Goal: Task Accomplishment & Management: Use online tool/utility

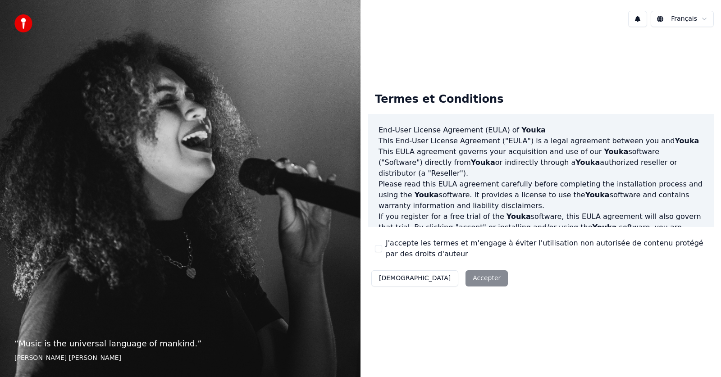
click at [435, 277] on div "Décliner Accepter" at bounding box center [440, 278] width 144 height 23
click at [378, 248] on button "J'accepte les termes et m'engage à éviter l'utilisation non autorisée de conten…" at bounding box center [378, 248] width 7 height 7
click at [466, 277] on button "Accepter" at bounding box center [487, 279] width 42 height 16
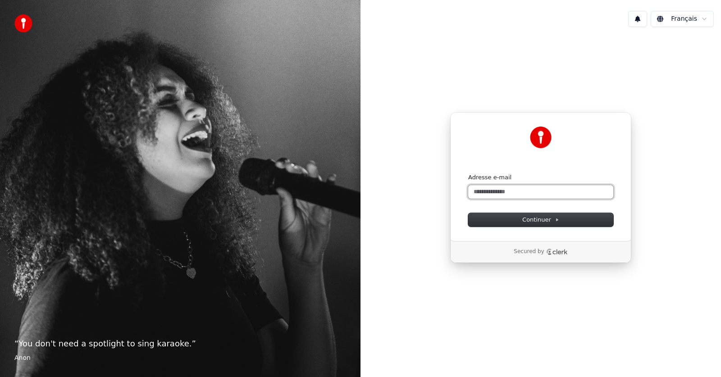
click at [485, 189] on input "Adresse e-mail" at bounding box center [540, 192] width 145 height 14
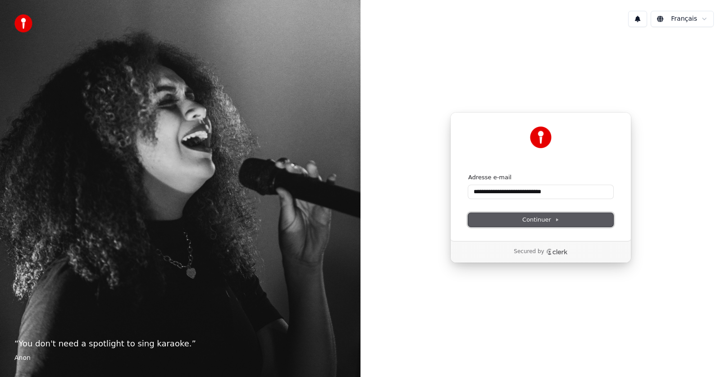
click at [531, 222] on span "Continuer" at bounding box center [541, 220] width 37 height 8
type input "**********"
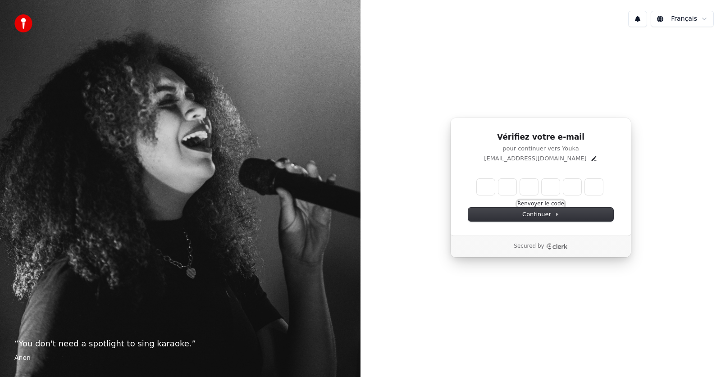
click at [537, 203] on button "Renvoyer le code" at bounding box center [541, 204] width 47 height 7
click at [485, 187] on input "Enter verification code. Digit 1" at bounding box center [486, 187] width 18 height 16
type input "*"
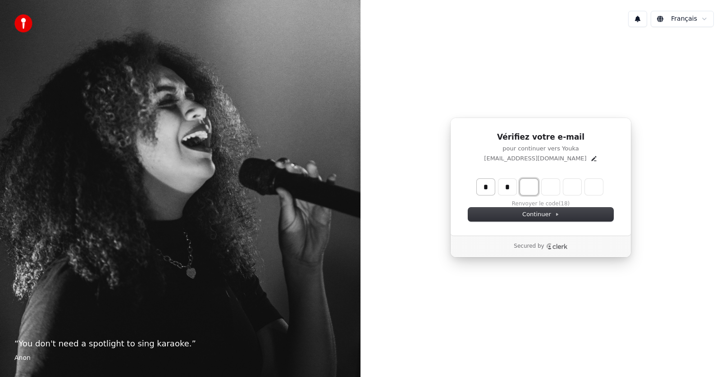
type input "**"
type input "*"
type input "***"
type input "*"
type input "****"
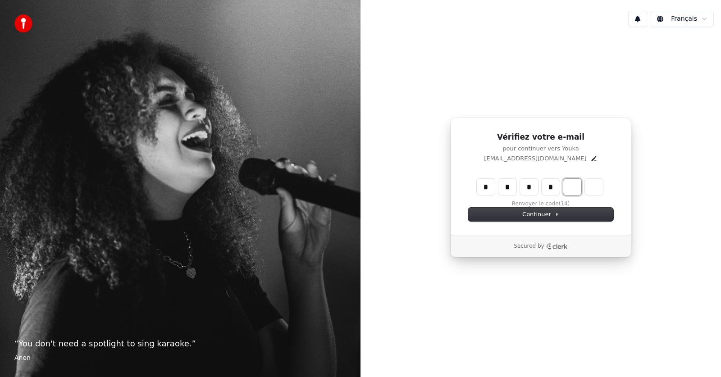
type input "*"
type input "******"
type input "*"
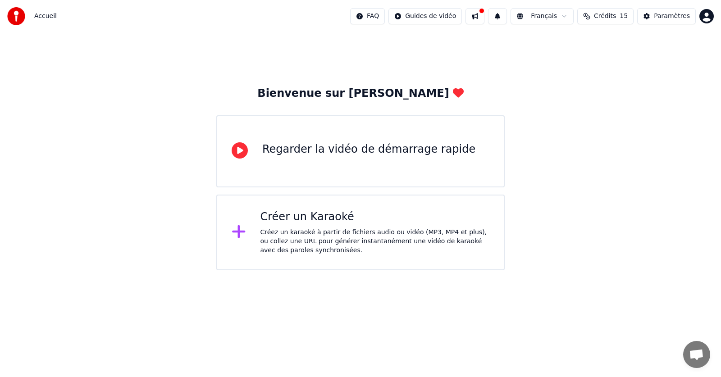
click at [240, 229] on icon at bounding box center [239, 232] width 14 height 16
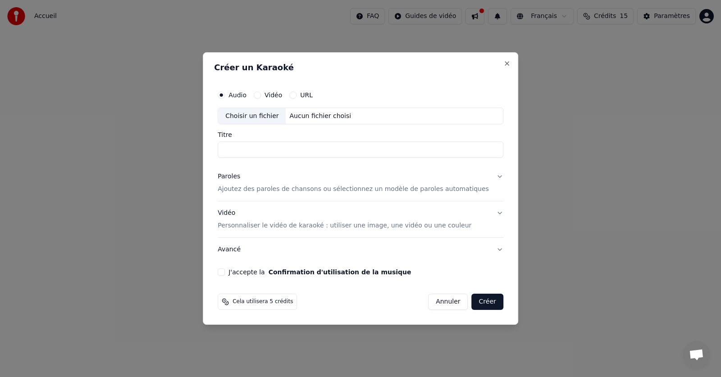
click at [261, 95] on button "Vidéo" at bounding box center [257, 95] width 7 height 7
click at [242, 147] on input "Titre" at bounding box center [361, 150] width 286 height 16
type input "**********"
click at [486, 177] on button "Paroles Ajoutez des paroles de chansons ou sélectionnez un modèle de paroles au…" at bounding box center [361, 183] width 286 height 36
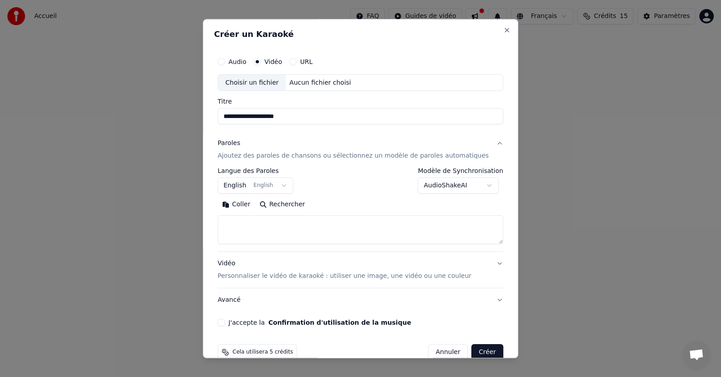
click at [288, 187] on button "English English" at bounding box center [256, 186] width 76 height 16
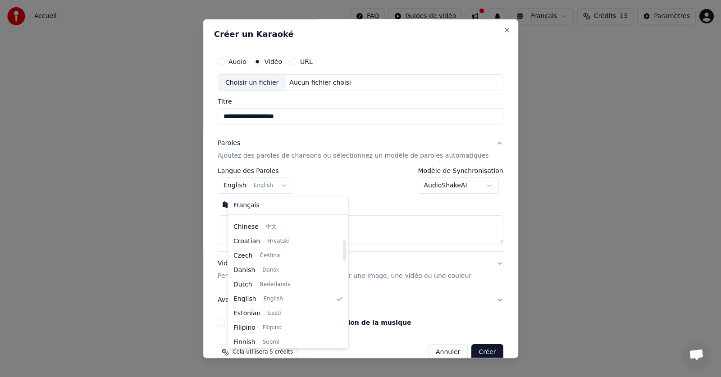
scroll to position [72, 0]
select select "**"
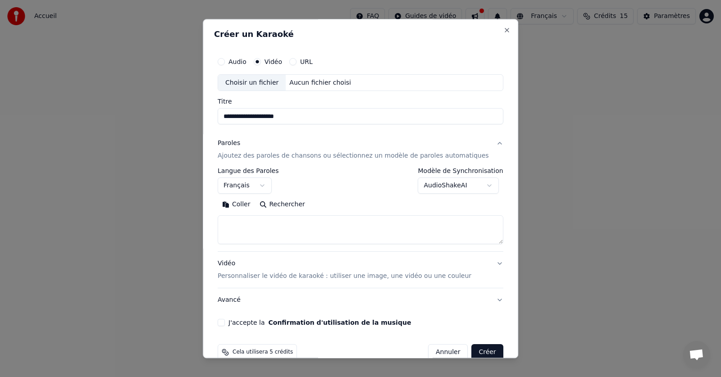
click at [478, 185] on body "**********" at bounding box center [360, 135] width 721 height 271
click at [259, 83] on div "Choisir un fichier" at bounding box center [252, 83] width 68 height 16
type input "**********"
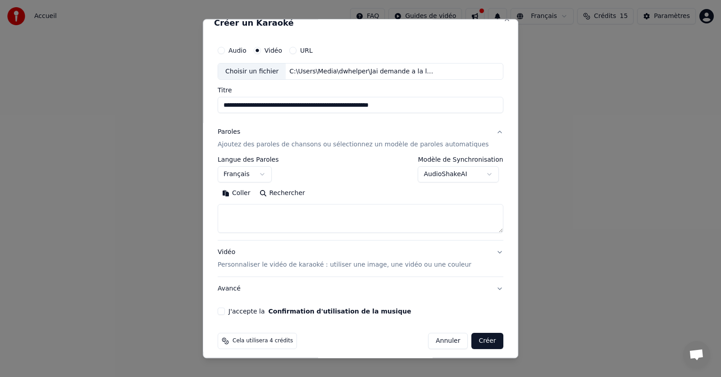
scroll to position [17, 0]
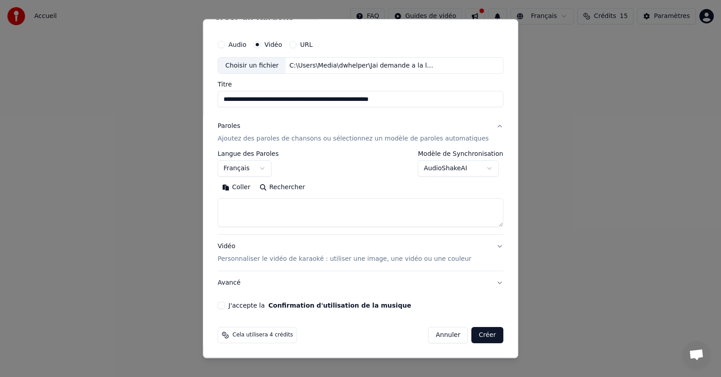
click at [225, 303] on button "J'accepte la Confirmation d'utilisation de la musique" at bounding box center [221, 306] width 7 height 7
click at [484, 246] on button "Vidéo Personnaliser le vidéo de karaoké : utiliser une image, une vidéo ou une …" at bounding box center [361, 253] width 286 height 36
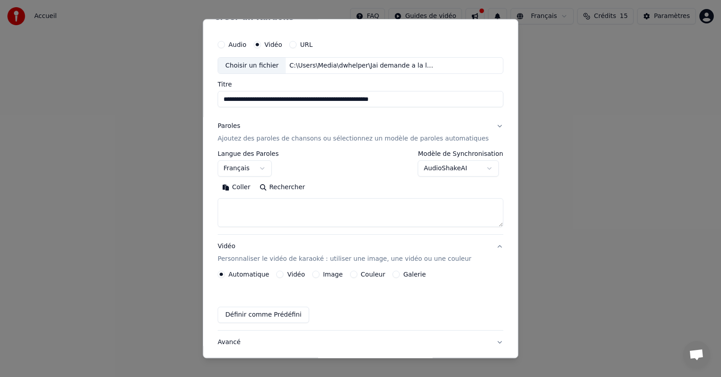
scroll to position [0, 0]
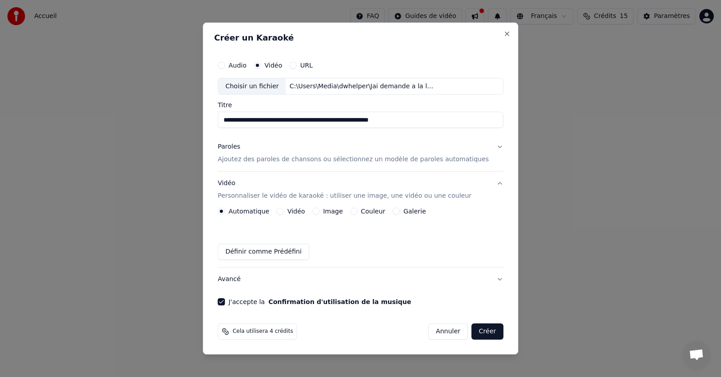
click at [472, 331] on button "Créer" at bounding box center [488, 332] width 32 height 16
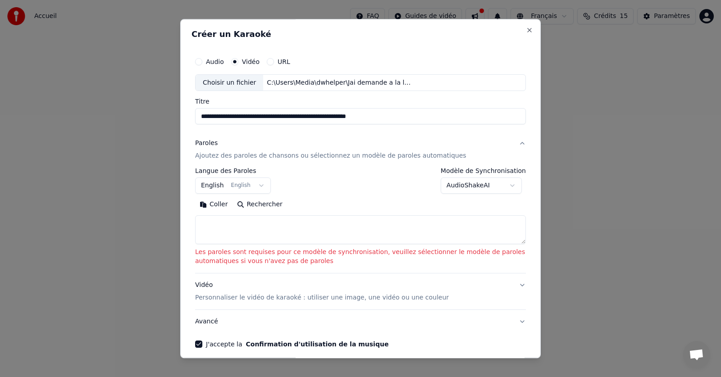
click at [256, 186] on button "English English" at bounding box center [233, 186] width 76 height 16
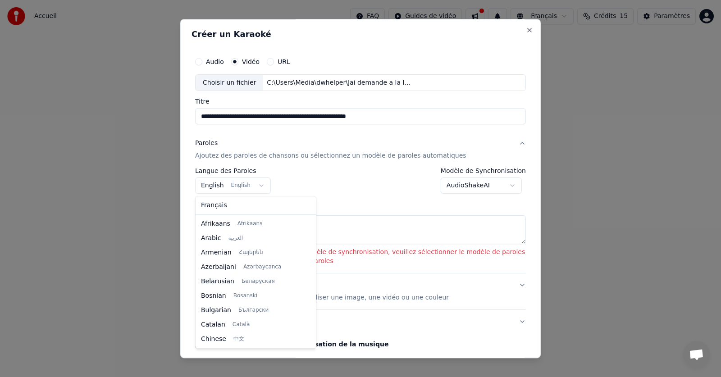
scroll to position [72, 0]
select select "**"
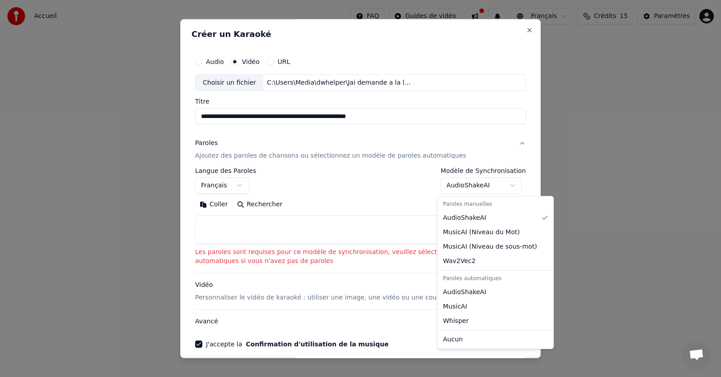
click at [509, 185] on body "**********" at bounding box center [360, 135] width 721 height 271
click at [475, 281] on div "Paroles automatiques" at bounding box center [496, 279] width 112 height 13
click at [215, 225] on body "**********" at bounding box center [360, 135] width 721 height 271
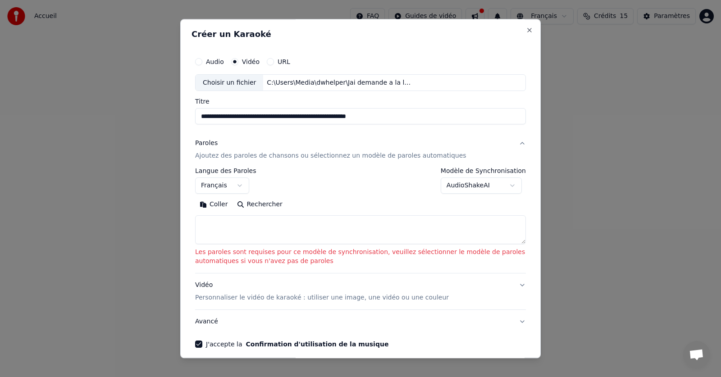
click at [513, 144] on button "Paroles Ajoutez des paroles de chansons ou sélectionnez un modèle de paroles au…" at bounding box center [360, 150] width 331 height 36
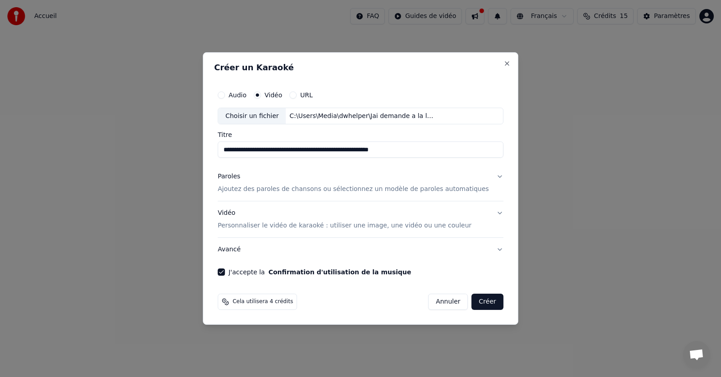
click at [486, 176] on button "Paroles Ajoutez des paroles de chansons ou sélectionnez un modèle de paroles au…" at bounding box center [361, 183] width 286 height 36
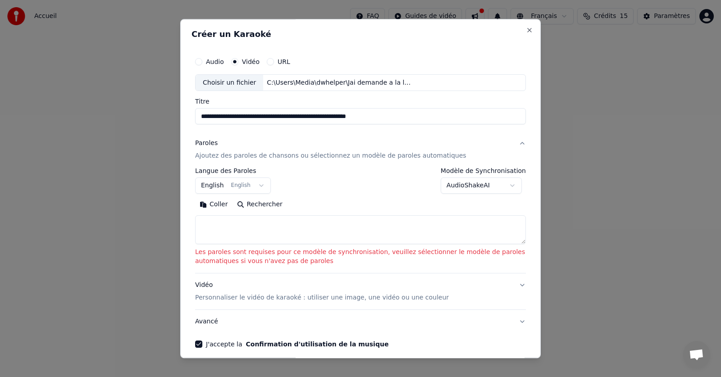
click at [507, 185] on body "**********" at bounding box center [360, 135] width 721 height 271
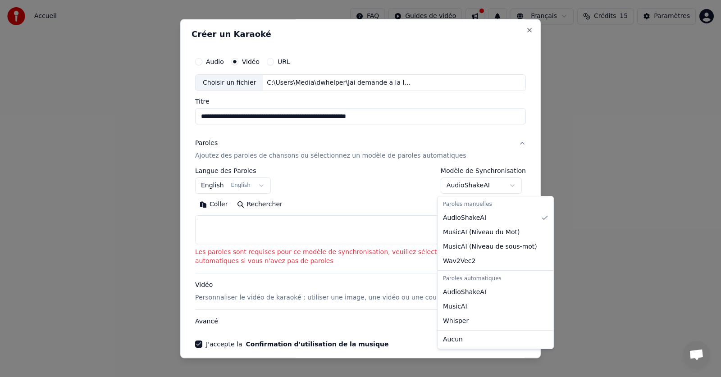
click at [449, 280] on div "Paroles automatiques" at bounding box center [496, 279] width 112 height 13
select select "**********"
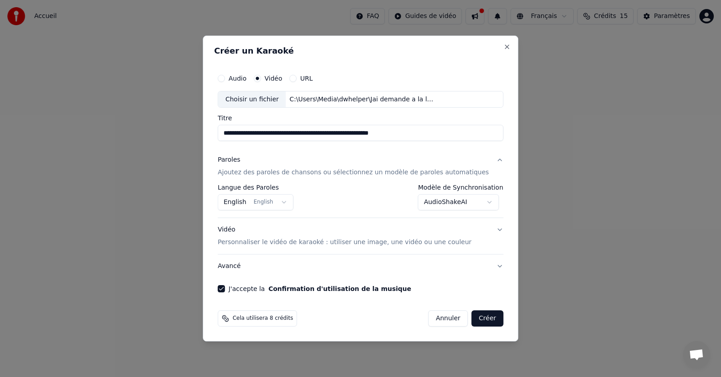
click at [472, 317] on button "Créer" at bounding box center [488, 319] width 32 height 16
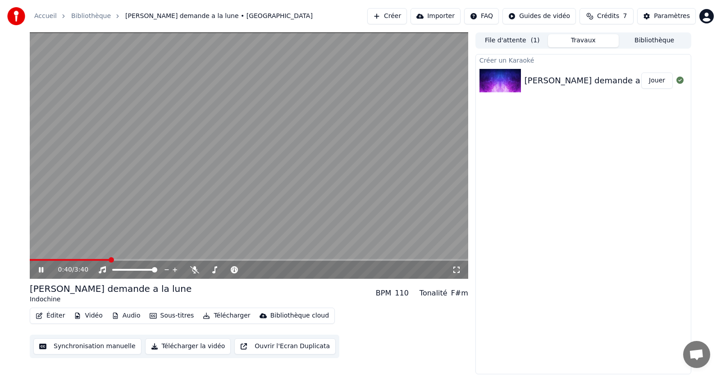
click at [40, 271] on icon at bounding box center [41, 269] width 5 height 5
click at [30, 258] on span at bounding box center [32, 259] width 5 height 5
click at [79, 316] on button "Vidéo" at bounding box center [88, 316] width 36 height 13
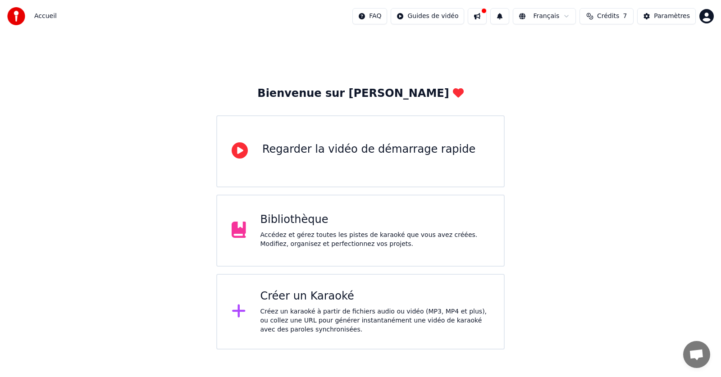
click at [273, 301] on div "Créer un Karaoké" at bounding box center [376, 296] width 230 height 14
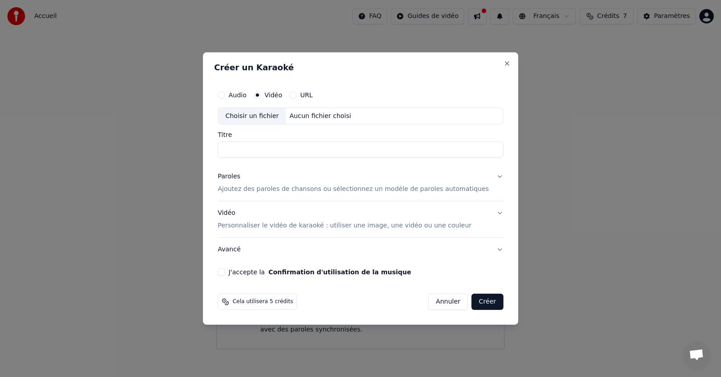
click at [267, 115] on div "Choisir un fichier" at bounding box center [252, 116] width 68 height 16
click at [225, 96] on button "Audio" at bounding box center [221, 95] width 7 height 7
click at [261, 95] on button "Vidéo" at bounding box center [257, 95] width 7 height 7
click at [255, 116] on div "Choisir un fichier" at bounding box center [252, 116] width 68 height 16
click at [225, 96] on button "Audio" at bounding box center [221, 95] width 7 height 7
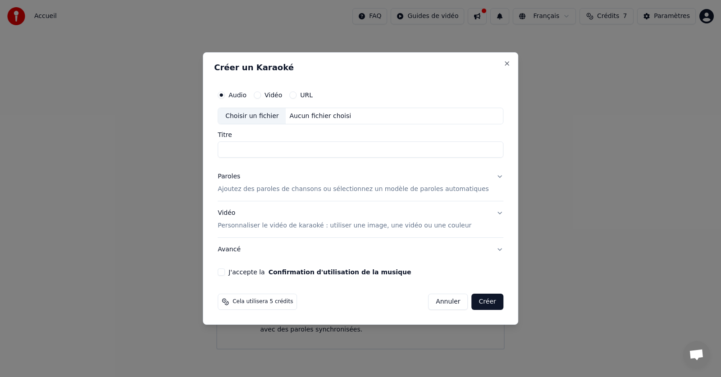
click at [265, 112] on div "Choisir un fichier" at bounding box center [252, 116] width 68 height 16
type input "**********"
click at [485, 176] on button "Paroles Ajoutez des paroles de chansons ou sélectionnez un modèle de paroles au…" at bounding box center [361, 183] width 286 height 36
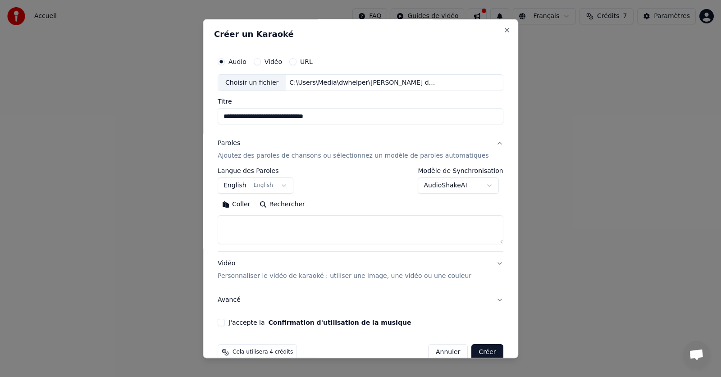
click at [289, 186] on button "English English" at bounding box center [256, 186] width 76 height 16
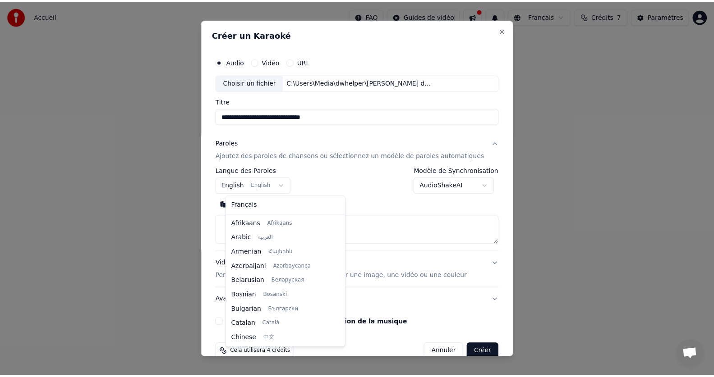
scroll to position [72, 0]
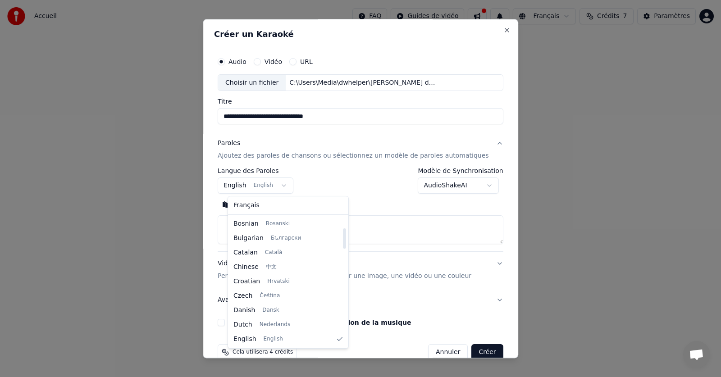
select select "**"
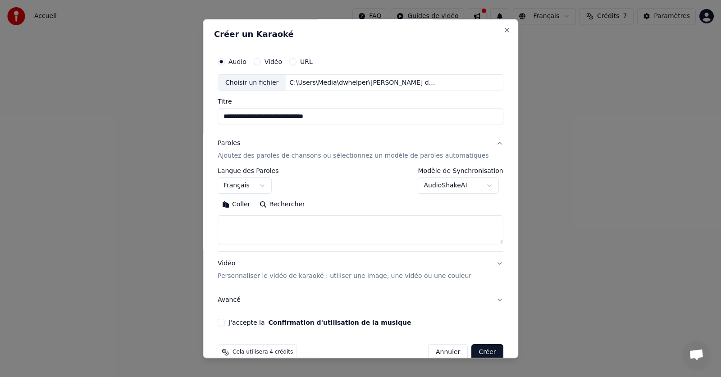
click at [237, 224] on textarea at bounding box center [361, 230] width 286 height 29
click at [244, 204] on button "Coller" at bounding box center [236, 205] width 37 height 14
click at [225, 323] on button "J'accepte la Confirmation d'utilisation de la musique" at bounding box center [221, 323] width 7 height 7
click at [482, 265] on button "Vidéo Personnaliser le vidéo de karaoké : utiliser une image, une vidéo ou une …" at bounding box center [361, 271] width 286 height 36
type textarea "**********"
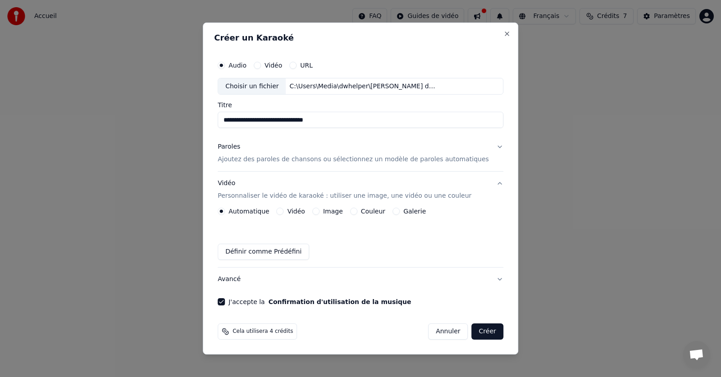
click at [474, 330] on button "Créer" at bounding box center [488, 332] width 32 height 16
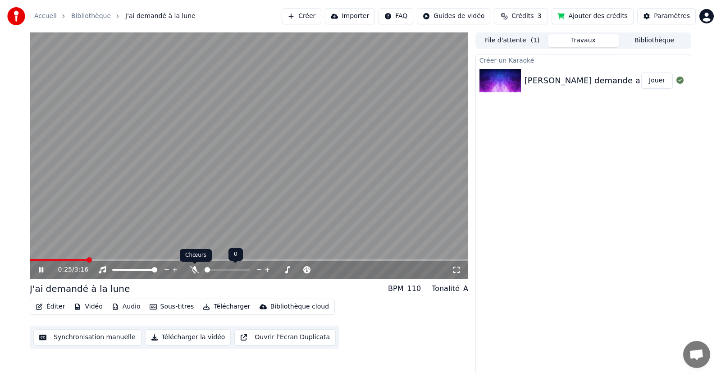
click at [194, 268] on icon at bounding box center [194, 269] width 9 height 7
click at [40, 269] on icon at bounding box center [41, 269] width 5 height 5
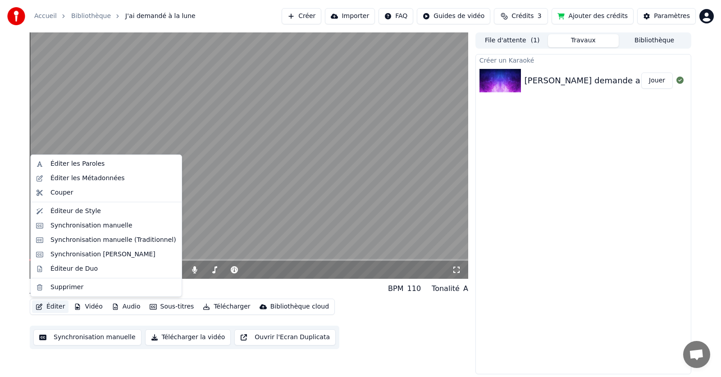
click at [47, 306] on button "Éditer" at bounding box center [50, 307] width 37 height 13
click at [68, 225] on div "Synchronisation manuelle" at bounding box center [92, 225] width 82 height 9
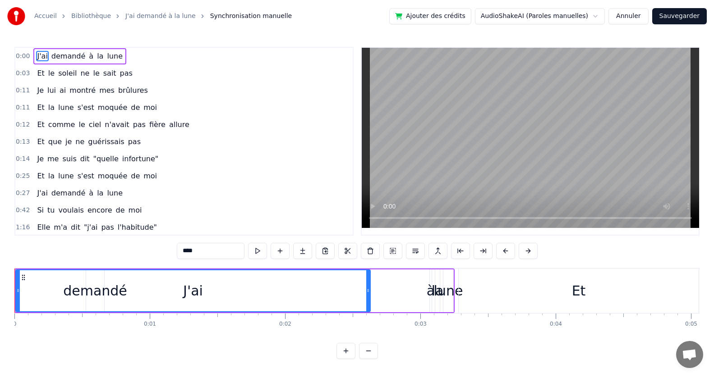
drag, startPoint x: 80, startPoint y: 277, endPoint x: 368, endPoint y: 294, distance: 288.2
click at [368, 294] on div at bounding box center [368, 291] width 4 height 41
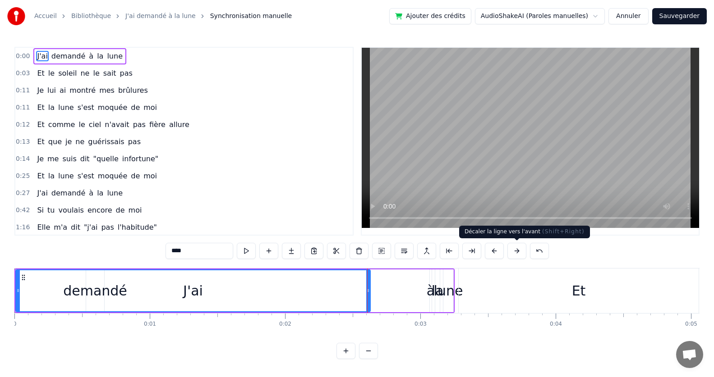
click at [515, 251] on button at bounding box center [516, 251] width 19 height 16
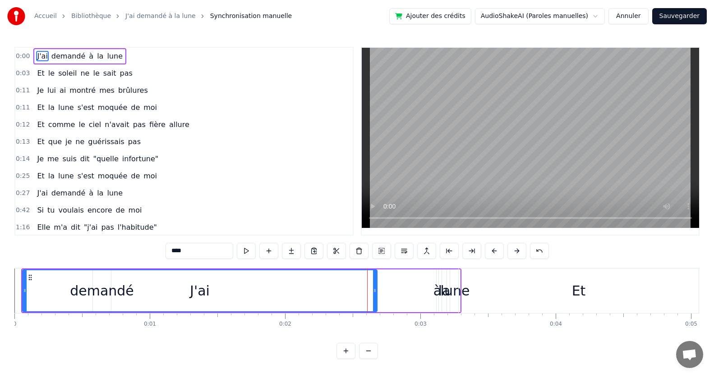
click at [515, 251] on button at bounding box center [516, 251] width 19 height 16
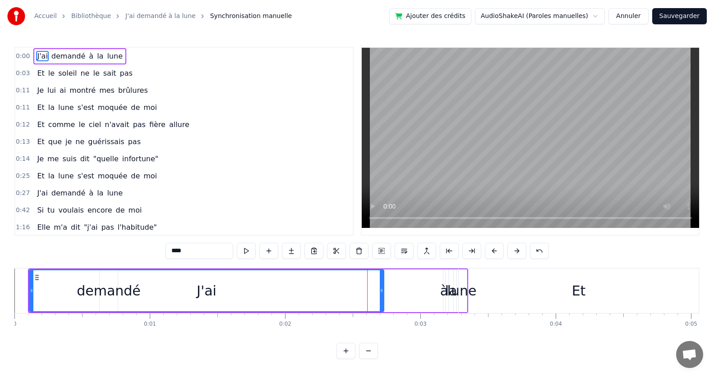
click at [515, 251] on button at bounding box center [516, 251] width 19 height 16
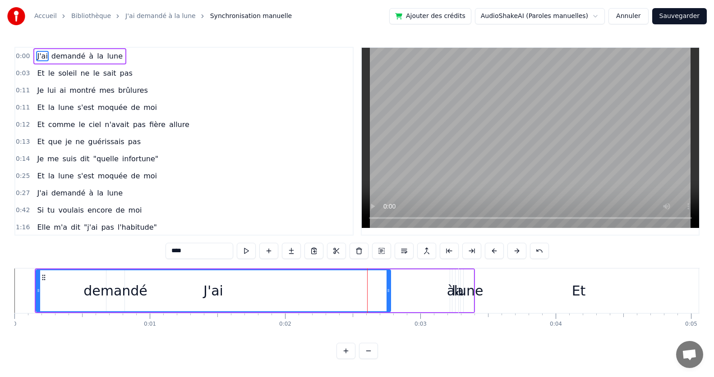
click at [515, 251] on button at bounding box center [516, 251] width 19 height 16
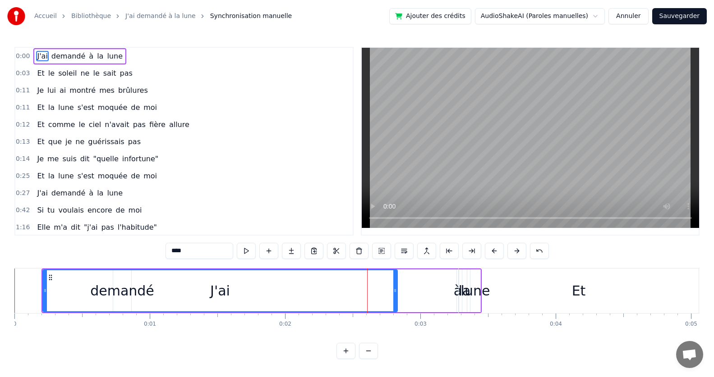
click at [515, 251] on button at bounding box center [516, 251] width 19 height 16
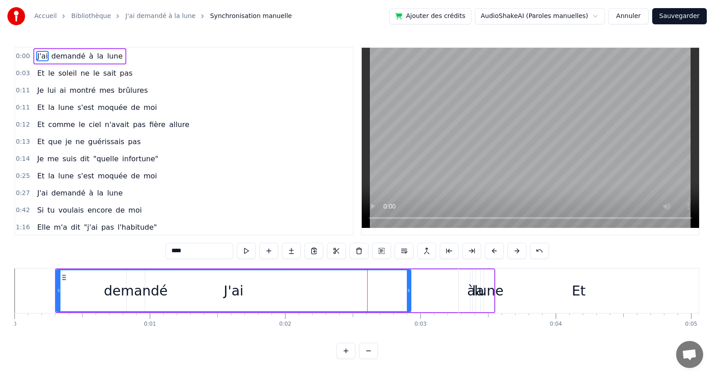
click at [515, 251] on button at bounding box center [516, 251] width 19 height 16
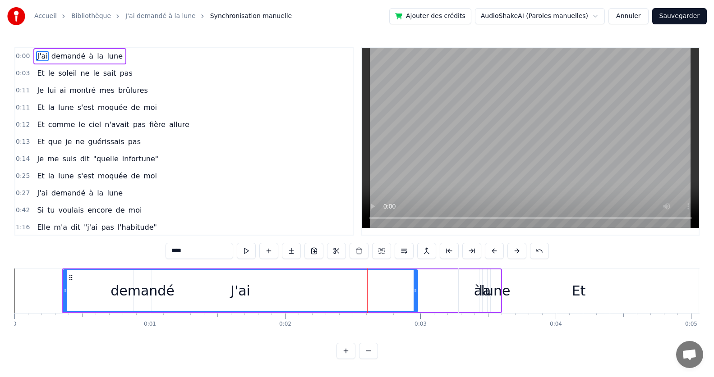
click at [515, 251] on button at bounding box center [516, 251] width 19 height 16
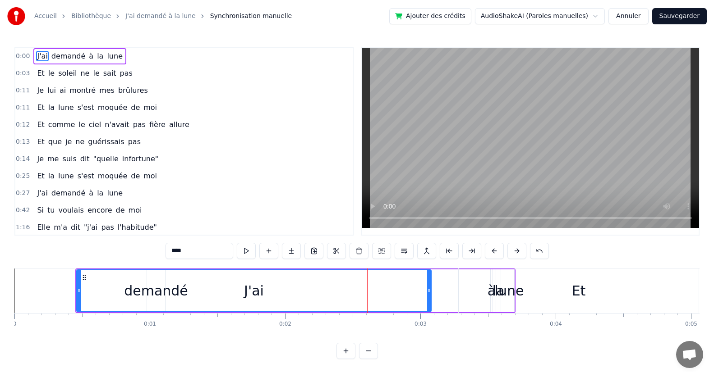
click at [515, 251] on button at bounding box center [516, 251] width 19 height 16
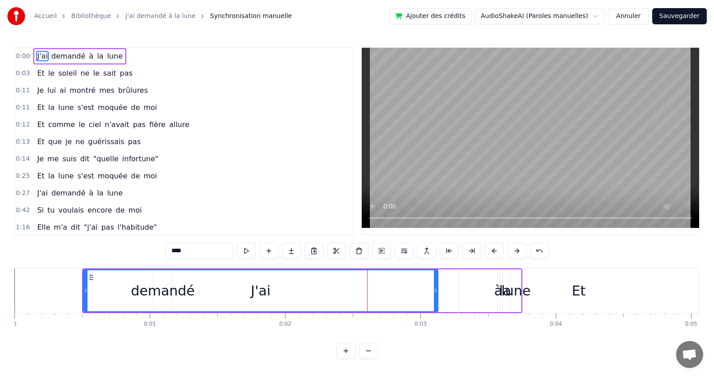
click at [515, 251] on button at bounding box center [516, 251] width 19 height 16
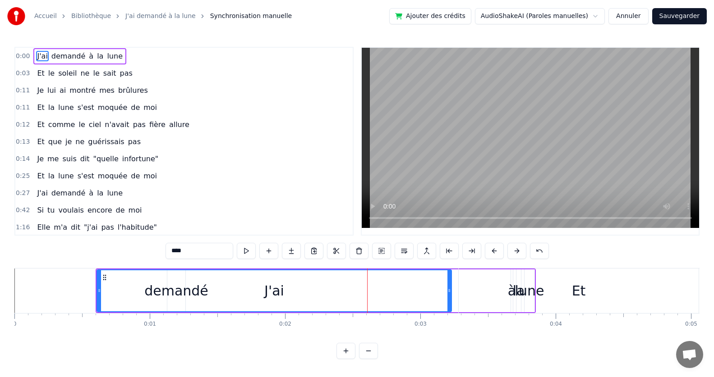
click at [515, 251] on button at bounding box center [516, 251] width 19 height 16
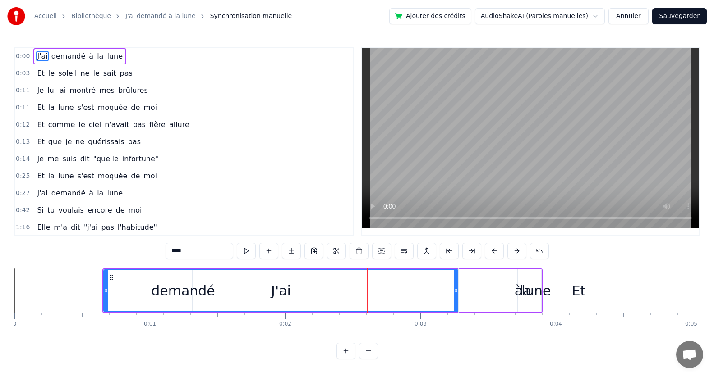
click at [515, 251] on button at bounding box center [516, 251] width 19 height 16
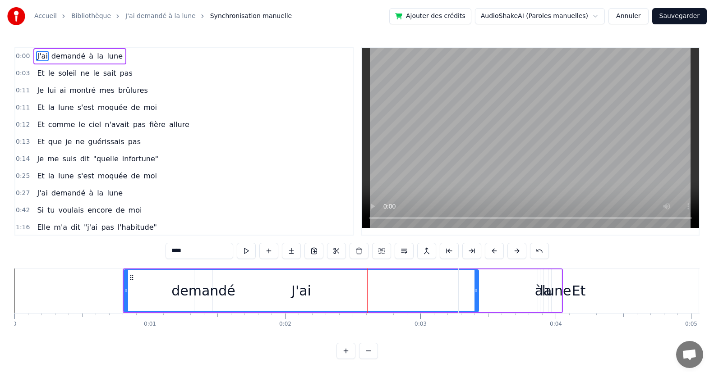
click at [515, 251] on button at bounding box center [516, 251] width 19 height 16
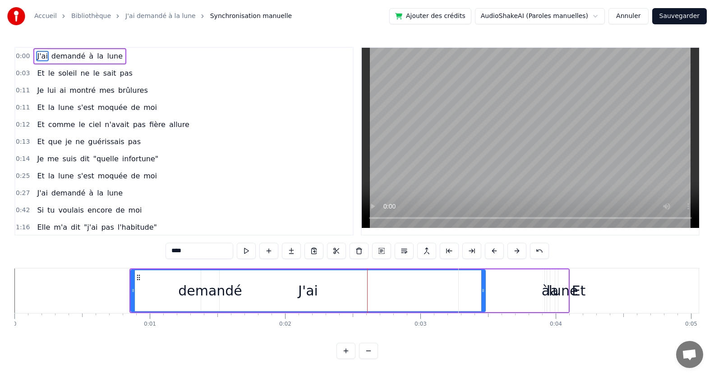
click at [515, 251] on button at bounding box center [516, 251] width 19 height 16
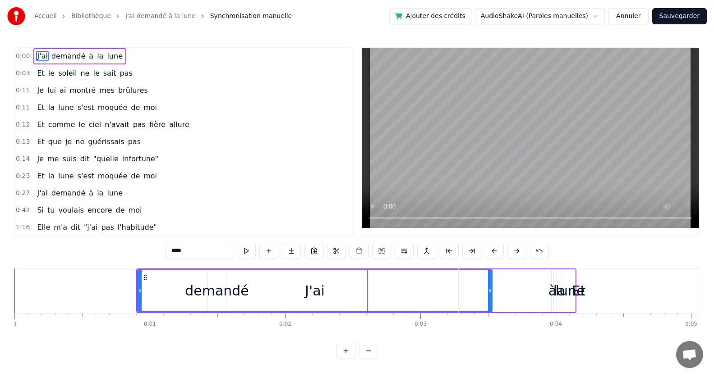
scroll to position [4, 0]
click at [539, 246] on button at bounding box center [539, 251] width 19 height 16
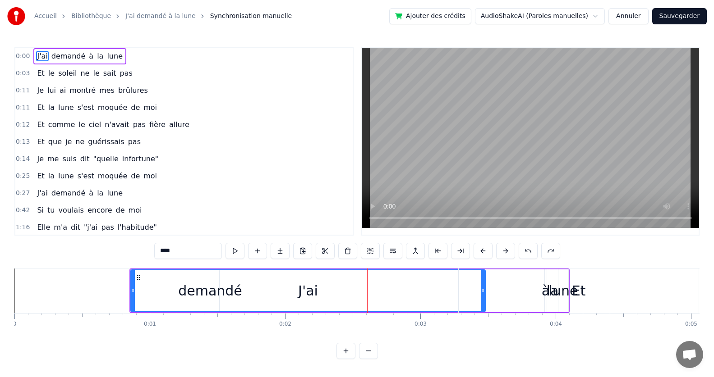
click at [539, 246] on div "****" at bounding box center [357, 251] width 406 height 16
click at [527, 248] on button at bounding box center [528, 251] width 19 height 16
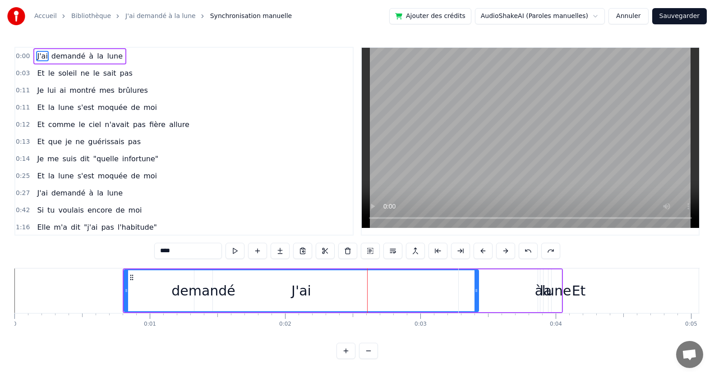
click at [527, 248] on button at bounding box center [528, 251] width 19 height 16
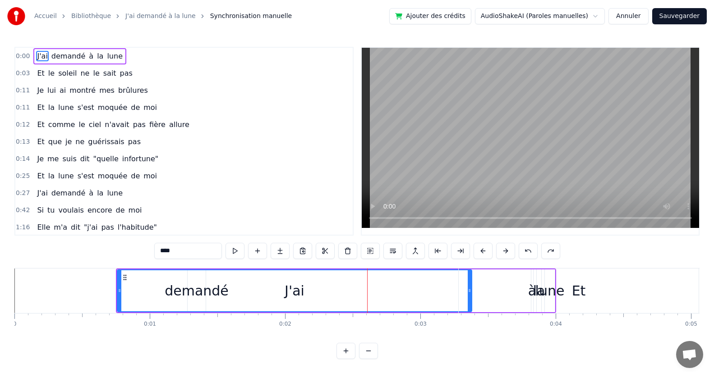
click at [527, 248] on button at bounding box center [528, 251] width 19 height 16
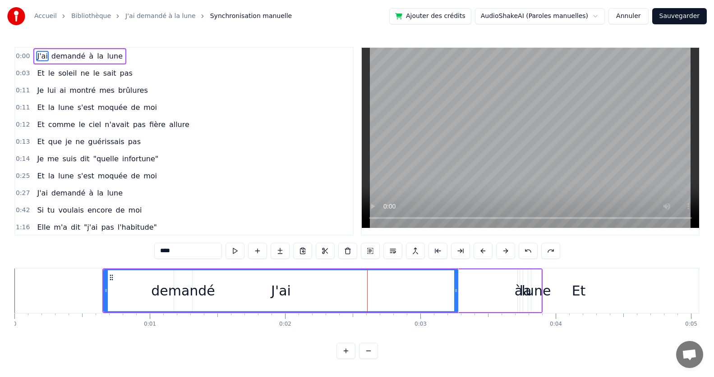
click at [527, 248] on button at bounding box center [528, 251] width 19 height 16
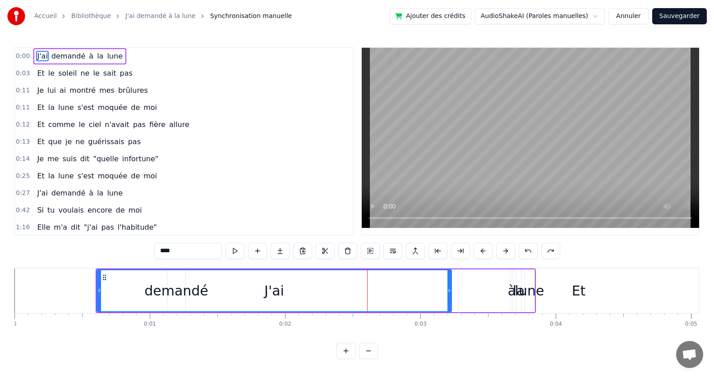
click at [527, 248] on button at bounding box center [528, 251] width 19 height 16
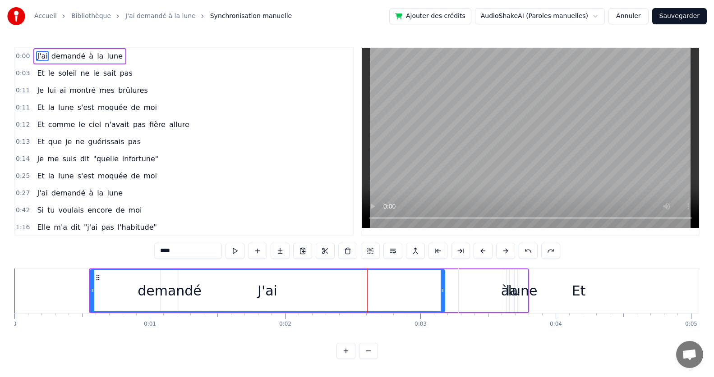
click at [527, 248] on button at bounding box center [528, 251] width 19 height 16
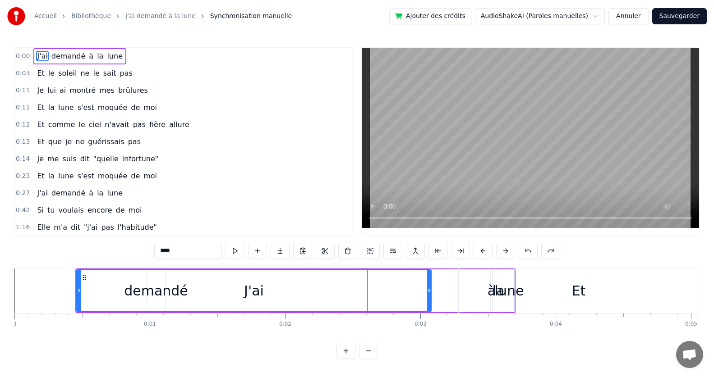
click at [527, 248] on button at bounding box center [528, 251] width 19 height 16
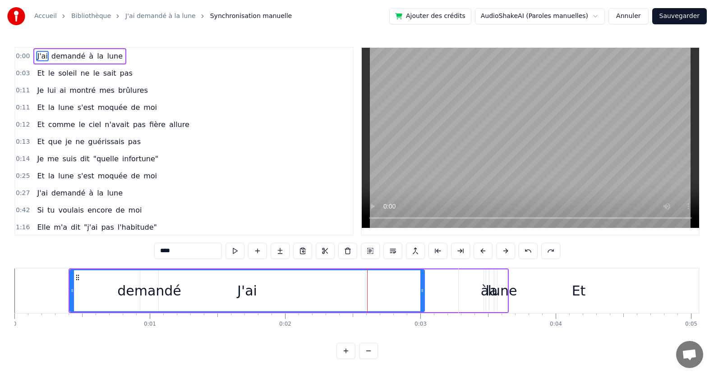
click at [527, 248] on button at bounding box center [528, 251] width 19 height 16
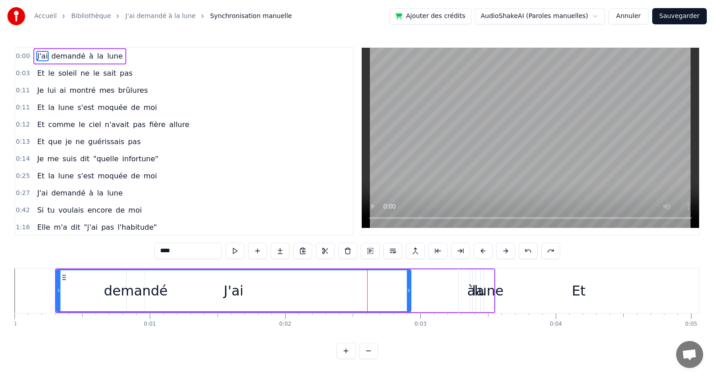
click at [527, 248] on button at bounding box center [528, 251] width 19 height 16
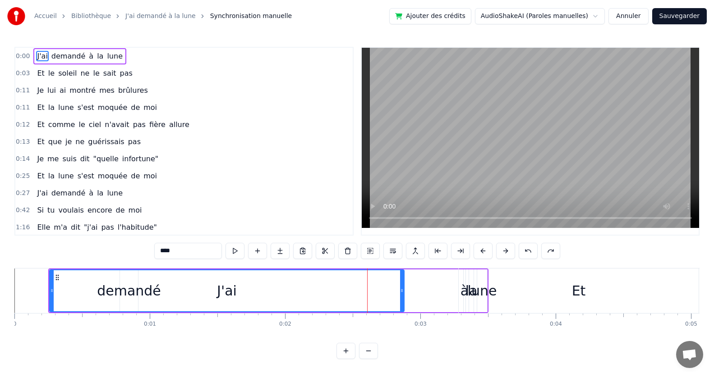
click at [527, 248] on button at bounding box center [528, 251] width 19 height 16
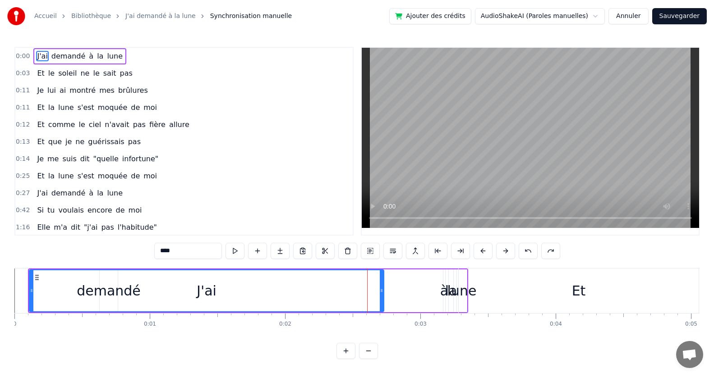
click at [527, 248] on button at bounding box center [528, 251] width 19 height 16
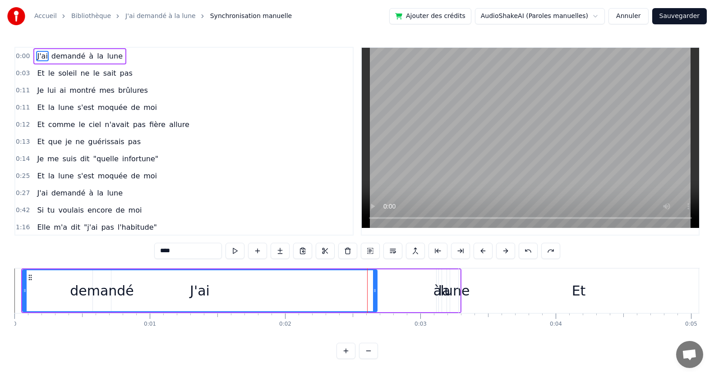
click at [527, 248] on button at bounding box center [528, 251] width 19 height 16
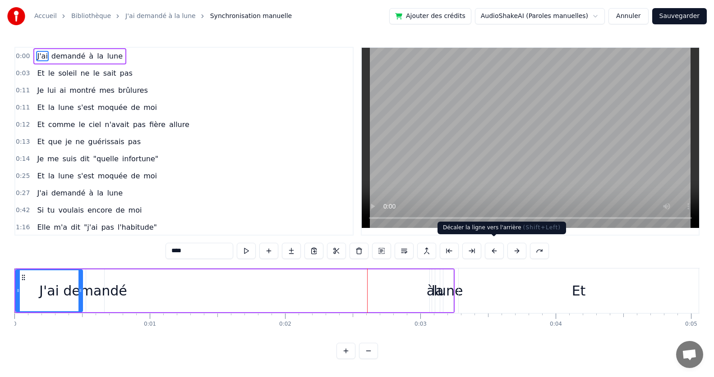
click at [491, 245] on button at bounding box center [494, 251] width 19 height 16
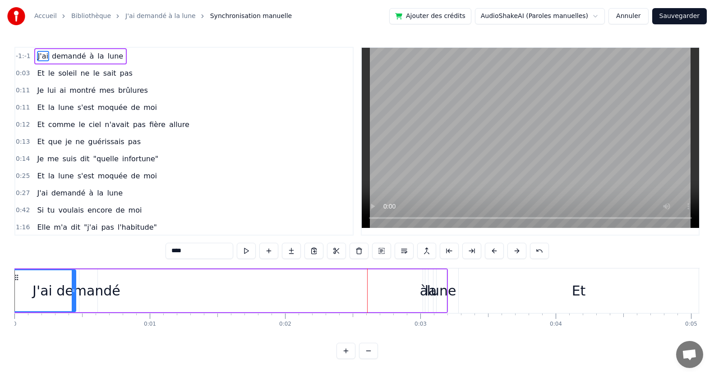
click at [491, 245] on button at bounding box center [494, 251] width 19 height 16
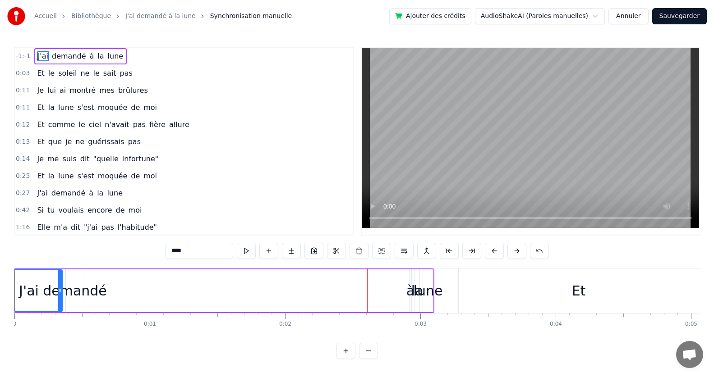
click at [491, 245] on button at bounding box center [494, 251] width 19 height 16
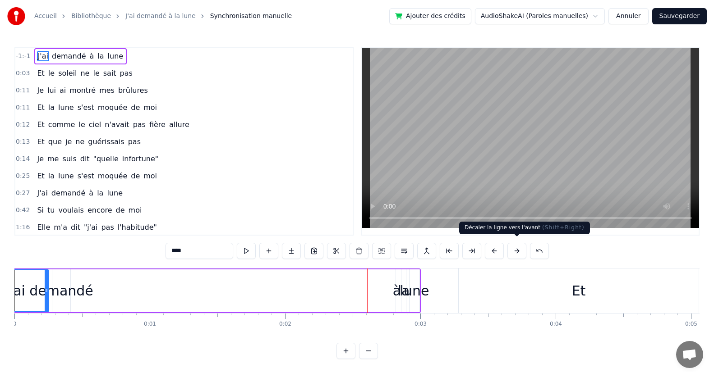
click at [515, 247] on button at bounding box center [516, 251] width 19 height 16
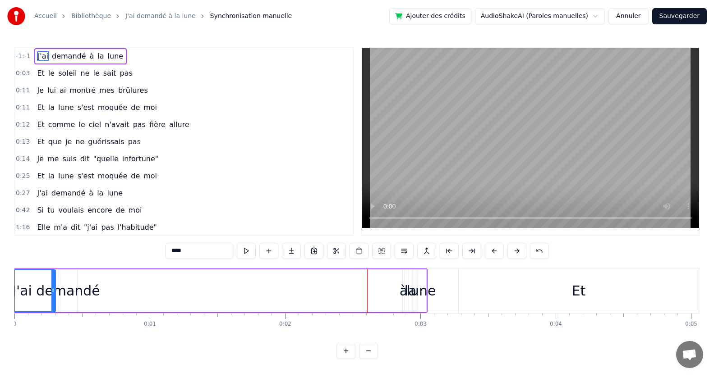
click at [515, 247] on button at bounding box center [516, 251] width 19 height 16
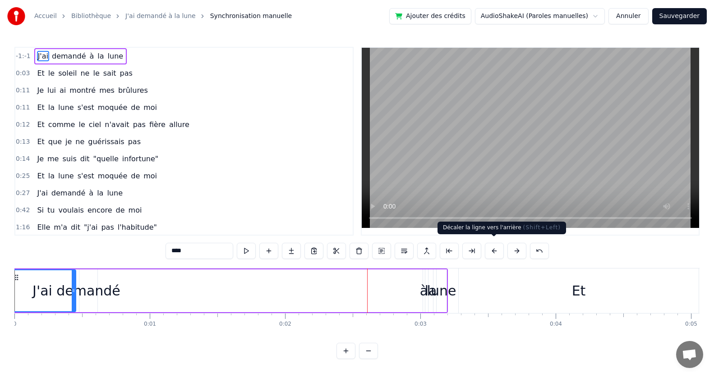
click at [492, 247] on button at bounding box center [494, 251] width 19 height 16
click at [491, 245] on button at bounding box center [494, 251] width 19 height 16
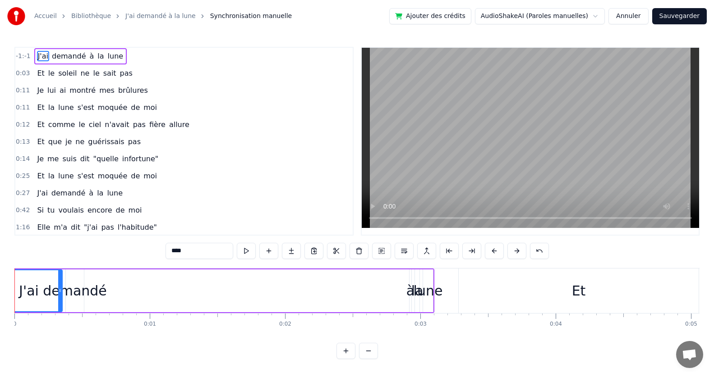
click at [491, 245] on button at bounding box center [494, 251] width 19 height 16
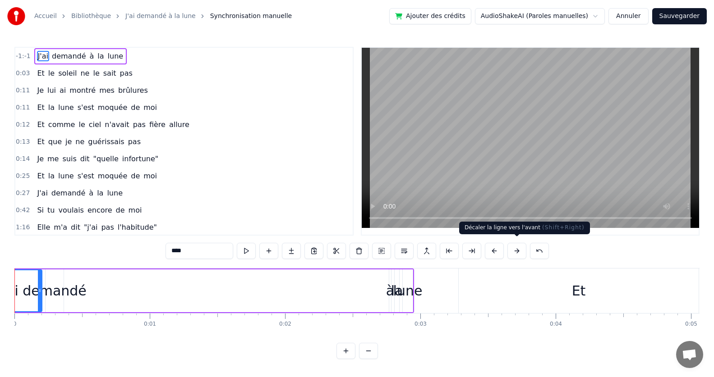
click at [513, 248] on button at bounding box center [516, 251] width 19 height 16
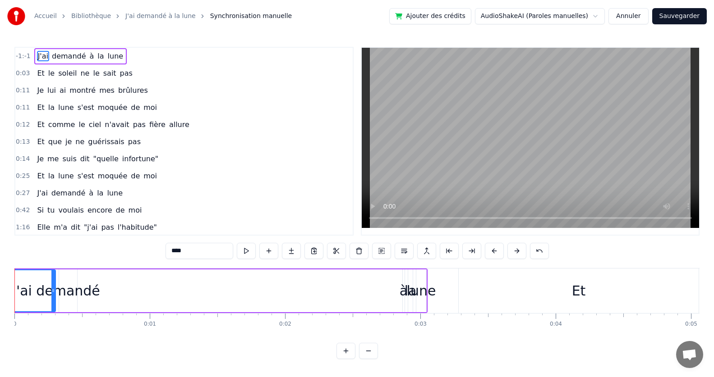
click at [513, 248] on button at bounding box center [516, 251] width 19 height 16
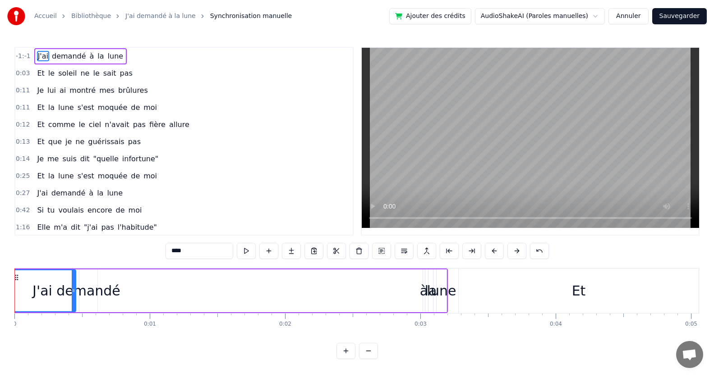
click at [513, 248] on button at bounding box center [516, 251] width 19 height 16
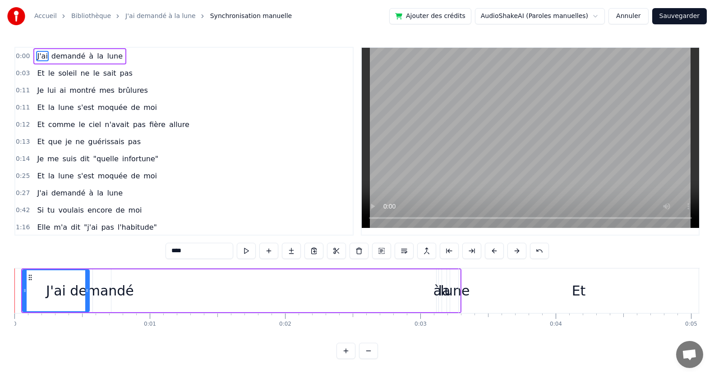
click at [513, 248] on button at bounding box center [516, 251] width 19 height 16
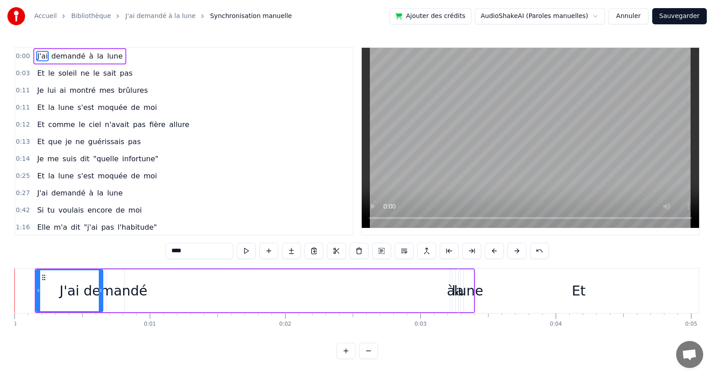
click at [513, 248] on button at bounding box center [516, 251] width 19 height 16
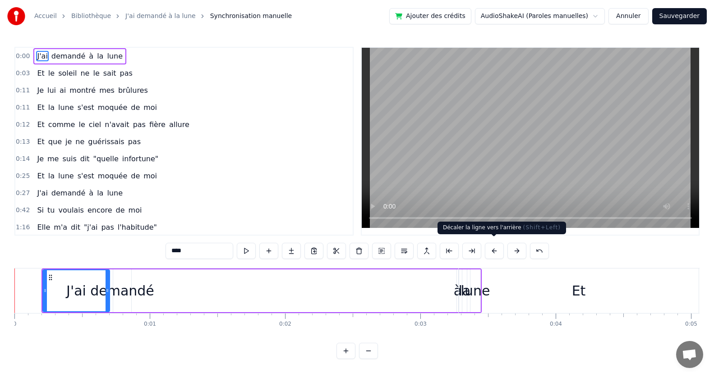
click at [492, 248] on button at bounding box center [494, 251] width 19 height 16
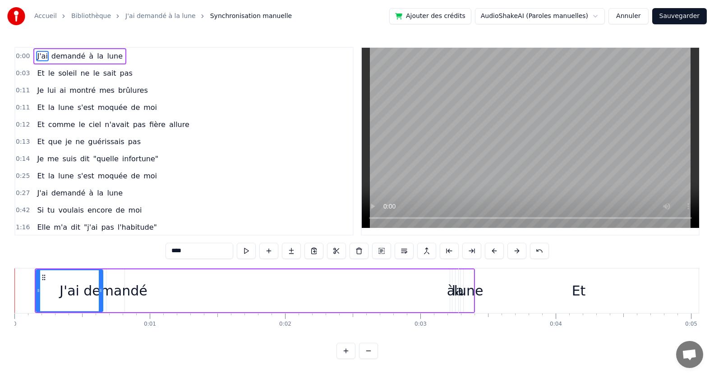
click at [492, 248] on button at bounding box center [494, 251] width 19 height 16
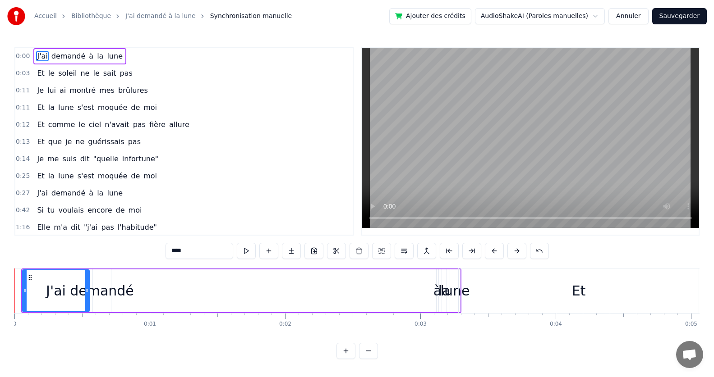
click at [492, 248] on button at bounding box center [494, 251] width 19 height 16
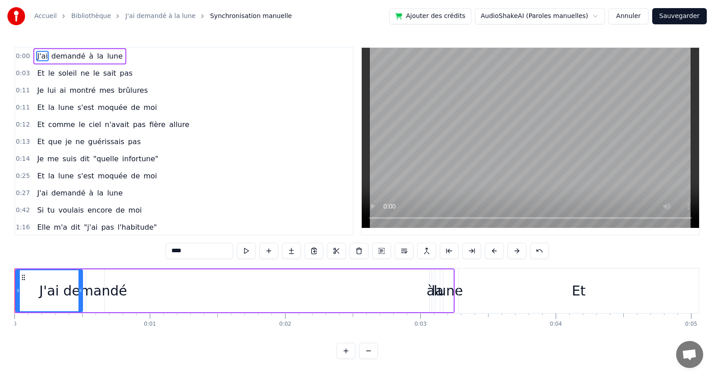
click at [23, 277] on circle at bounding box center [22, 277] width 0 height 0
click at [94, 298] on div "demandé" at bounding box center [95, 291] width 18 height 43
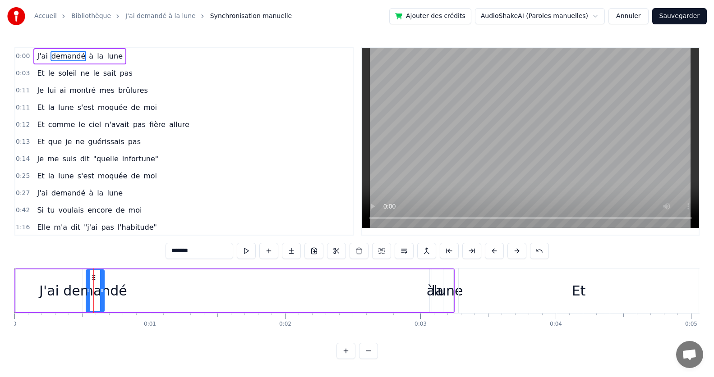
scroll to position [0, 0]
click at [52, 294] on div "J'ai" at bounding box center [49, 291] width 20 height 20
type input "****"
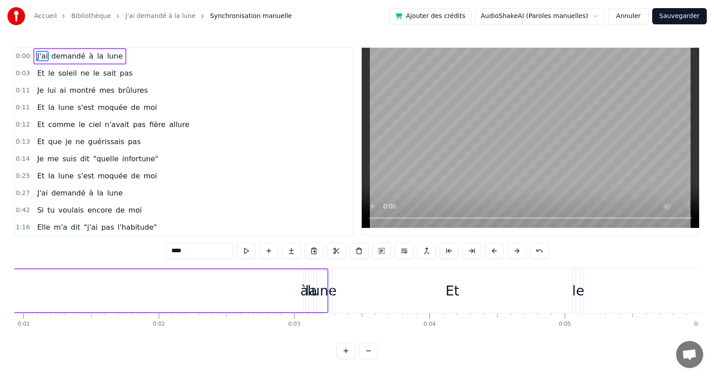
scroll to position [4, 0]
click at [246, 247] on button at bounding box center [246, 251] width 19 height 16
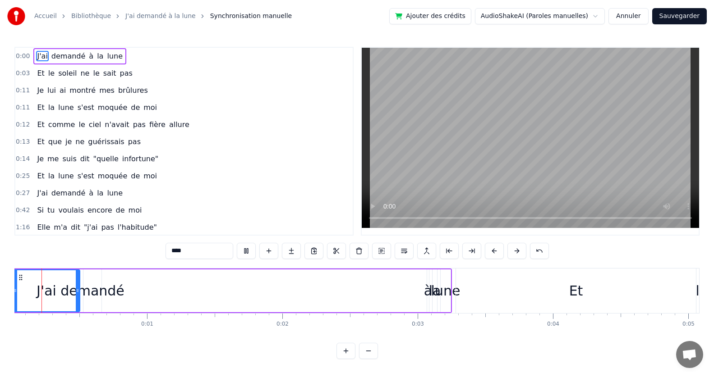
scroll to position [0, 0]
click at [78, 278] on div at bounding box center [80, 291] width 4 height 41
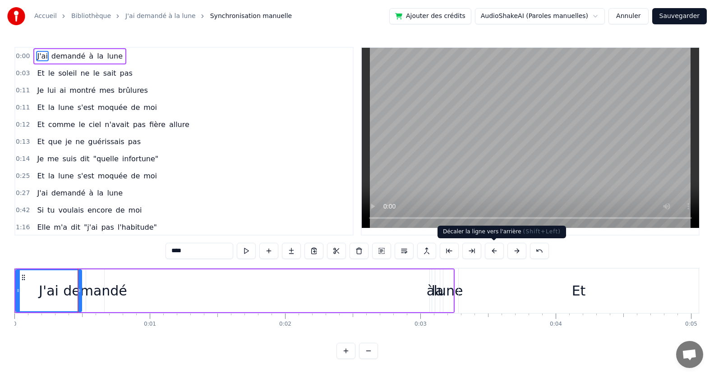
click at [492, 250] on button at bounding box center [494, 251] width 19 height 16
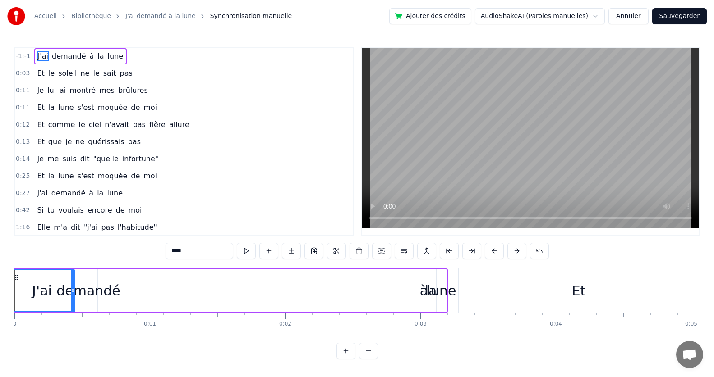
click at [492, 250] on button at bounding box center [494, 251] width 19 height 16
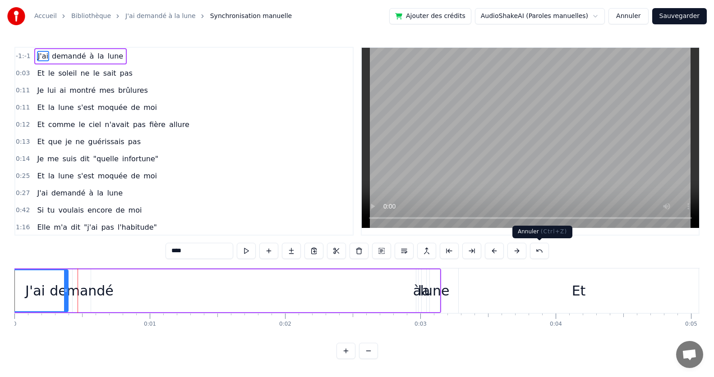
click at [537, 250] on button at bounding box center [539, 251] width 19 height 16
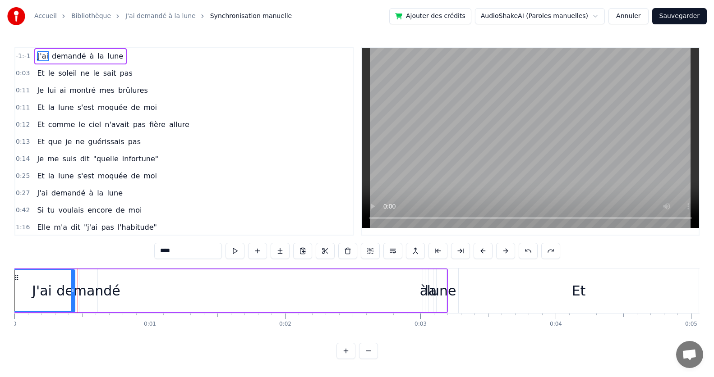
click at [537, 250] on button at bounding box center [528, 251] width 19 height 16
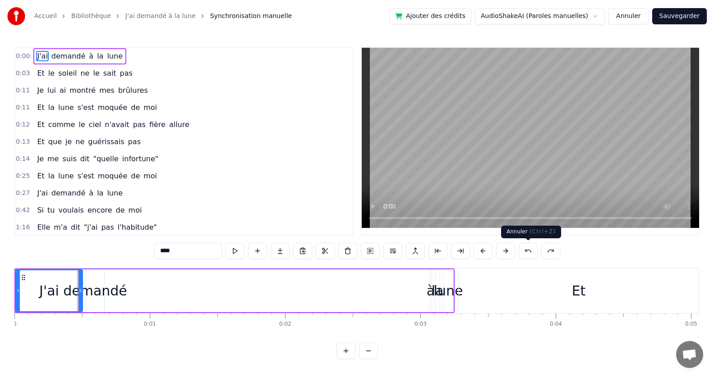
click at [529, 253] on button at bounding box center [528, 251] width 19 height 16
click at [36, 56] on span "J'ai" at bounding box center [42, 56] width 12 height 10
click at [139, 56] on div "0:00 J'ai demandé à la lune" at bounding box center [183, 56] width 337 height 17
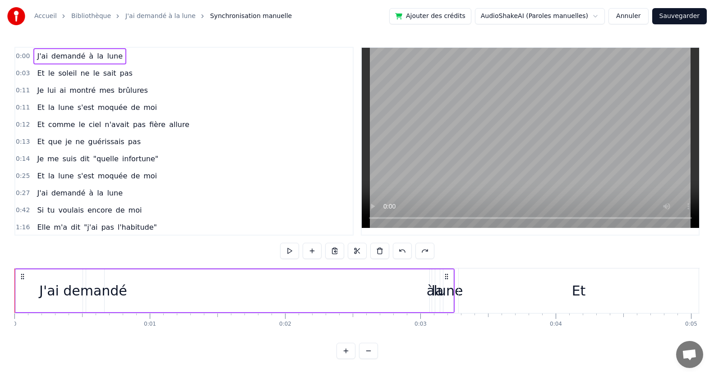
drag, startPoint x: 29, startPoint y: 54, endPoint x: 106, endPoint y: 57, distance: 77.2
click at [106, 57] on div "0:00 J'ai demandé à la lune" at bounding box center [183, 56] width 337 height 17
drag, startPoint x: 18, startPoint y: 57, endPoint x: 13, endPoint y: 62, distance: 7.0
click at [20, 68] on div "0:00 J'ai demandé à la lune 0:03 Et le soleil ne le sait pas 0:11 Je lui ai mon…" at bounding box center [183, 141] width 339 height 189
click at [22, 277] on circle at bounding box center [21, 276] width 0 height 0
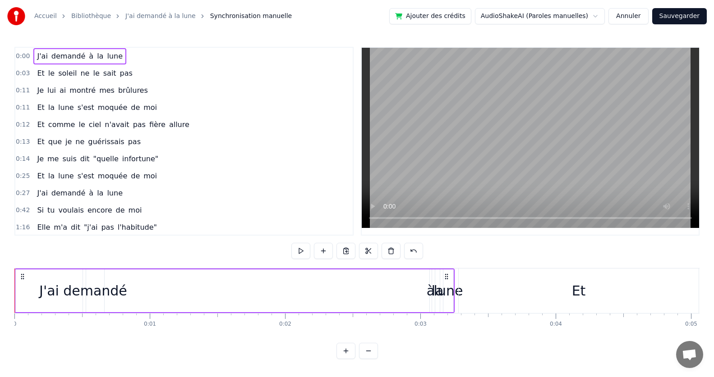
click at [22, 277] on circle at bounding box center [21, 276] width 0 height 0
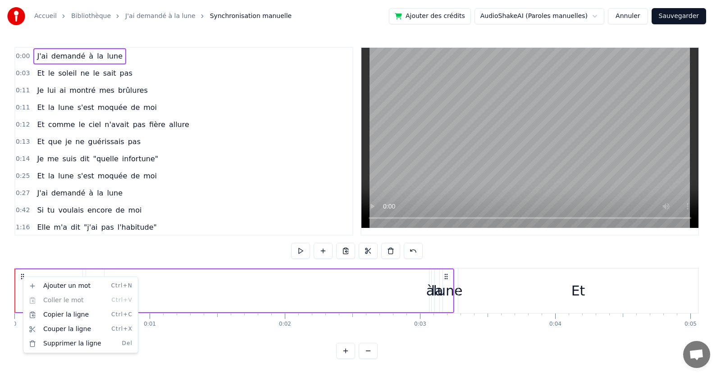
click at [186, 237] on html "Accueil Bibliothèque J'ai demandé à la lune Synchronisation manuelle Ajouter de…" at bounding box center [360, 187] width 721 height 374
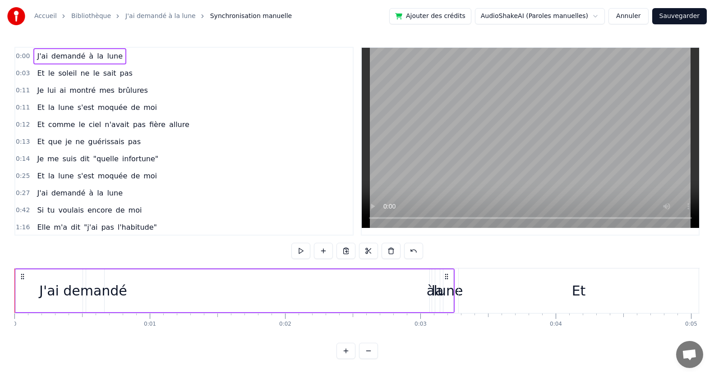
click at [450, 15] on button "Ajouter des crédits" at bounding box center [430, 16] width 82 height 16
click at [41, 291] on div "J'ai" at bounding box center [49, 291] width 20 height 20
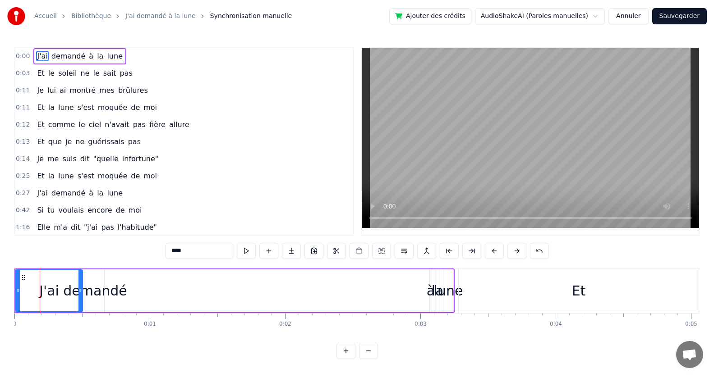
click at [115, 59] on div "J'ai demandé à la lune" at bounding box center [79, 56] width 93 height 16
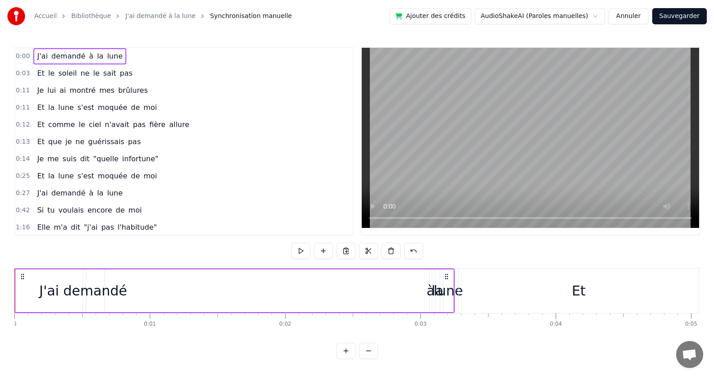
click at [119, 74] on span "pas" at bounding box center [126, 73] width 14 height 10
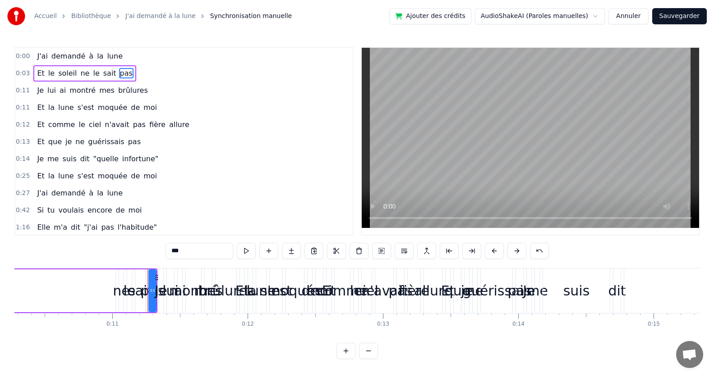
click at [103, 50] on div "J'ai demandé à la lune" at bounding box center [79, 56] width 93 height 16
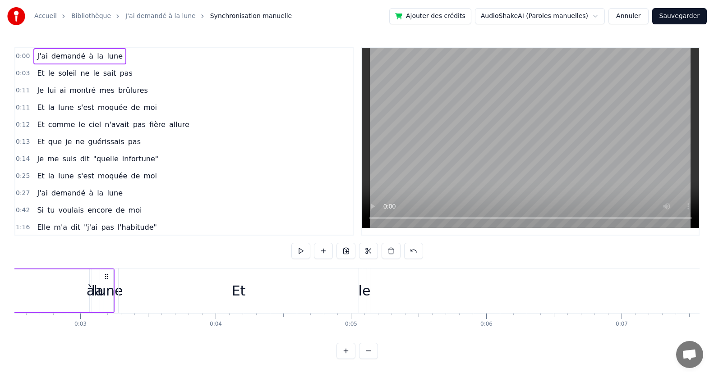
scroll to position [0, 2]
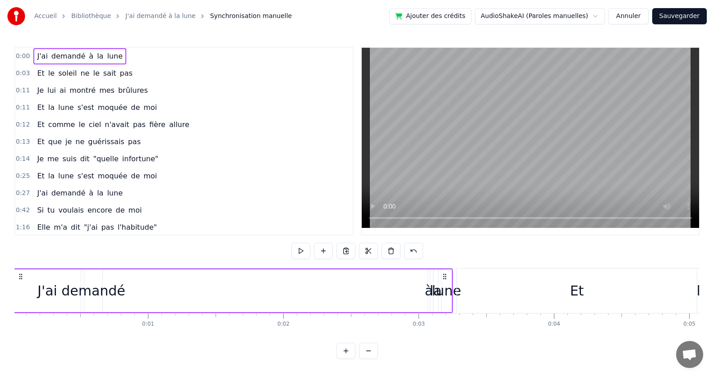
click at [114, 53] on div "J'ai demandé à la lune" at bounding box center [79, 56] width 93 height 16
click at [115, 54] on div "0:00 J'ai demandé à la lune" at bounding box center [183, 56] width 337 height 17
click at [113, 54] on div "J'ai demandé à la lune" at bounding box center [79, 56] width 93 height 16
click at [122, 69] on div "Et le soleil ne le sait pas" at bounding box center [84, 73] width 102 height 16
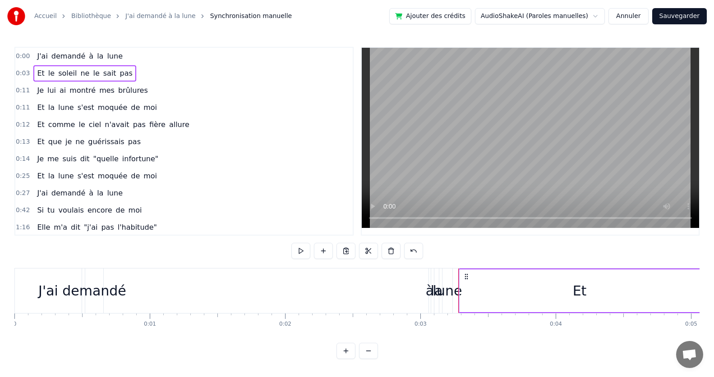
click at [136, 91] on div "Je lui ai montré mes brûlures" at bounding box center [92, 91] width 118 height 16
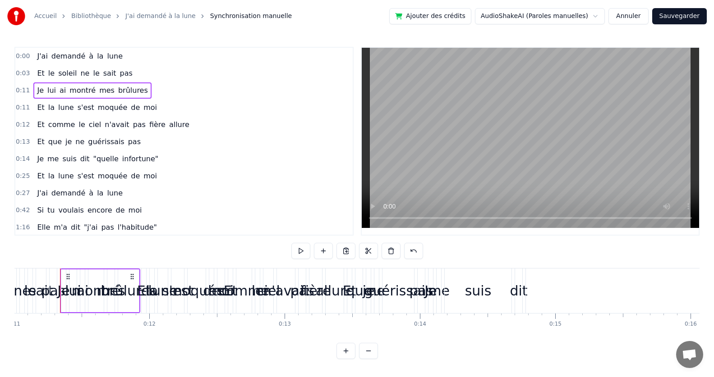
scroll to position [0, 1489]
click at [145, 108] on div "Et la lune s'est moquée de moi" at bounding box center [96, 108] width 127 height 16
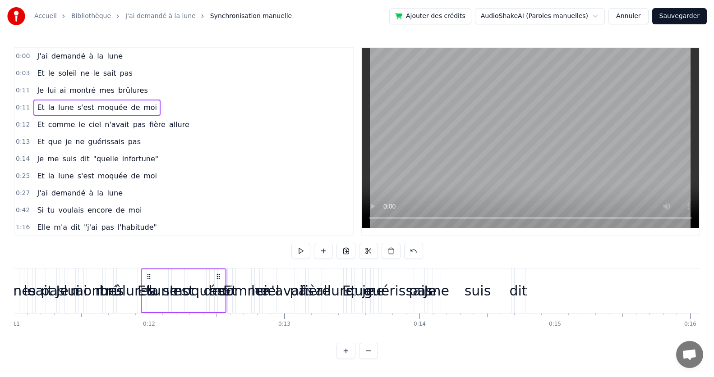
click at [174, 128] on div "0:12 Et comme le ciel n'avait pas fière allure" at bounding box center [183, 124] width 337 height 17
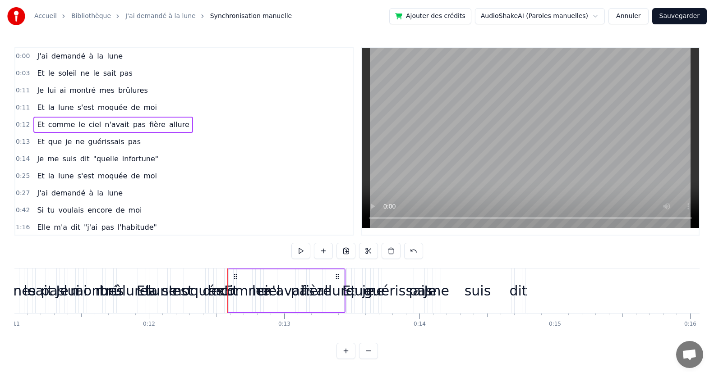
click at [51, 59] on span "demandé" at bounding box center [69, 56] width 36 height 10
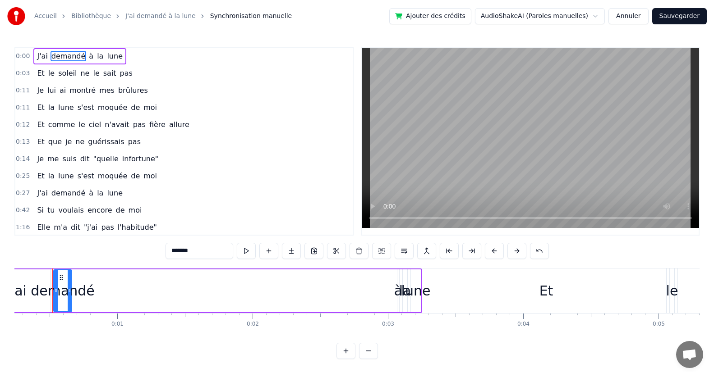
scroll to position [0, 25]
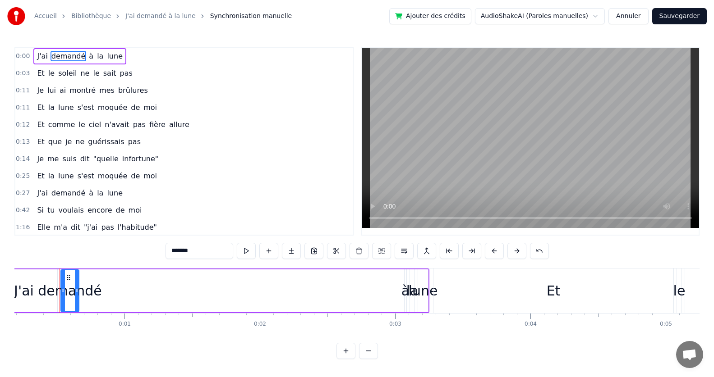
click at [37, 49] on div "J'ai demandé à la lune" at bounding box center [79, 56] width 93 height 16
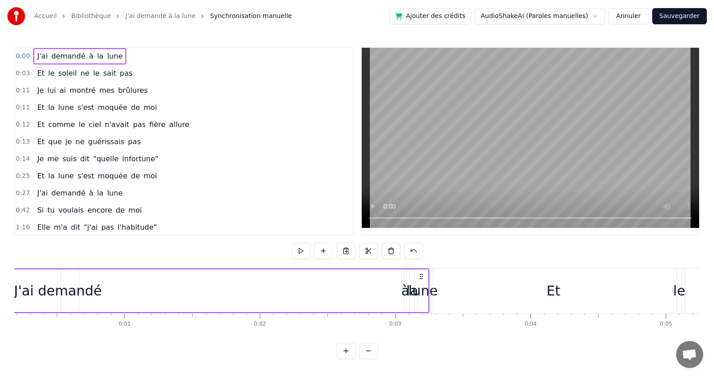
scroll to position [0, 0]
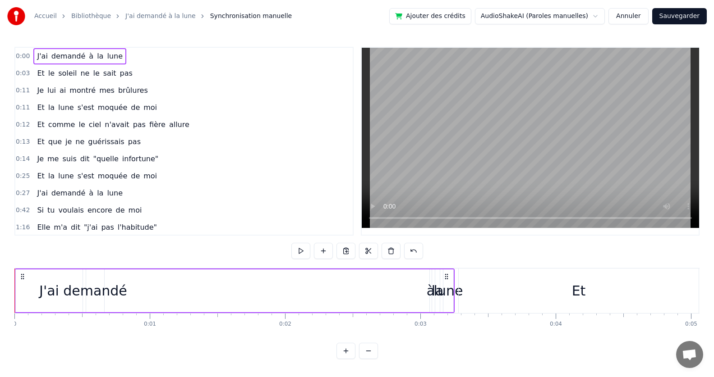
drag, startPoint x: 163, startPoint y: 312, endPoint x: 272, endPoint y: 313, distance: 108.7
click at [271, 313] on div "J'ai demandé à la lune Et le soleil ne le sait pas Je lui ai montré mes brûlure…" at bounding box center [356, 302] width 685 height 68
click at [413, 250] on button at bounding box center [413, 251] width 19 height 16
click at [399, 251] on button at bounding box center [402, 251] width 19 height 16
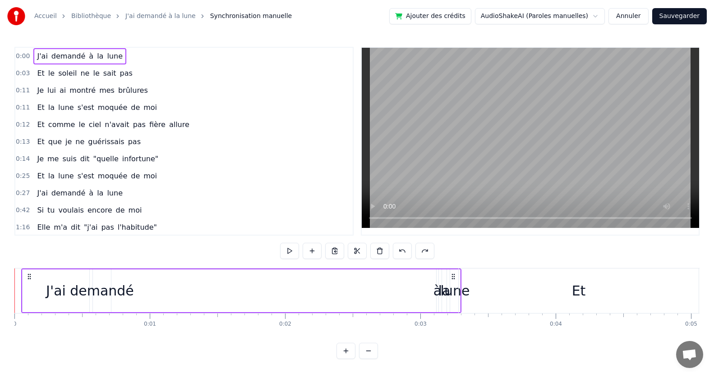
click at [399, 251] on button at bounding box center [402, 251] width 19 height 16
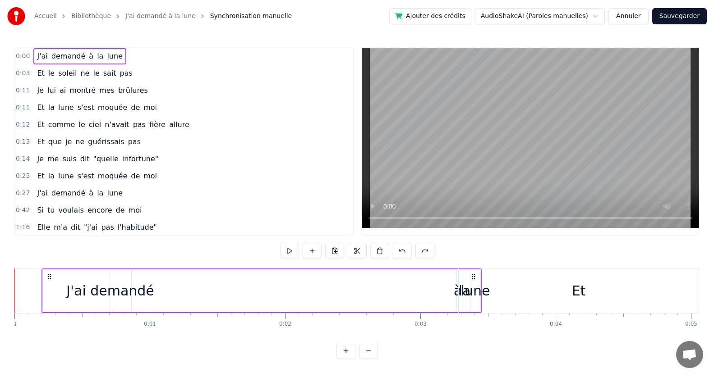
click at [399, 251] on button at bounding box center [402, 251] width 19 height 16
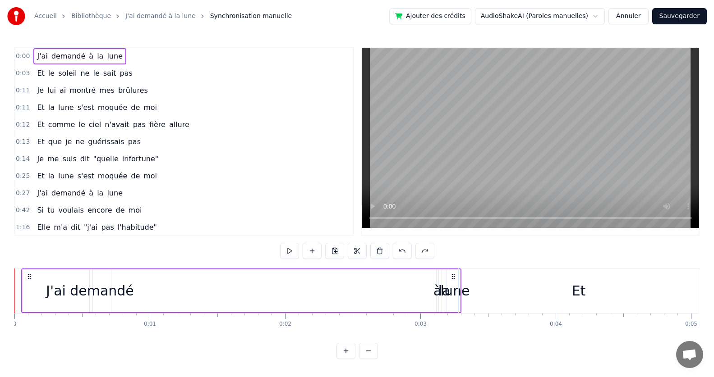
click at [399, 251] on button at bounding box center [402, 251] width 19 height 16
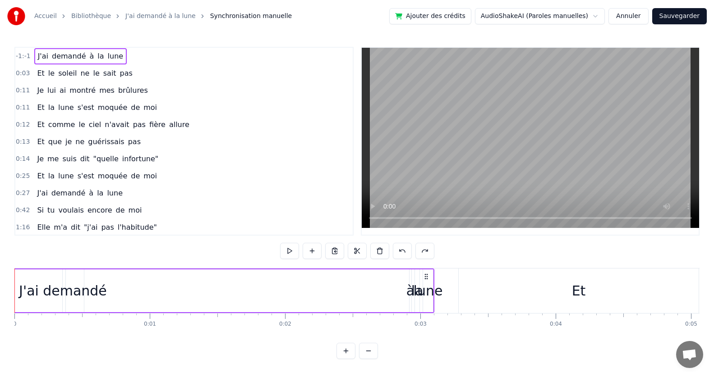
click at [399, 251] on button at bounding box center [402, 251] width 19 height 16
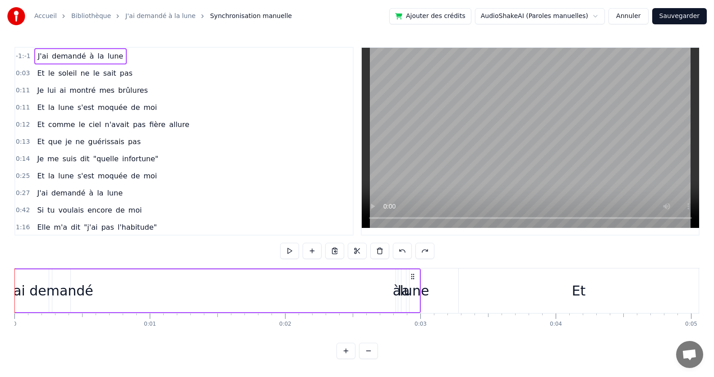
click at [399, 251] on button at bounding box center [402, 251] width 19 height 16
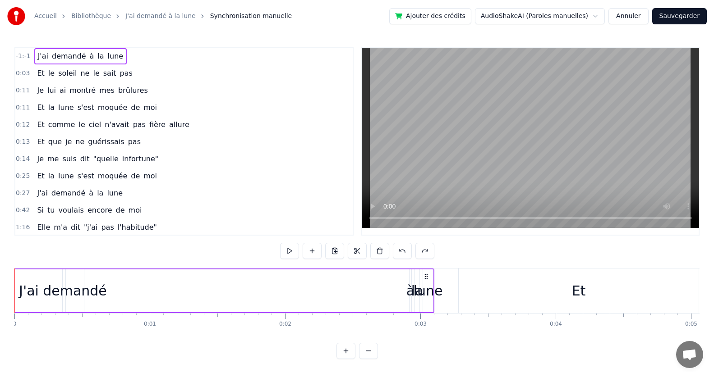
click at [399, 251] on button at bounding box center [402, 251] width 19 height 16
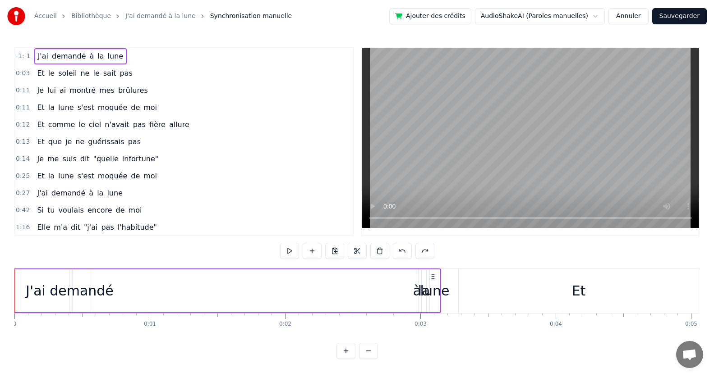
click at [399, 251] on button at bounding box center [402, 251] width 19 height 16
click at [389, 251] on button at bounding box center [379, 251] width 19 height 16
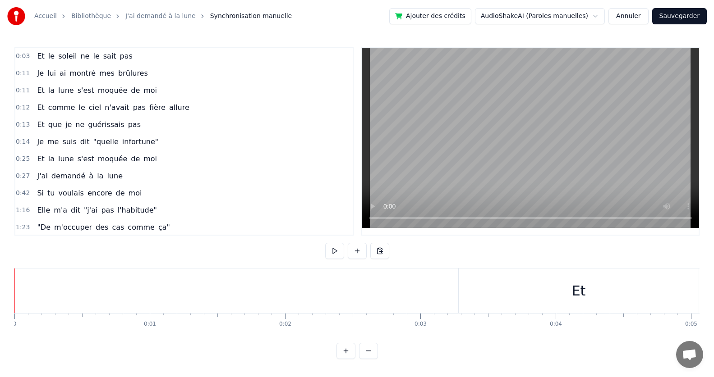
click at [399, 251] on div "0:03 Et le soleil ne le sait pas 0:11 Je lui ai montré mes brûlures 0:11 Et la …" at bounding box center [356, 203] width 685 height 312
click at [631, 16] on button "Annuler" at bounding box center [628, 16] width 40 height 16
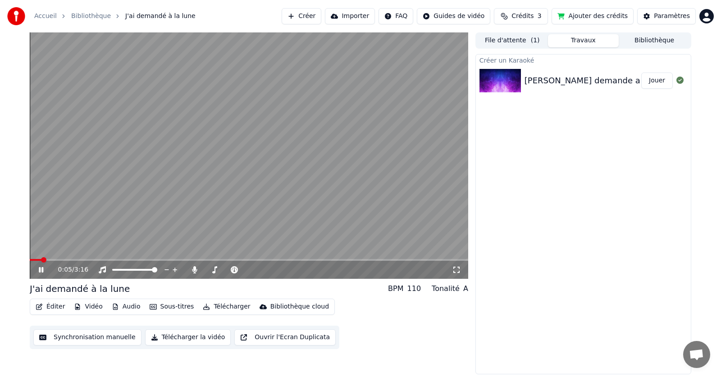
click at [39, 269] on icon at bounding box center [41, 269] width 5 height 5
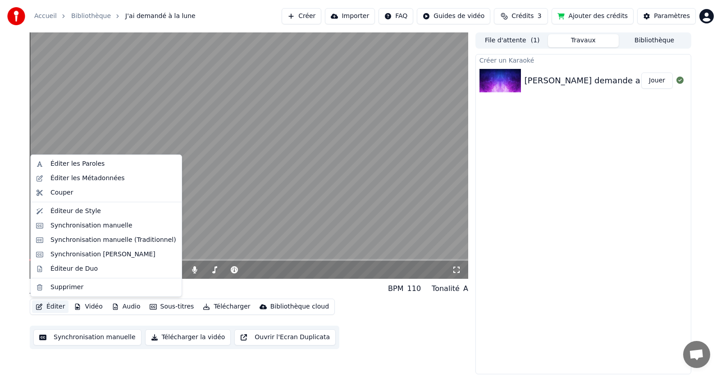
click at [51, 305] on button "Éditer" at bounding box center [50, 307] width 37 height 13
click at [74, 166] on div "Éditer les Paroles" at bounding box center [78, 164] width 54 height 9
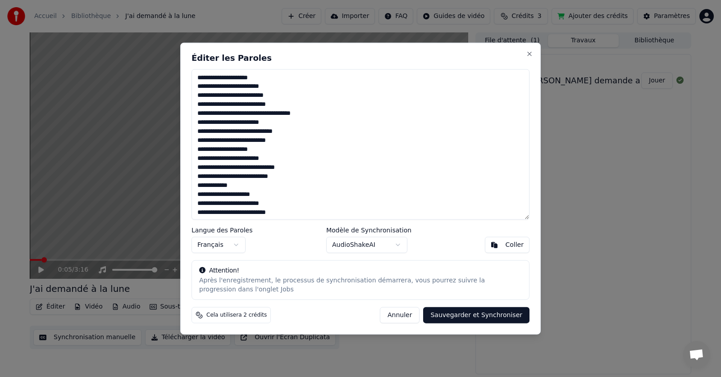
click at [398, 244] on body "Accueil Bibliothèque J'ai demandé à la lune Créer Importer FAQ Guides de vidéo …" at bounding box center [360, 188] width 721 height 377
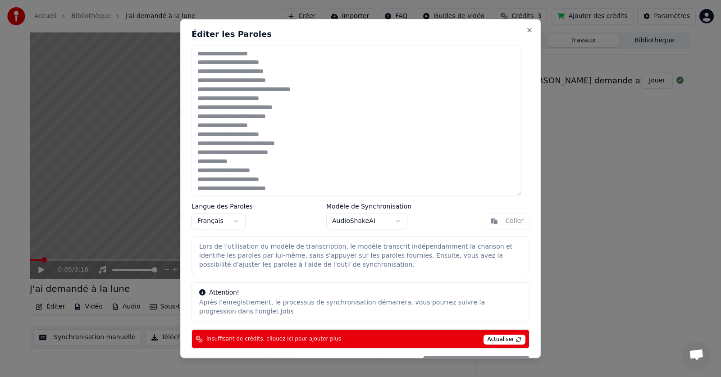
click at [392, 221] on body "Accueil Bibliothèque J'ai demandé à la lune Créer Importer FAQ Guides de vidéo …" at bounding box center [360, 188] width 721 height 377
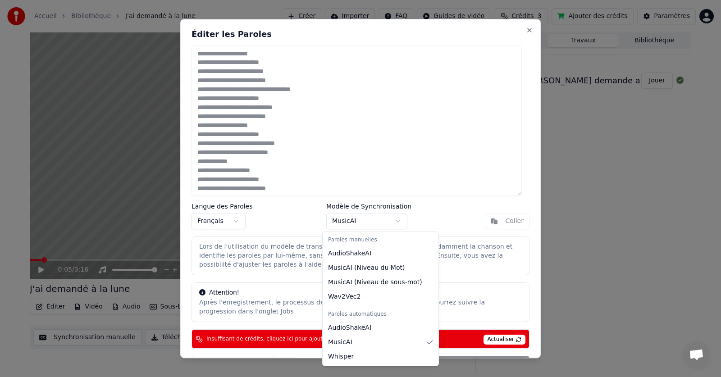
click at [393, 222] on body "Accueil Bibliothèque J'ai demandé à la lune Créer Importer FAQ Guides de vidéo …" at bounding box center [360, 188] width 721 height 377
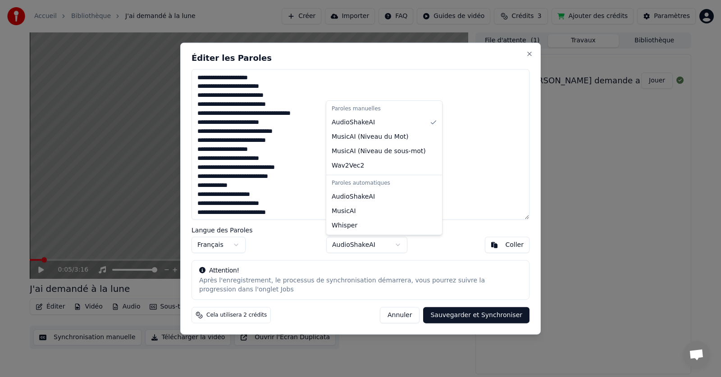
click at [399, 244] on body "Accueil Bibliothèque J'ai demandé à la lune Créer Importer FAQ Guides de vidéo …" at bounding box center [360, 188] width 721 height 377
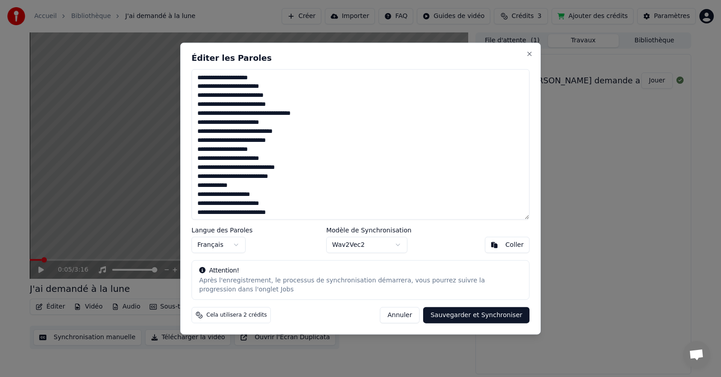
click at [465, 315] on button "Sauvegarder et Synchroniser" at bounding box center [476, 316] width 106 height 16
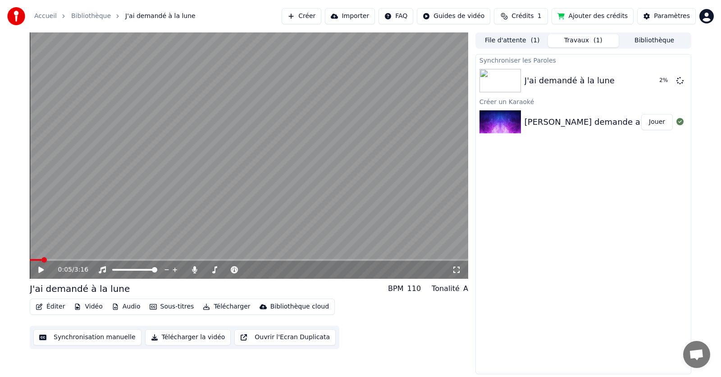
click at [165, 305] on button "Sous-titres" at bounding box center [172, 307] width 52 height 13
drag, startPoint x: 298, startPoint y: 308, endPoint x: 331, endPoint y: 324, distance: 37.5
click at [331, 324] on div "Téléverser dans la bibliothèque cloud" at bounding box center [323, 326] width 118 height 9
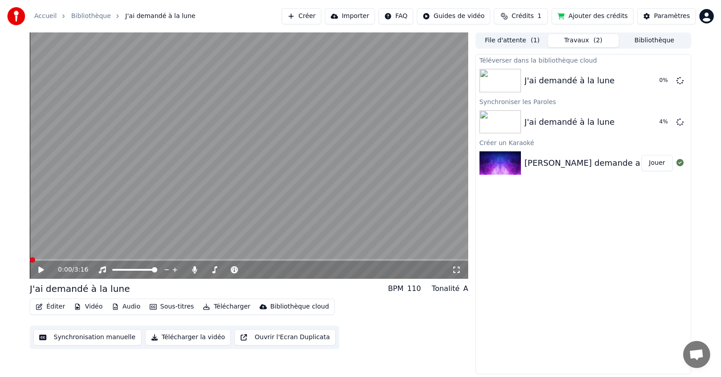
click at [30, 259] on span at bounding box center [32, 259] width 5 height 5
click at [40, 269] on icon at bounding box center [40, 270] width 5 height 6
click at [42, 268] on icon at bounding box center [41, 269] width 5 height 5
click at [30, 260] on span at bounding box center [32, 259] width 5 height 5
click at [171, 305] on button "Sous-titres" at bounding box center [172, 307] width 52 height 13
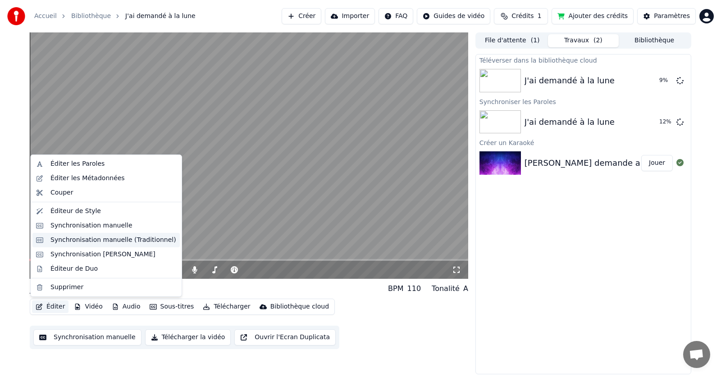
click at [69, 242] on div "Synchronisation manuelle (Traditionnel)" at bounding box center [114, 240] width 126 height 9
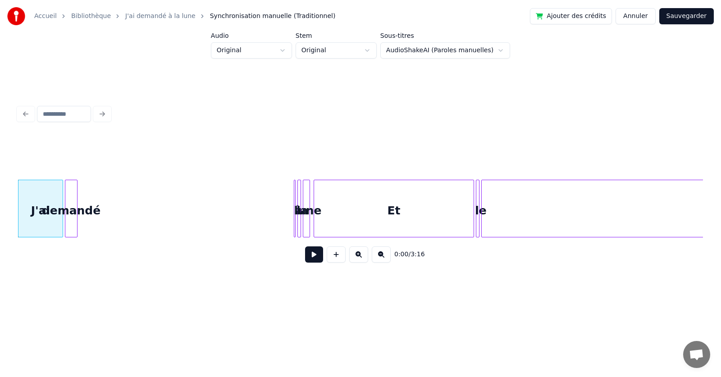
click at [643, 14] on button "Annuler" at bounding box center [636, 16] width 40 height 16
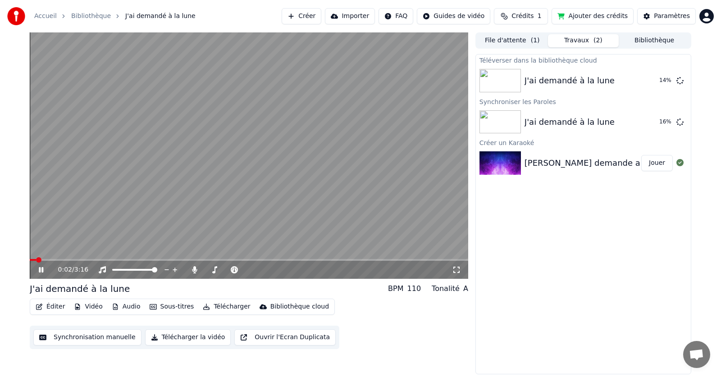
click at [40, 267] on icon at bounding box center [47, 269] width 21 height 7
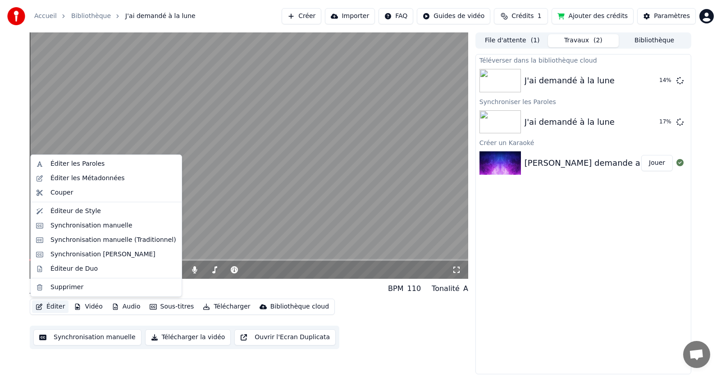
click at [49, 308] on button "Éditer" at bounding box center [50, 307] width 37 height 13
click at [50, 308] on button "Éditer" at bounding box center [50, 307] width 37 height 13
click at [64, 255] on div "Synchronisation [PERSON_NAME]" at bounding box center [103, 254] width 105 height 9
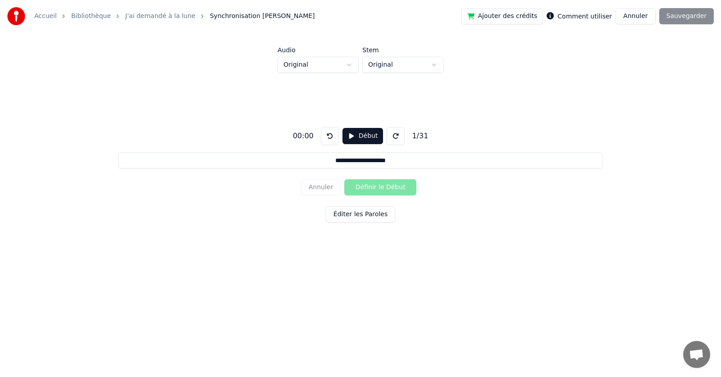
click at [372, 187] on div "Annuler Définir le Début" at bounding box center [360, 187] width 119 height 23
click at [357, 214] on button "Éditer les Paroles" at bounding box center [360, 215] width 69 height 16
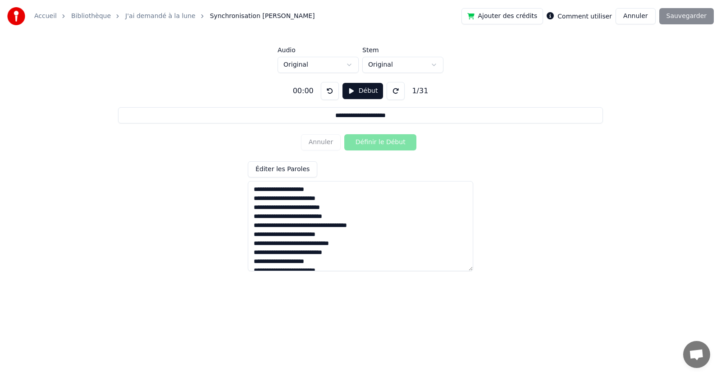
click at [641, 13] on button "Annuler" at bounding box center [636, 16] width 40 height 16
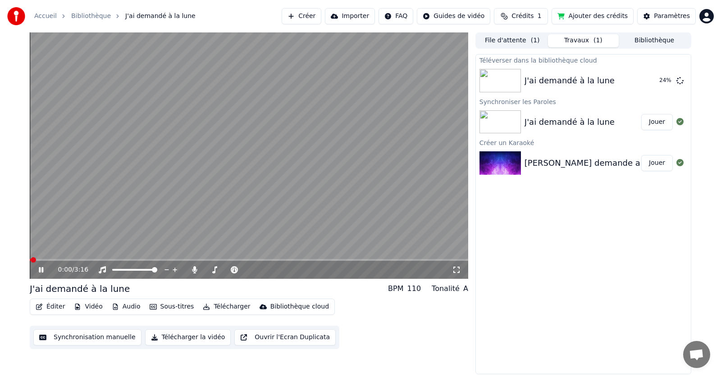
click at [40, 267] on icon at bounding box center [47, 269] width 21 height 7
click at [53, 308] on button "Éditer" at bounding box center [50, 307] width 37 height 13
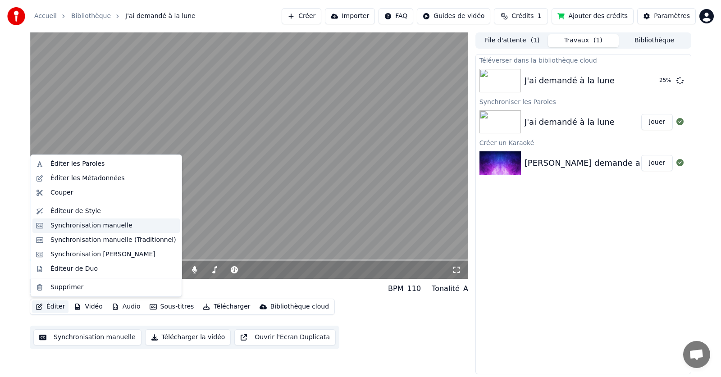
click at [82, 226] on div "Synchronisation manuelle" at bounding box center [92, 225] width 82 height 9
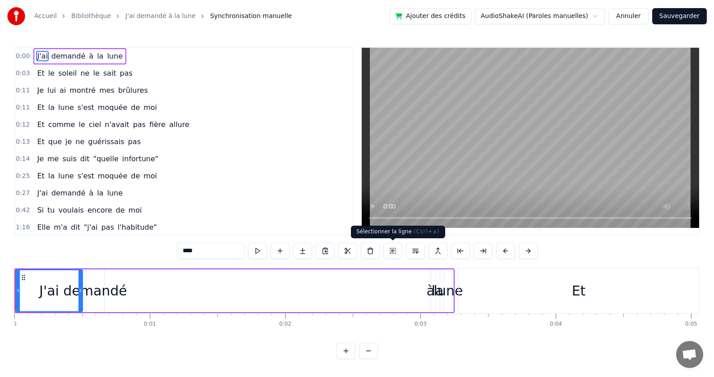
click at [392, 251] on button at bounding box center [392, 251] width 19 height 16
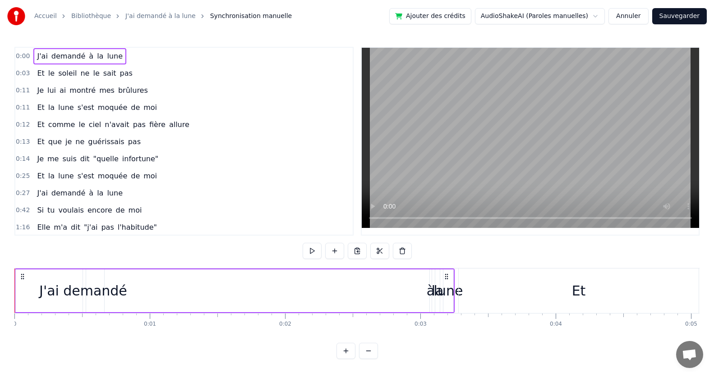
click at [446, 275] on icon at bounding box center [446, 276] width 7 height 7
drag, startPoint x: 454, startPoint y: 307, endPoint x: 473, endPoint y: 307, distance: 18.9
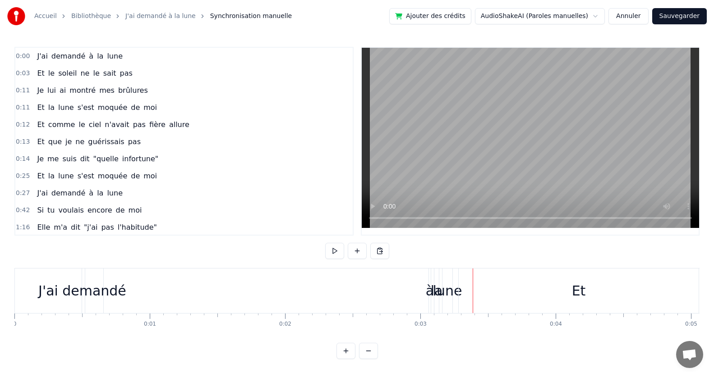
click at [80, 289] on div "demandé" at bounding box center [94, 291] width 64 height 20
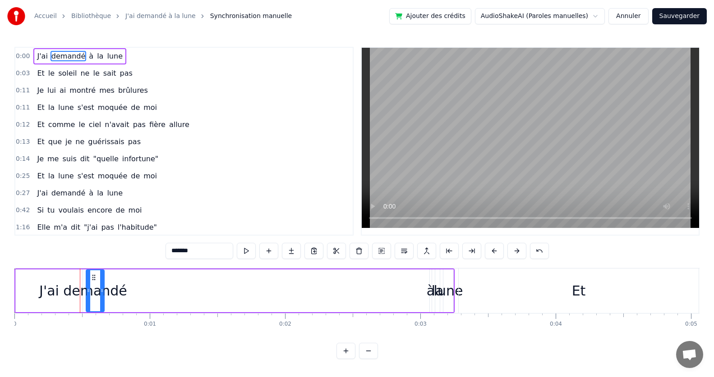
click at [114, 54] on div "J'ai demandé à la lune" at bounding box center [79, 56] width 93 height 16
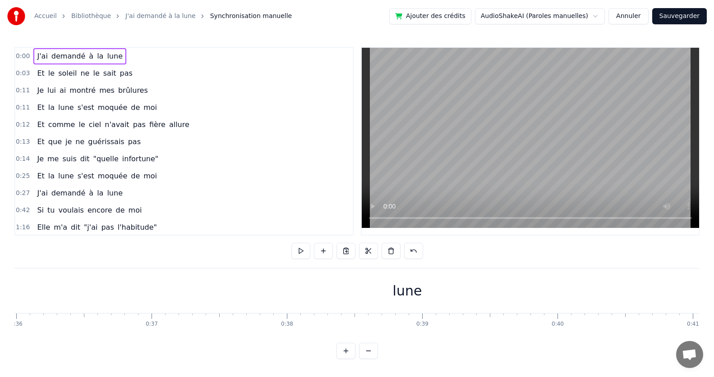
scroll to position [0, 4725]
click at [366, 358] on button at bounding box center [368, 351] width 19 height 16
click at [348, 358] on button at bounding box center [345, 351] width 19 height 16
click at [202, 290] on div "J'ai demandé à la lune" at bounding box center [698, 291] width 2074 height 45
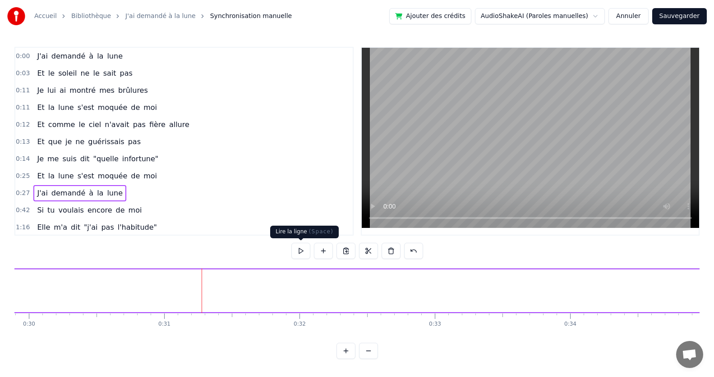
click at [300, 251] on button at bounding box center [300, 251] width 19 height 16
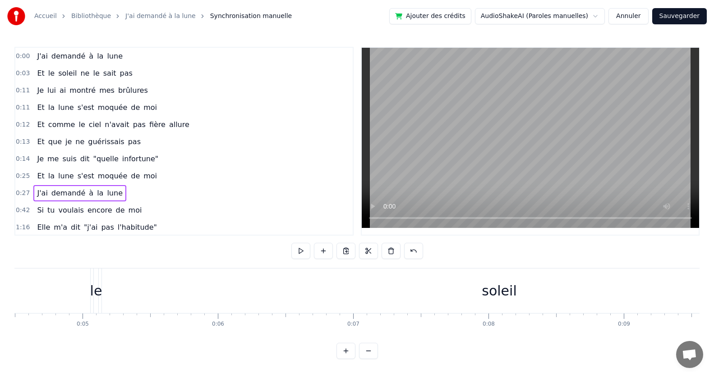
scroll to position [0, 0]
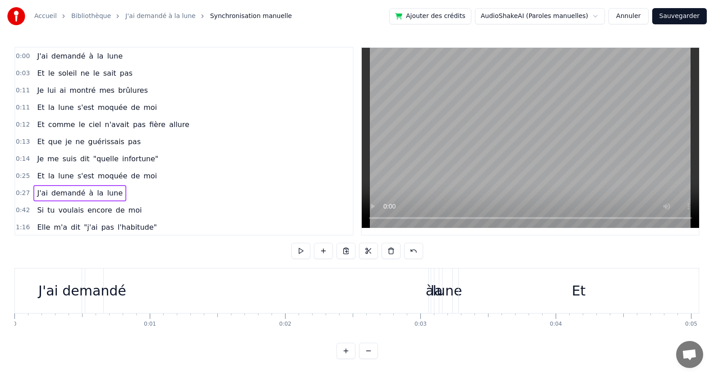
click at [199, 17] on icon "breadcrumb" at bounding box center [202, 16] width 6 height 6
click at [170, 15] on link "J'ai demandé à la lune" at bounding box center [160, 16] width 70 height 9
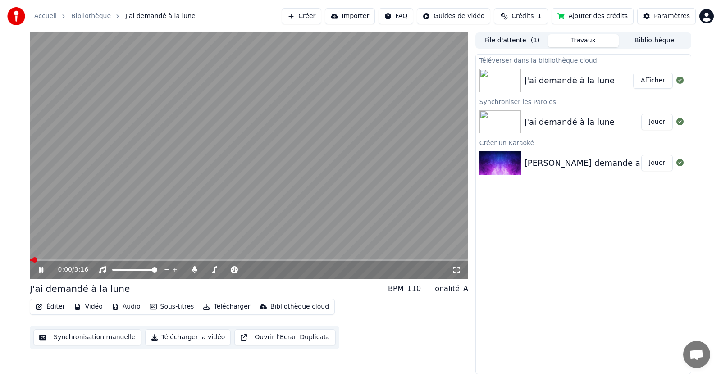
click at [98, 339] on button "Synchronisation manuelle" at bounding box center [87, 338] width 108 height 16
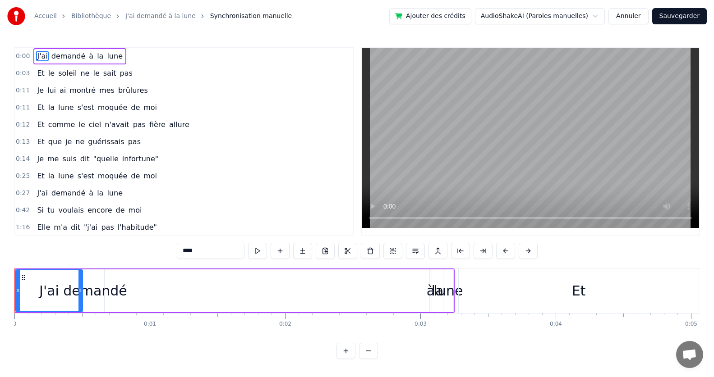
click at [115, 63] on div "J'ai demandé à la lune" at bounding box center [79, 56] width 93 height 16
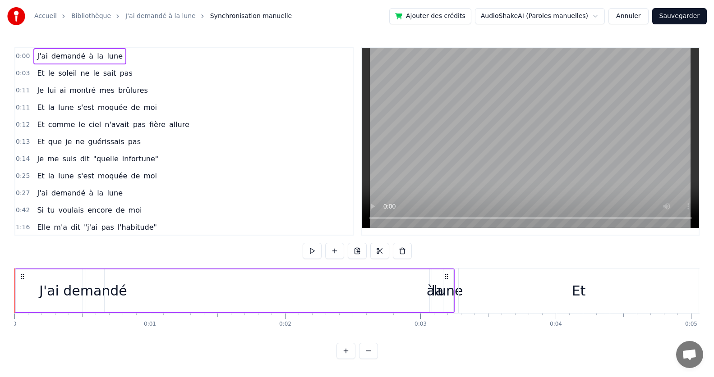
drag, startPoint x: 291, startPoint y: 312, endPoint x: 497, endPoint y: 312, distance: 205.6
click at [497, 313] on div "J'ai demandé à la lune Et le soleil ne le sait pas Je lui ai montré mes brûlure…" at bounding box center [356, 302] width 685 height 68
click at [37, 54] on span "J'ai" at bounding box center [42, 56] width 12 height 10
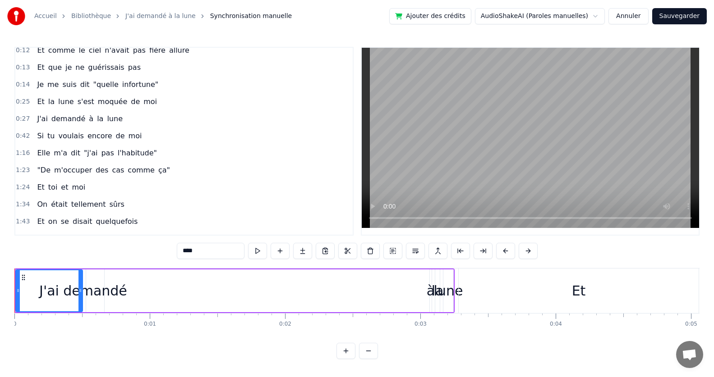
scroll to position [90, 0]
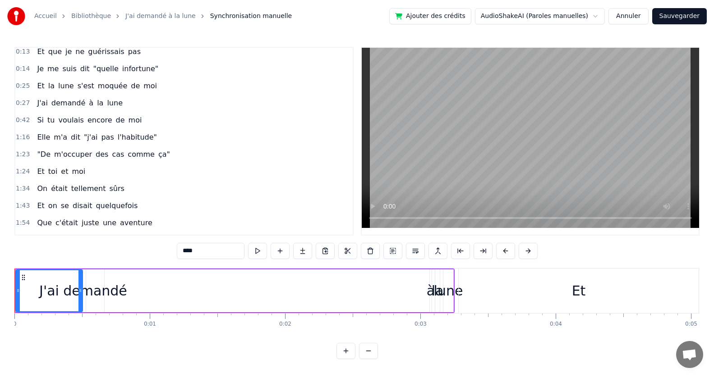
click at [18, 170] on span "1:24" at bounding box center [23, 171] width 14 height 9
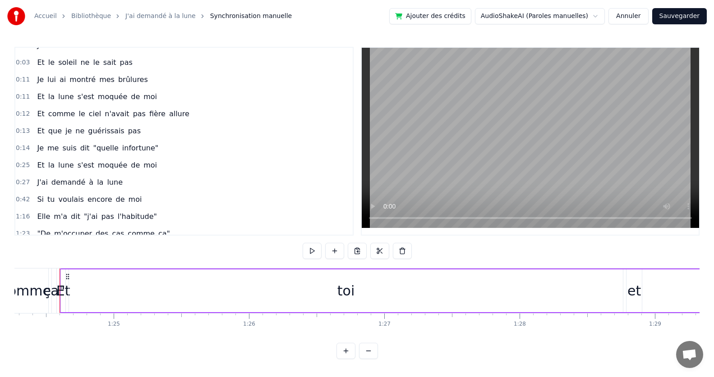
scroll to position [0, 0]
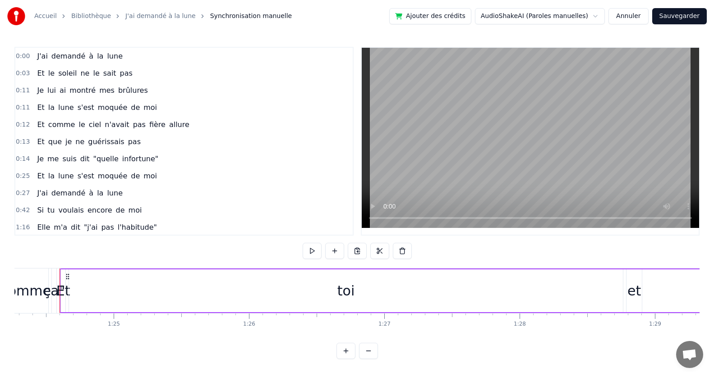
click at [18, 56] on span "0:00" at bounding box center [23, 56] width 14 height 9
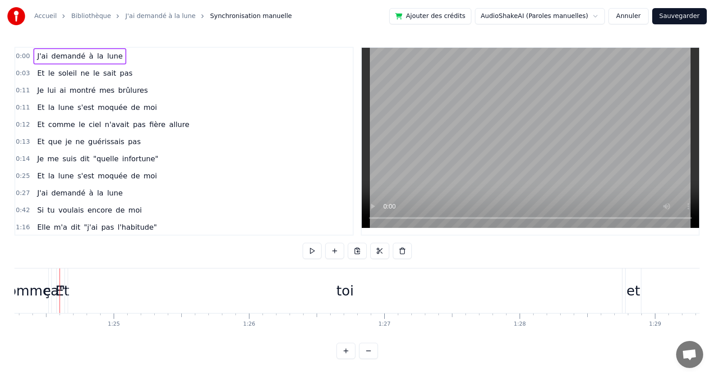
click at [19, 58] on span "0:00" at bounding box center [23, 56] width 14 height 9
click at [21, 56] on span "0:00" at bounding box center [23, 56] width 14 height 9
click at [23, 74] on span "0:03" at bounding box center [23, 73] width 14 height 9
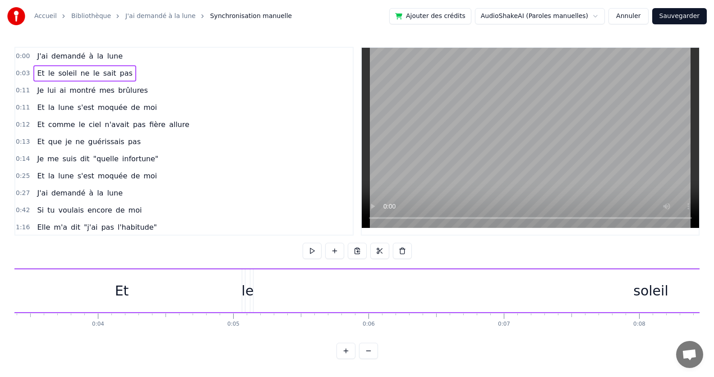
scroll to position [0, 399]
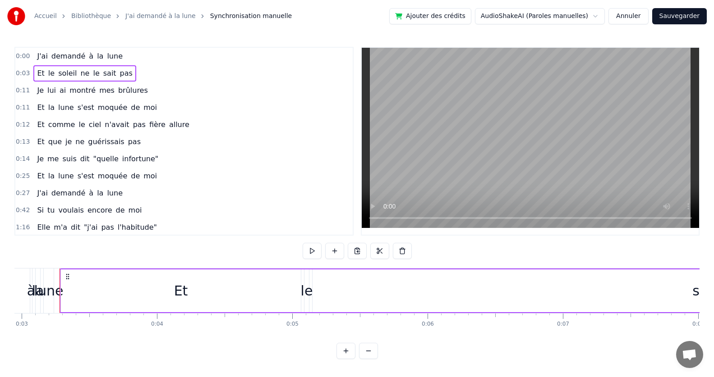
click at [23, 55] on span "0:00" at bounding box center [23, 56] width 14 height 9
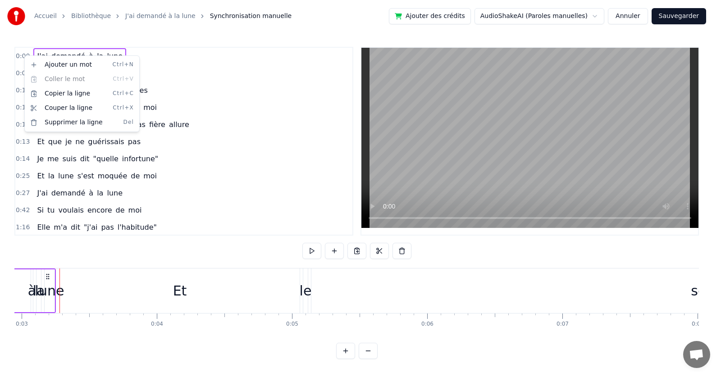
click at [23, 55] on html "Accueil Bibliothèque J'ai demandé à la lune Synchronisation manuelle Ajouter de…" at bounding box center [360, 187] width 721 height 374
click at [232, 116] on html "Accueil Bibliothèque J'ai demandé à la lune Synchronisation manuelle Ajouter de…" at bounding box center [360, 187] width 721 height 374
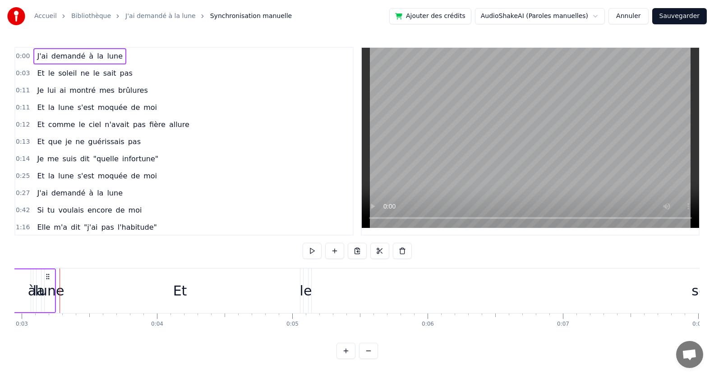
click at [346, 359] on button at bounding box center [345, 351] width 19 height 16
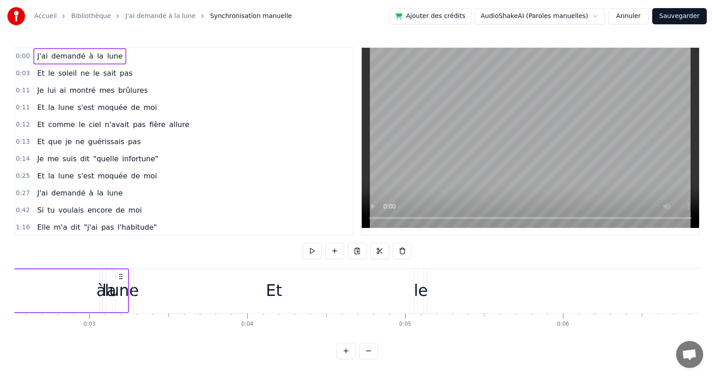
click at [346, 359] on button at bounding box center [345, 351] width 19 height 16
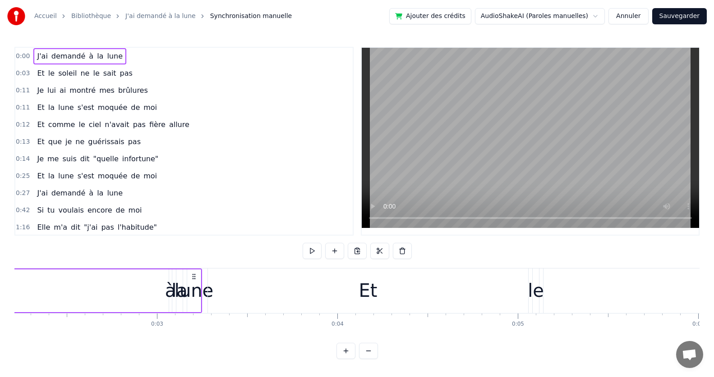
click at [346, 359] on button at bounding box center [345, 351] width 19 height 16
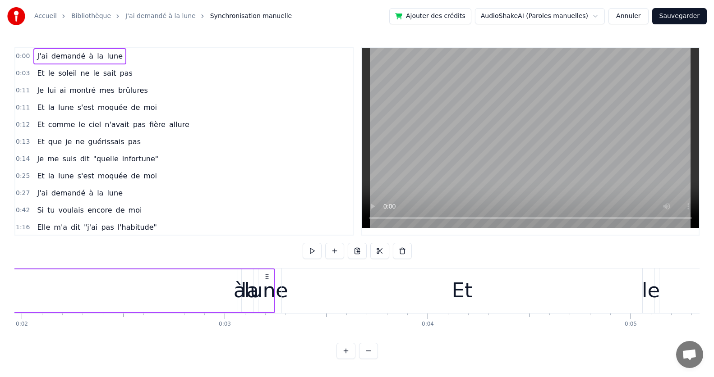
click at [346, 359] on button at bounding box center [345, 351] width 19 height 16
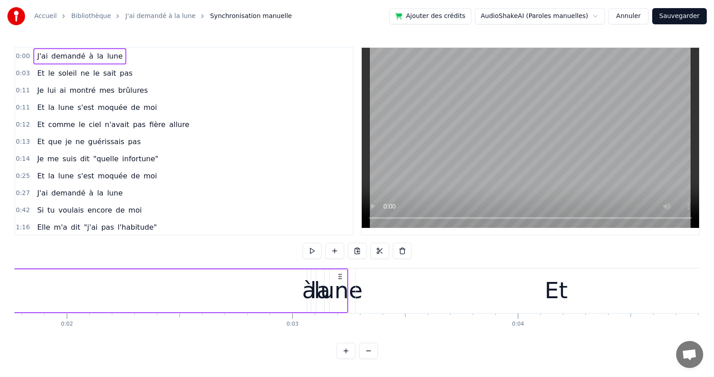
click at [346, 359] on button at bounding box center [345, 351] width 19 height 16
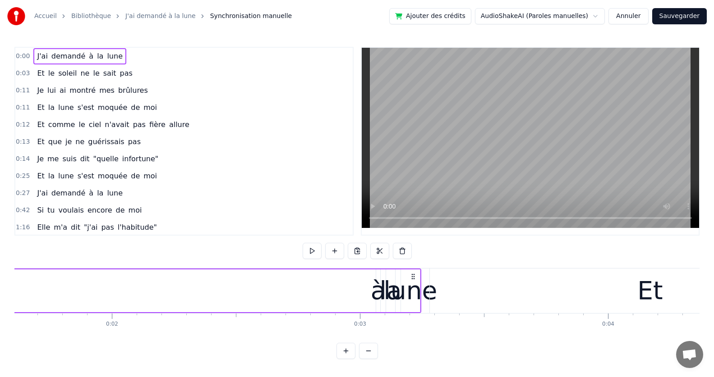
click at [346, 359] on button at bounding box center [345, 351] width 19 height 16
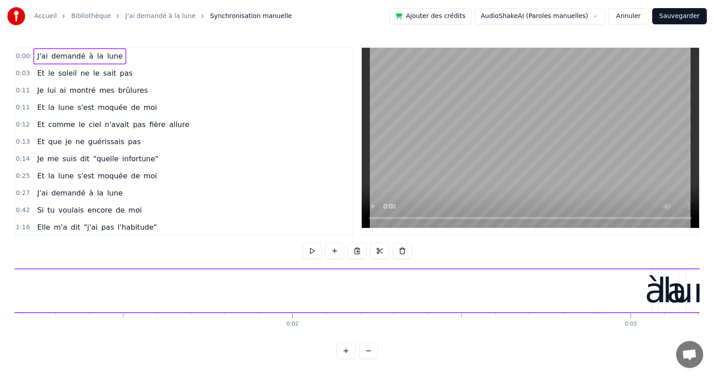
click at [346, 359] on button at bounding box center [345, 351] width 19 height 16
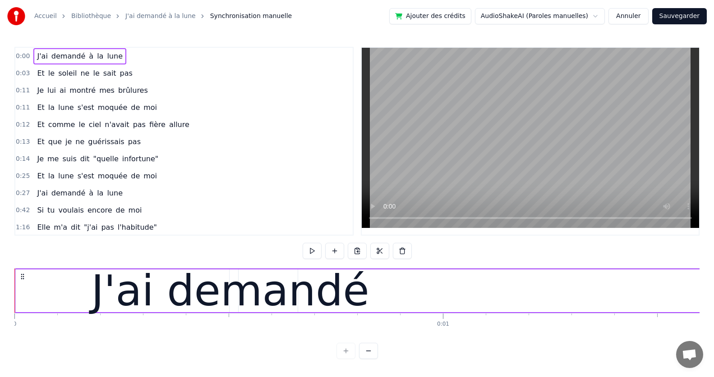
click at [367, 358] on button at bounding box center [368, 351] width 19 height 16
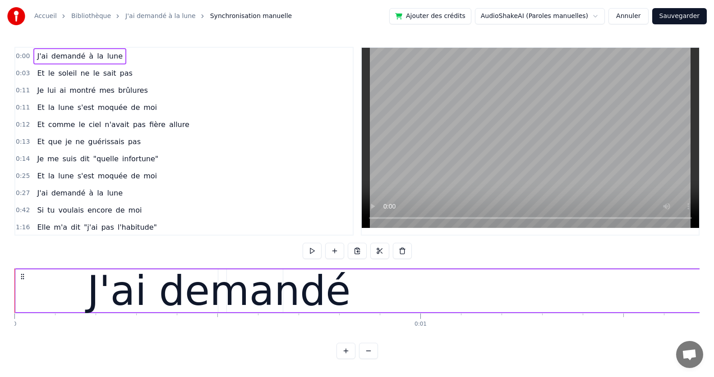
click at [367, 358] on button at bounding box center [368, 351] width 19 height 16
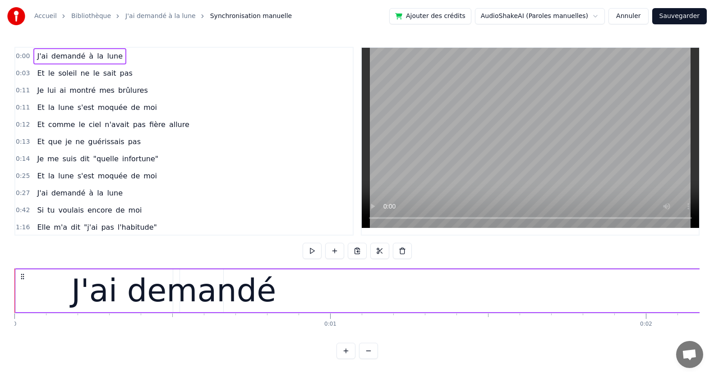
click at [367, 358] on button at bounding box center [368, 351] width 19 height 16
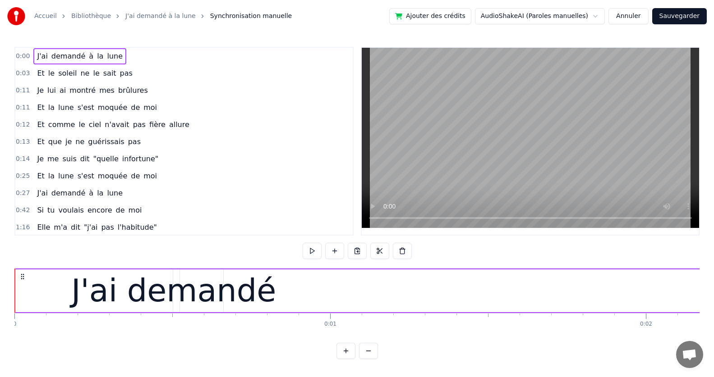
click at [367, 358] on button at bounding box center [368, 351] width 19 height 16
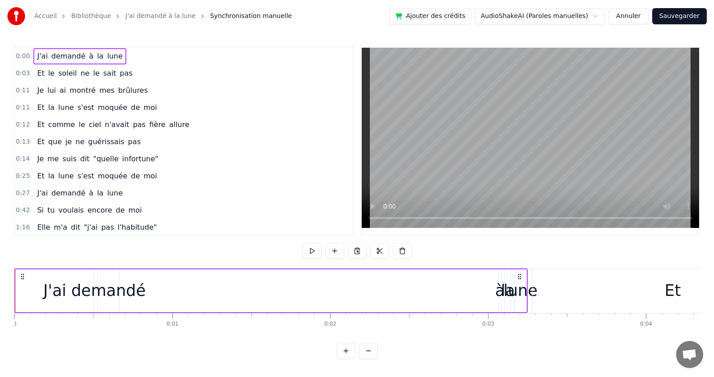
click at [367, 358] on button at bounding box center [368, 351] width 19 height 16
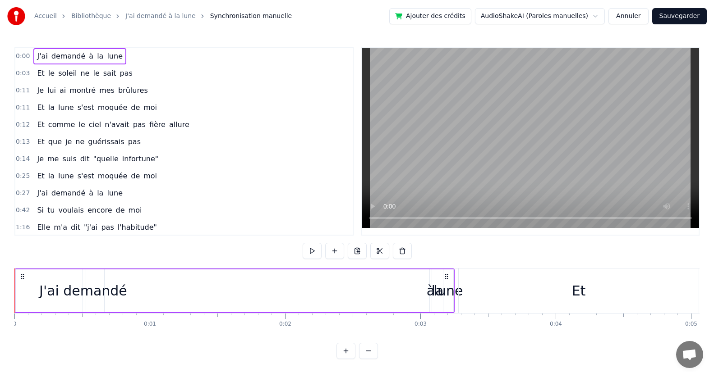
click at [367, 358] on button at bounding box center [368, 351] width 19 height 16
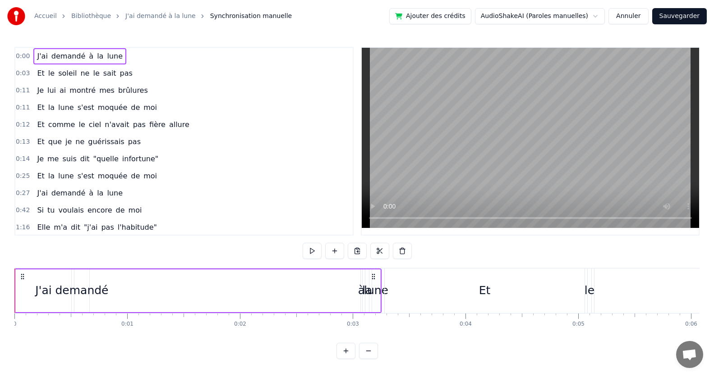
drag, startPoint x: 381, startPoint y: 305, endPoint x: 430, endPoint y: 310, distance: 48.9
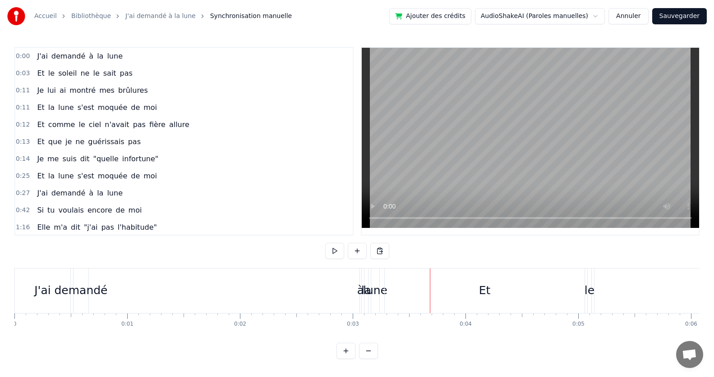
click at [43, 291] on div "J'ai" at bounding box center [42, 290] width 17 height 17
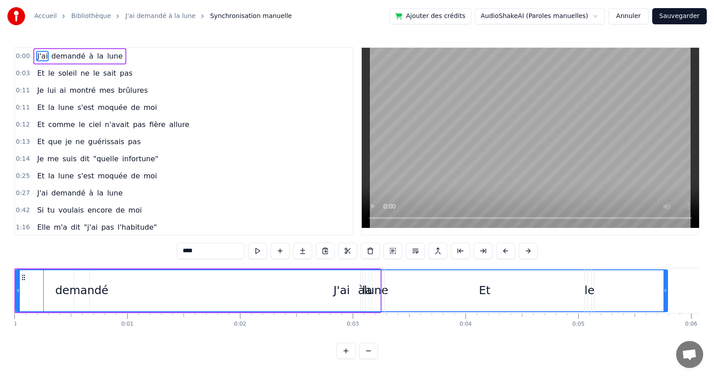
drag, startPoint x: 69, startPoint y: 278, endPoint x: 665, endPoint y: 294, distance: 596.3
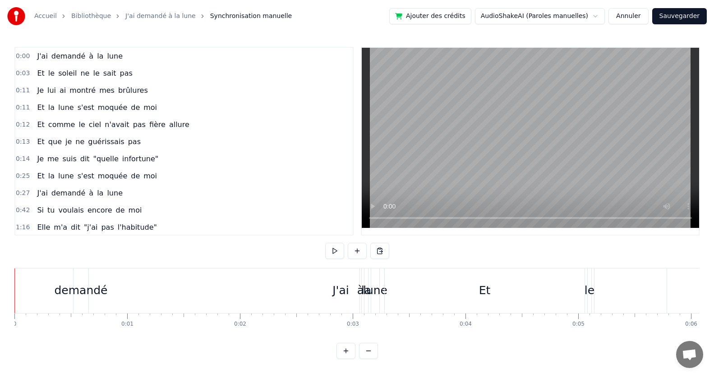
click at [40, 55] on span "J'ai" at bounding box center [42, 56] width 12 height 10
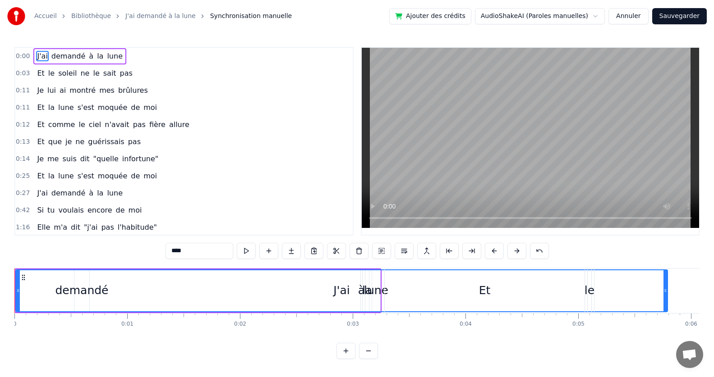
click at [23, 276] on circle at bounding box center [22, 275] width 0 height 0
click at [23, 277] on icon at bounding box center [23, 277] width 7 height 7
drag, startPoint x: 19, startPoint y: 292, endPoint x: 23, endPoint y: 302, distance: 10.6
click at [23, 302] on div at bounding box center [22, 291] width 4 height 41
click at [538, 251] on button at bounding box center [539, 251] width 19 height 16
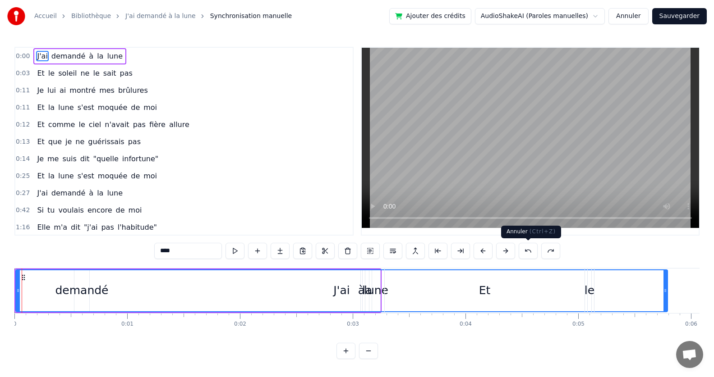
click at [527, 252] on button at bounding box center [528, 251] width 19 height 16
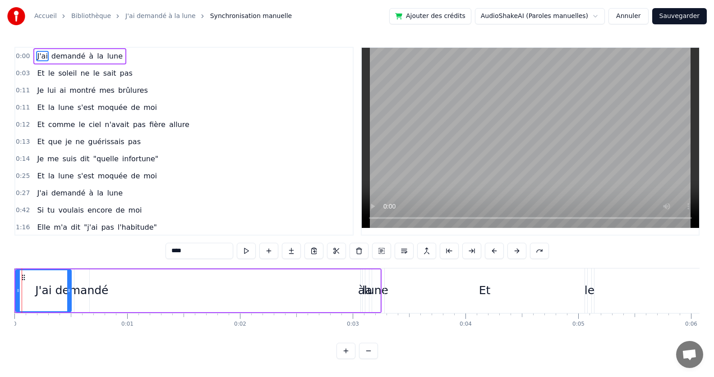
click at [527, 252] on div "****" at bounding box center [356, 251] width 383 height 16
click at [490, 251] on button at bounding box center [494, 251] width 19 height 16
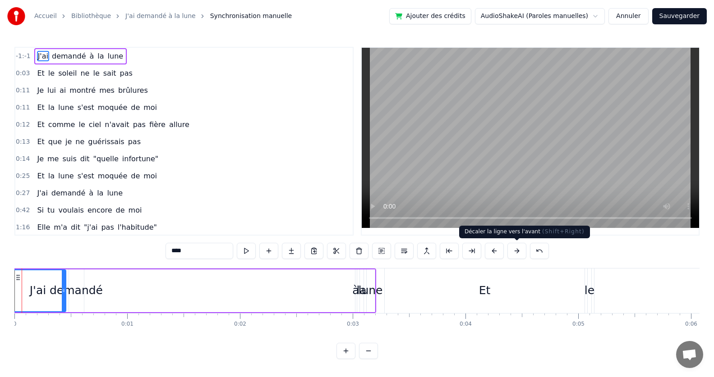
click at [517, 251] on button at bounding box center [516, 251] width 19 height 16
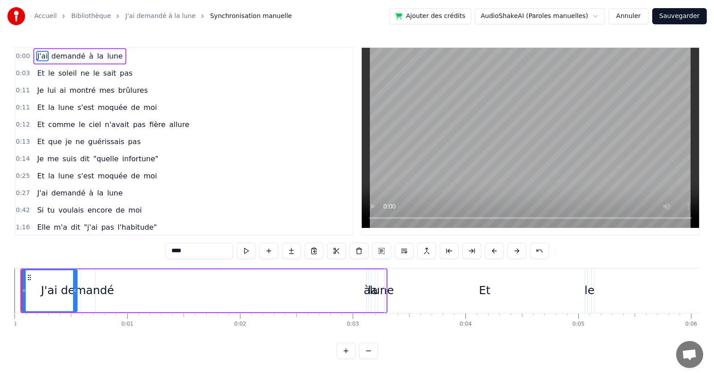
click at [517, 251] on button at bounding box center [516, 251] width 19 height 16
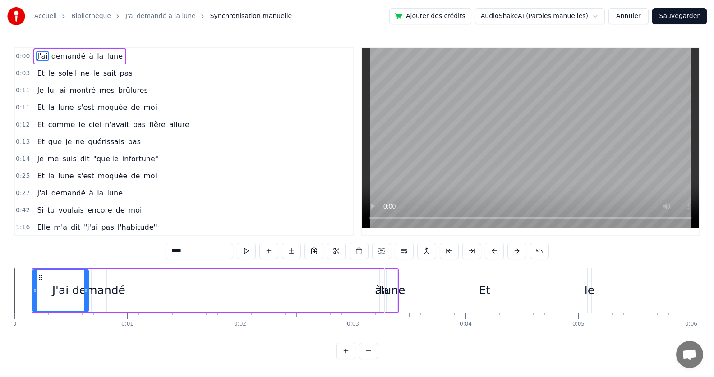
click at [517, 251] on button at bounding box center [516, 251] width 19 height 16
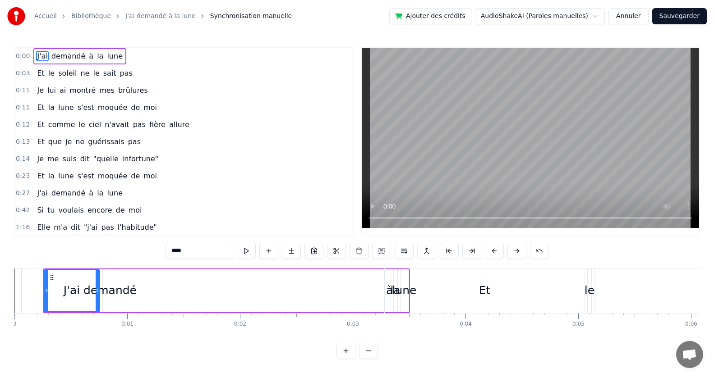
click at [517, 251] on button at bounding box center [516, 251] width 19 height 16
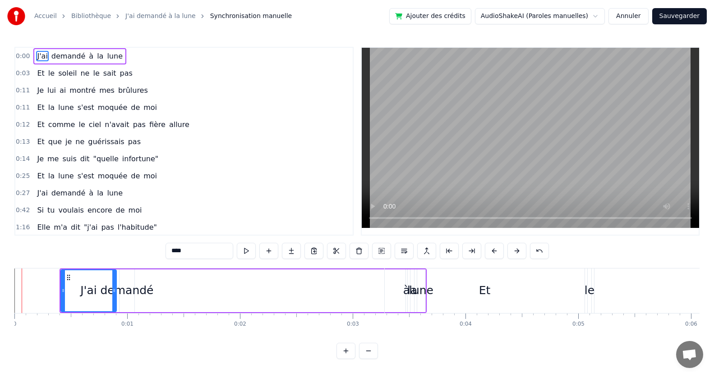
click at [517, 251] on button at bounding box center [516, 251] width 19 height 16
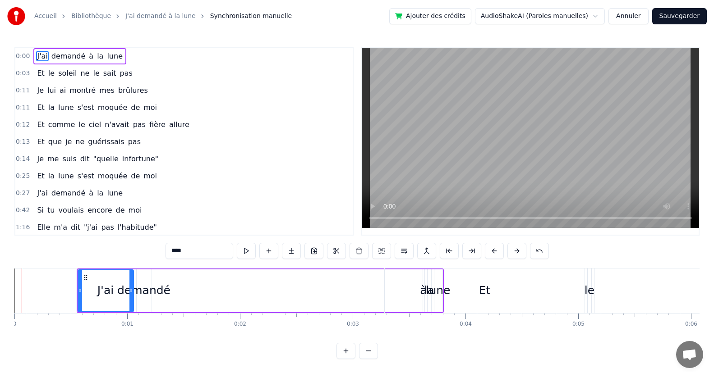
click at [517, 251] on button at bounding box center [516, 251] width 19 height 16
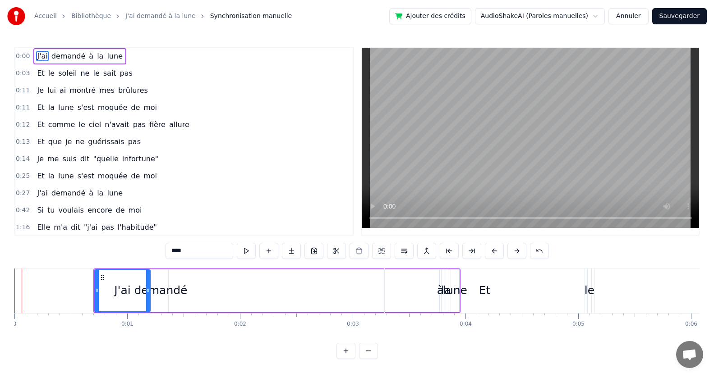
click at [517, 251] on button at bounding box center [516, 251] width 19 height 16
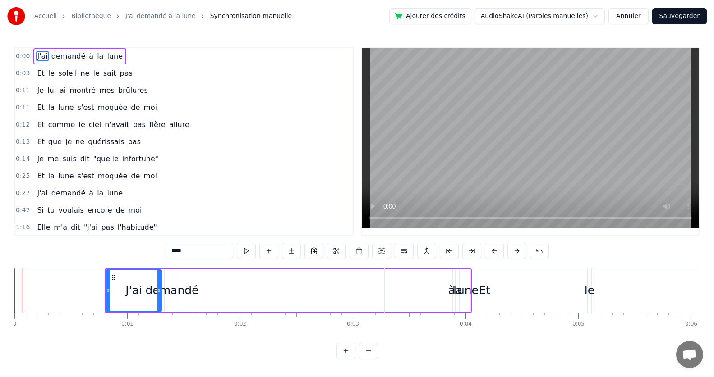
click at [517, 251] on button at bounding box center [516, 251] width 19 height 16
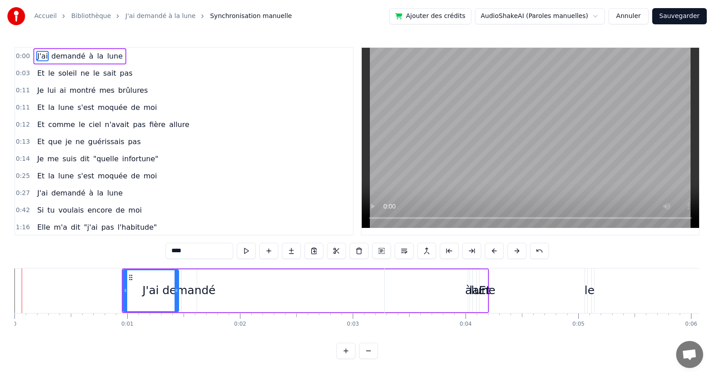
click at [517, 251] on button at bounding box center [516, 251] width 19 height 16
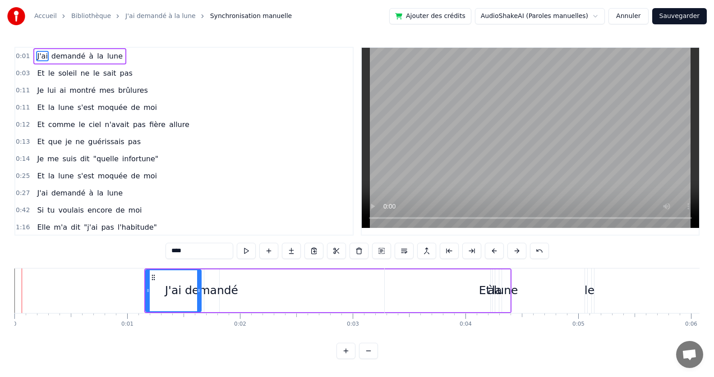
click at [517, 251] on button at bounding box center [516, 251] width 19 height 16
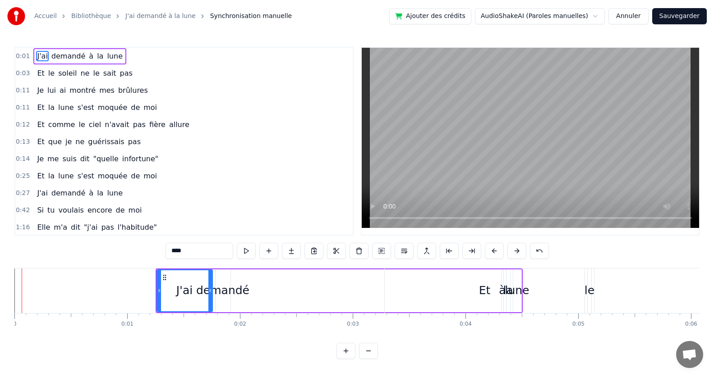
click at [517, 251] on button at bounding box center [516, 251] width 19 height 16
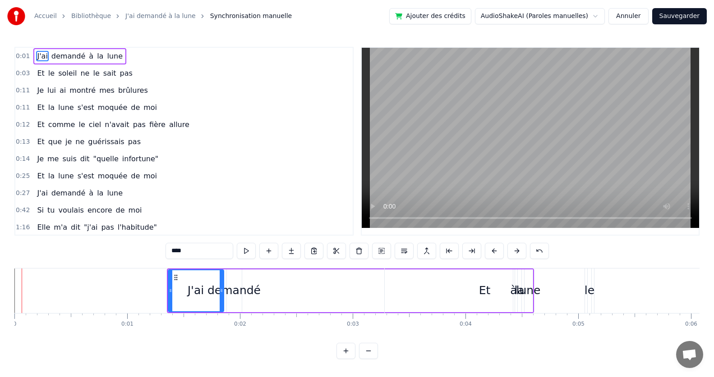
click at [517, 251] on button at bounding box center [516, 251] width 19 height 16
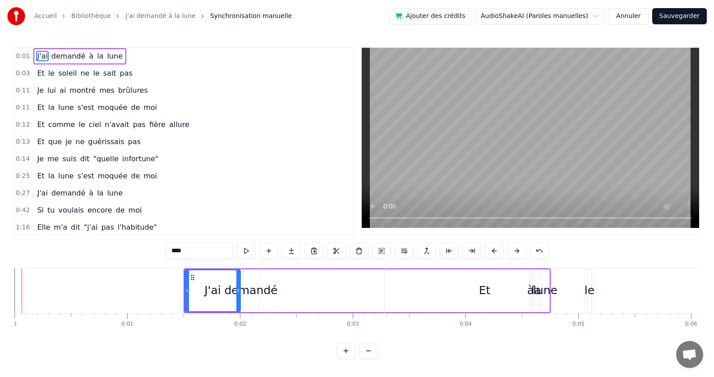
click at [517, 251] on button at bounding box center [516, 251] width 19 height 16
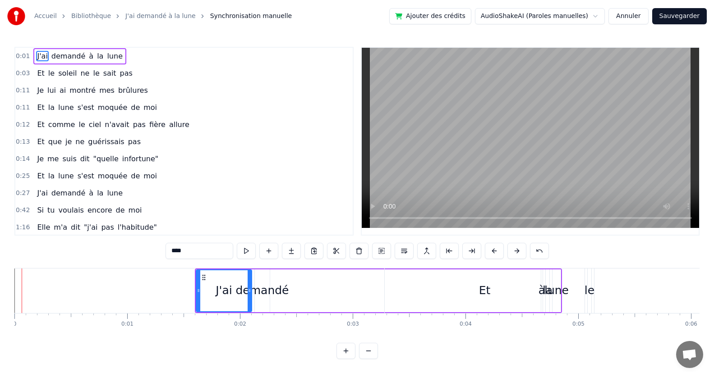
click at [517, 251] on button at bounding box center [516, 251] width 19 height 16
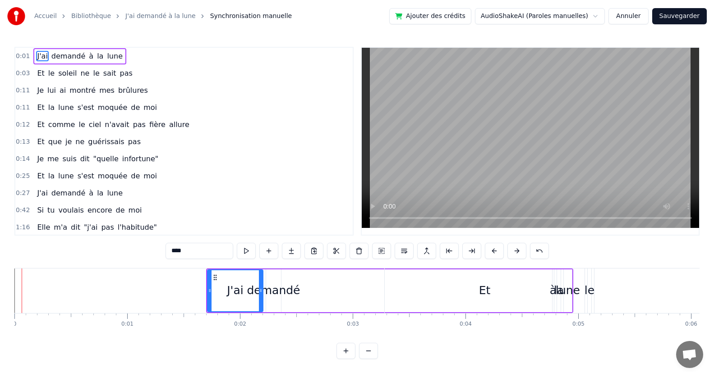
click at [517, 251] on button at bounding box center [516, 251] width 19 height 16
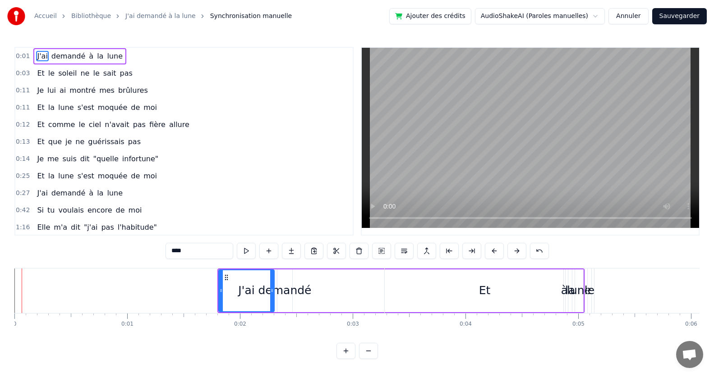
click at [517, 251] on button at bounding box center [516, 251] width 19 height 16
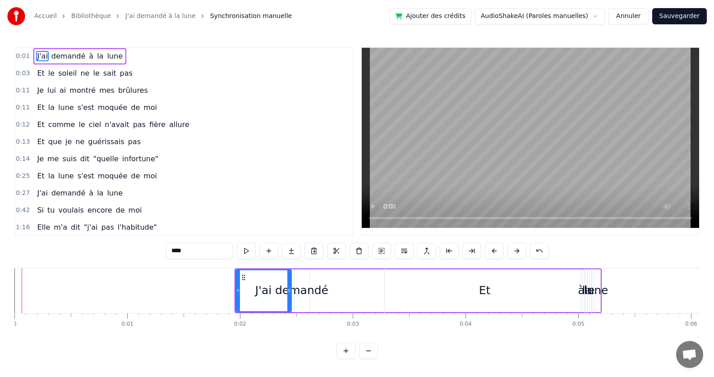
click at [517, 251] on button at bounding box center [516, 251] width 19 height 16
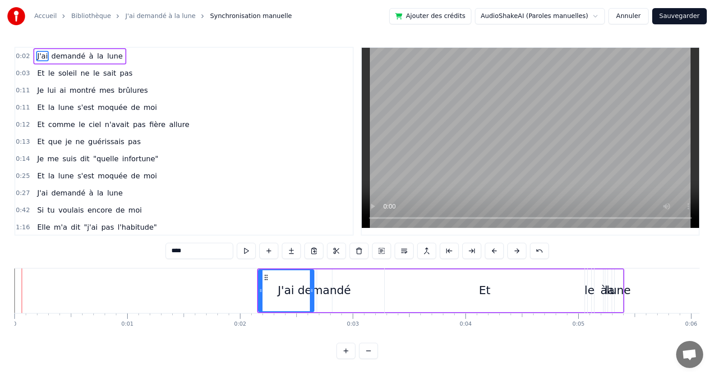
click at [517, 251] on button at bounding box center [516, 251] width 19 height 16
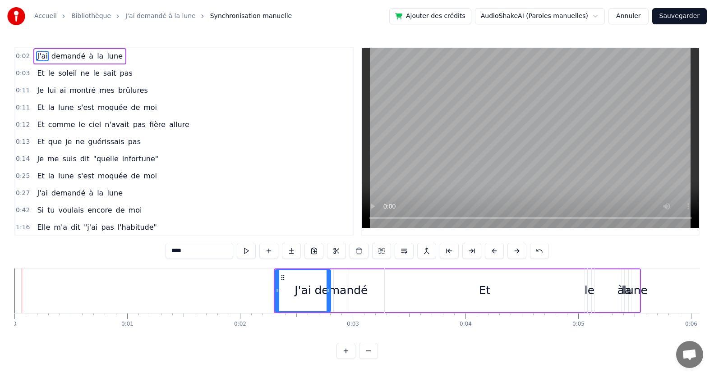
click at [517, 251] on button at bounding box center [516, 251] width 19 height 16
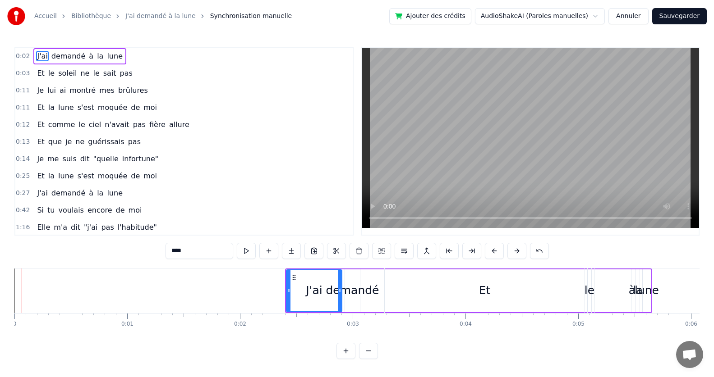
click at [517, 251] on button at bounding box center [516, 251] width 19 height 16
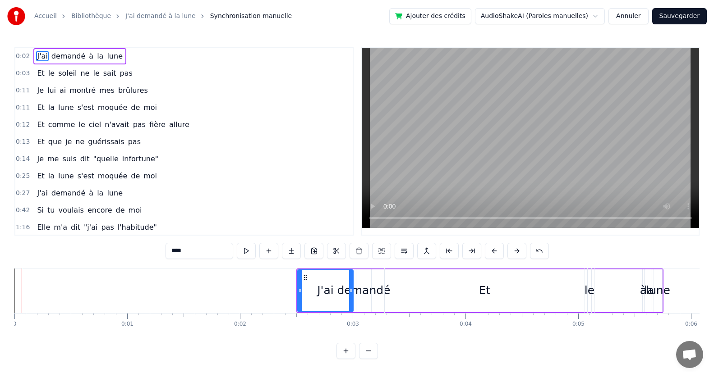
click at [517, 251] on button at bounding box center [516, 251] width 19 height 16
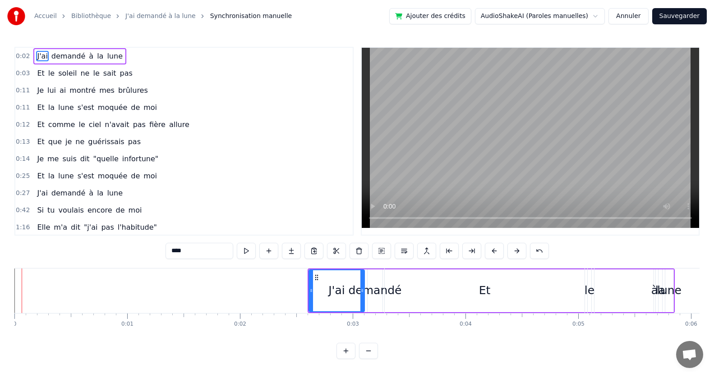
click at [517, 251] on button at bounding box center [516, 251] width 19 height 16
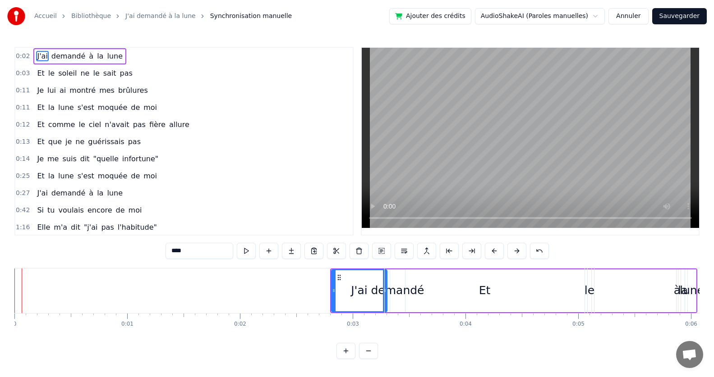
click at [517, 251] on button at bounding box center [516, 251] width 19 height 16
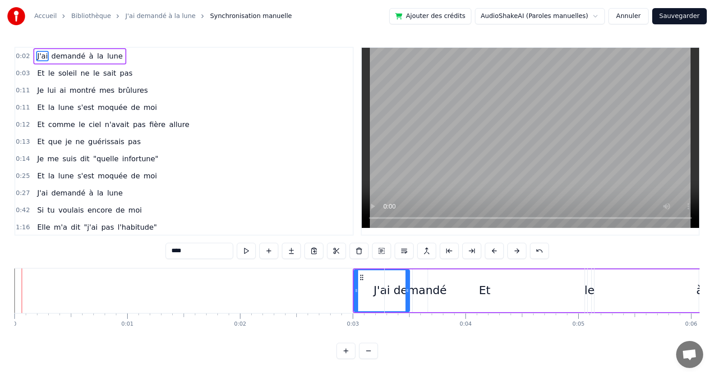
click at [517, 251] on button at bounding box center [516, 251] width 19 height 16
click at [368, 358] on button at bounding box center [368, 351] width 19 height 16
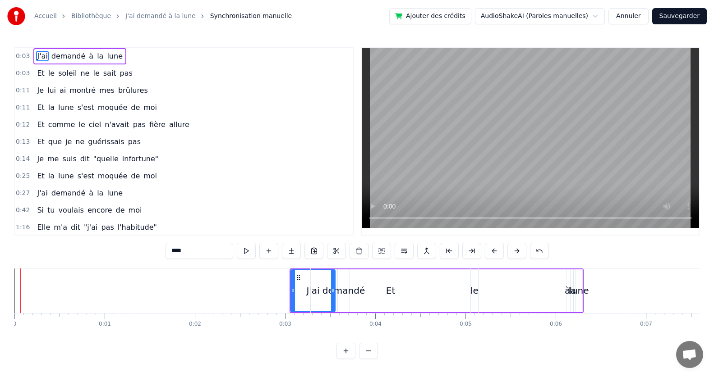
click at [368, 358] on button at bounding box center [368, 351] width 19 height 16
click at [368, 358] on div at bounding box center [356, 351] width 41 height 16
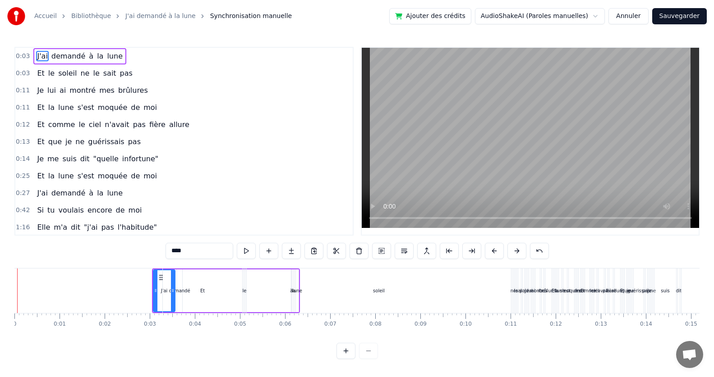
click at [368, 358] on div at bounding box center [356, 351] width 41 height 16
click at [517, 249] on button at bounding box center [516, 251] width 19 height 16
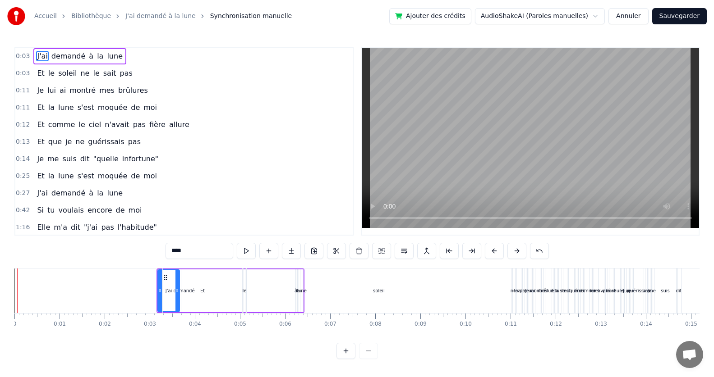
click at [517, 249] on button at bounding box center [516, 251] width 19 height 16
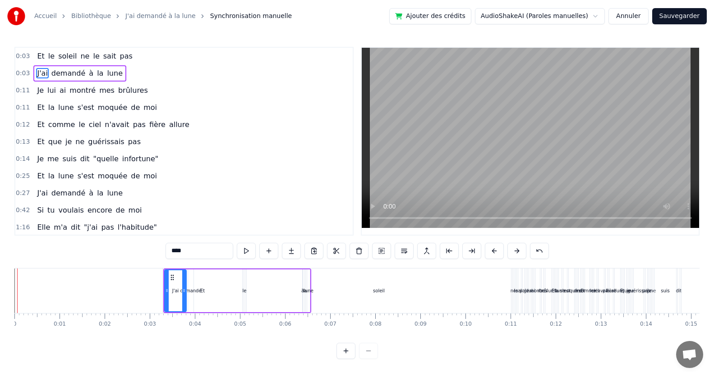
click at [517, 249] on button at bounding box center [516, 251] width 19 height 16
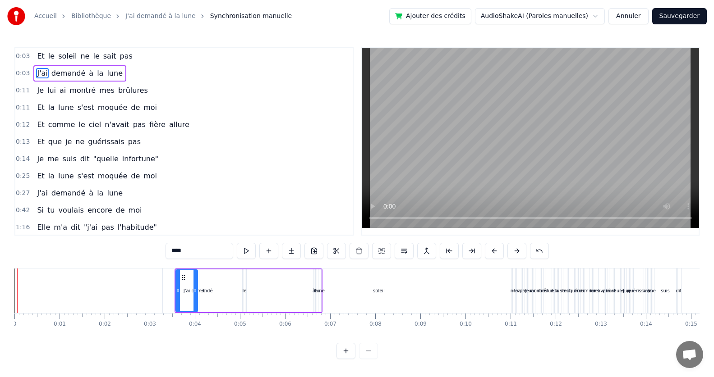
click at [517, 249] on button at bounding box center [516, 251] width 19 height 16
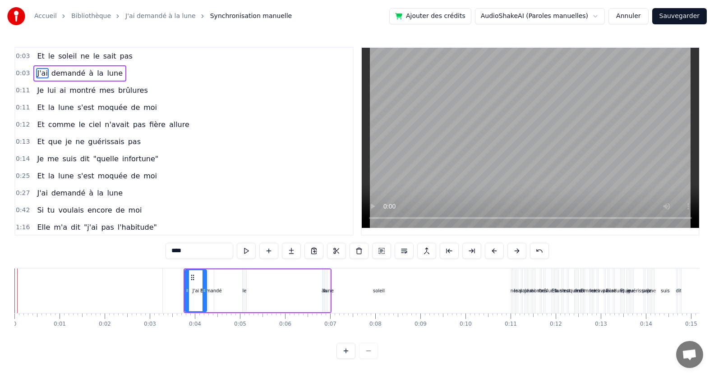
click at [517, 249] on button at bounding box center [516, 251] width 19 height 16
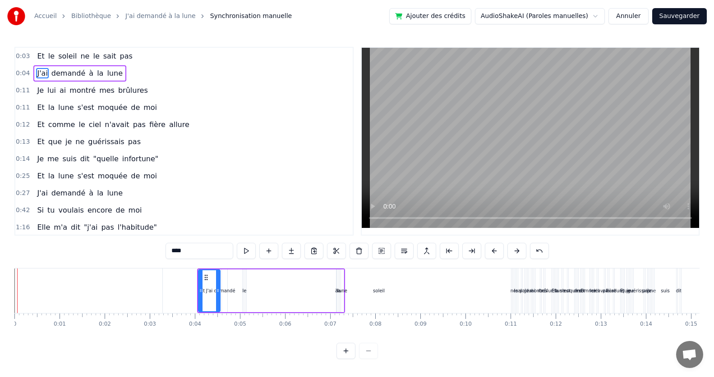
click at [517, 249] on button at bounding box center [516, 251] width 19 height 16
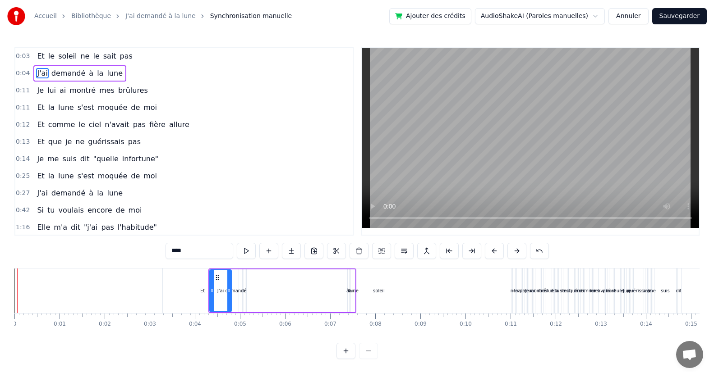
click at [517, 249] on button at bounding box center [516, 251] width 19 height 16
click at [516, 251] on button at bounding box center [516, 251] width 19 height 16
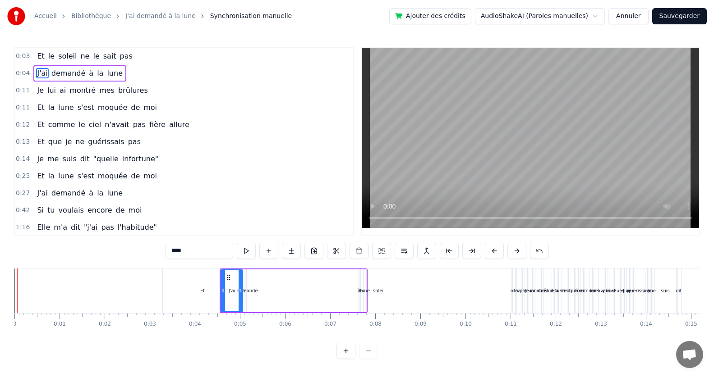
click at [516, 251] on button at bounding box center [516, 251] width 19 height 16
click at [234, 279] on icon at bounding box center [234, 277] width 7 height 7
click at [537, 251] on button at bounding box center [539, 251] width 19 height 16
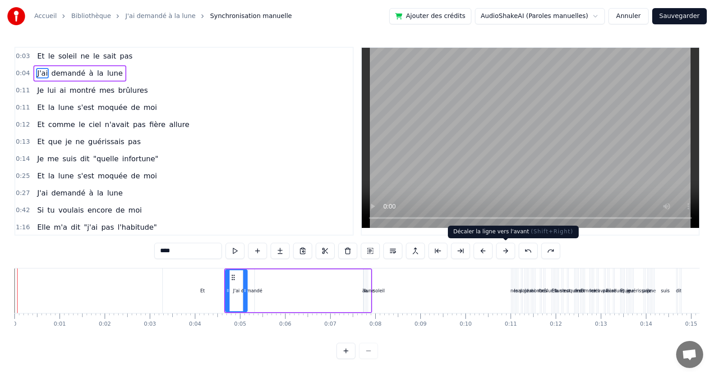
click at [502, 251] on button at bounding box center [505, 251] width 19 height 16
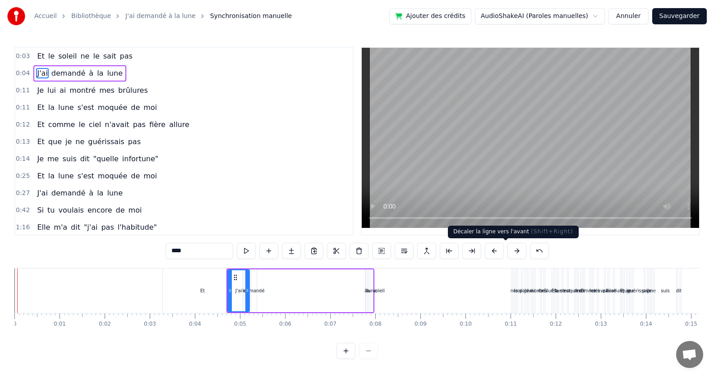
click at [502, 251] on button at bounding box center [494, 251] width 19 height 16
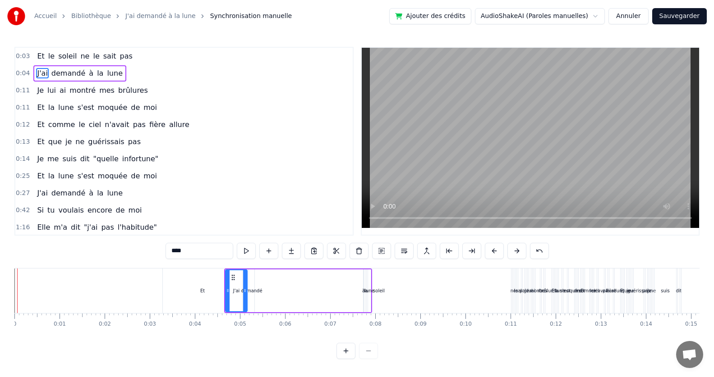
click at [502, 251] on button at bounding box center [494, 251] width 19 height 16
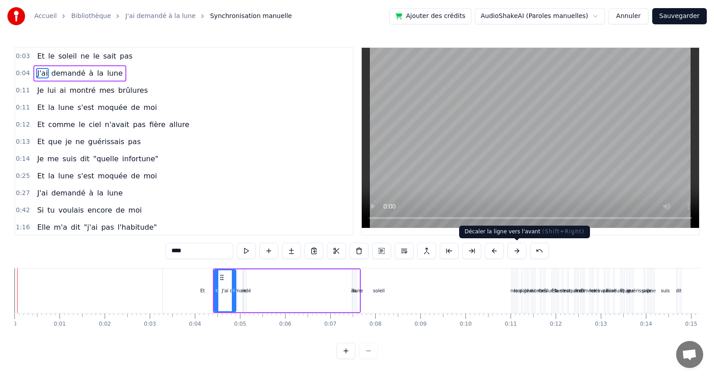
click at [517, 250] on button at bounding box center [516, 251] width 19 height 16
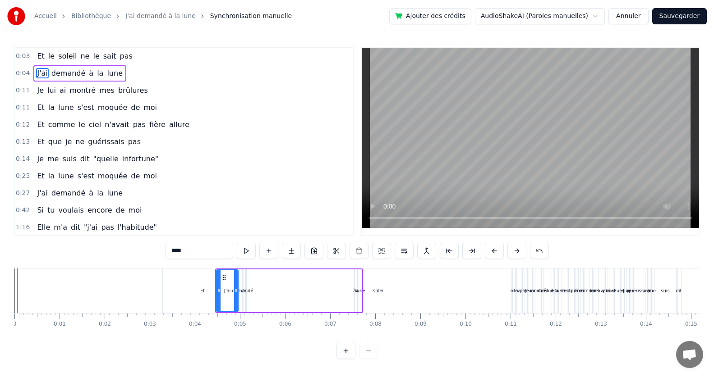
click at [517, 250] on button at bounding box center [516, 251] width 19 height 16
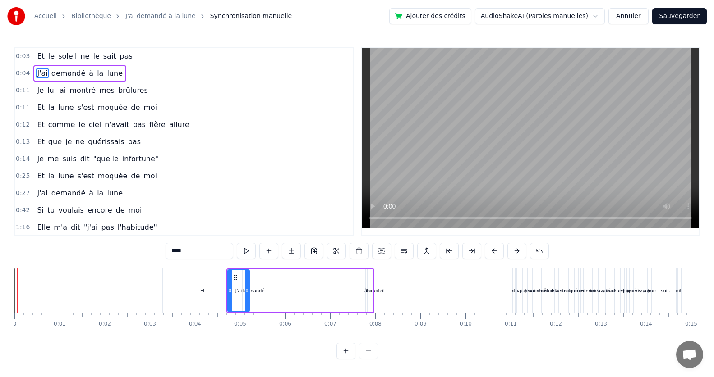
click at [517, 250] on button at bounding box center [516, 251] width 19 height 16
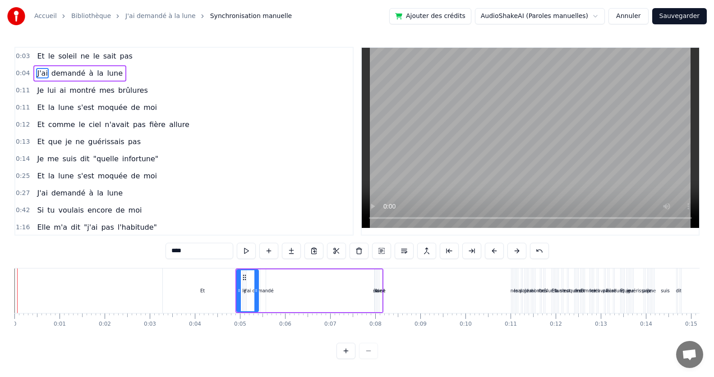
click at [517, 250] on button at bounding box center [516, 251] width 19 height 16
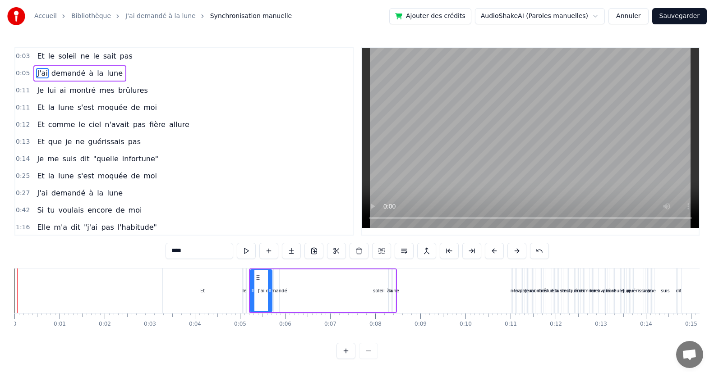
click at [517, 250] on button at bounding box center [516, 251] width 19 height 16
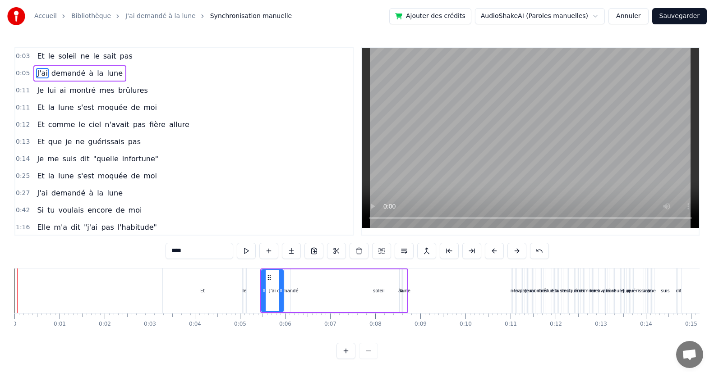
click at [517, 250] on button at bounding box center [516, 251] width 19 height 16
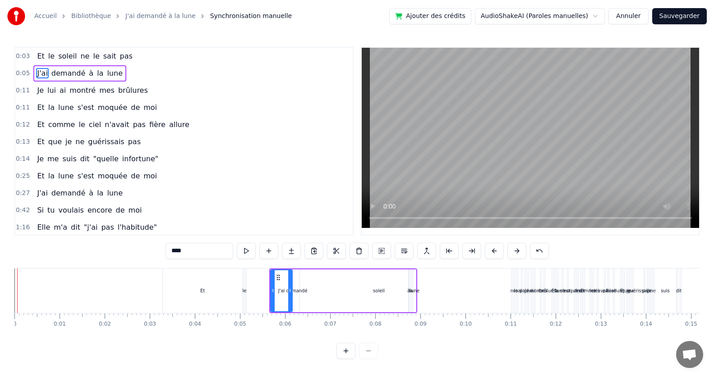
click at [517, 250] on button at bounding box center [516, 251] width 19 height 16
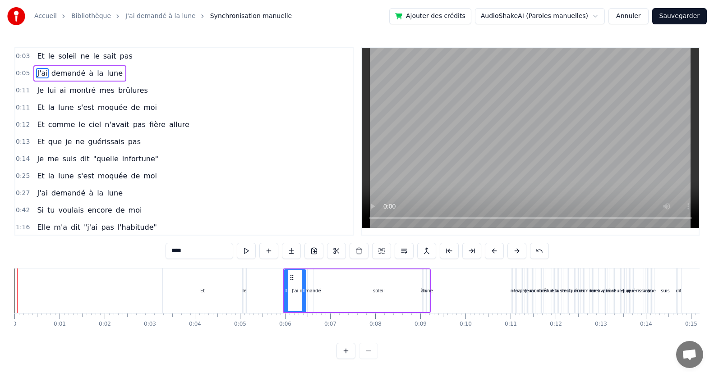
click at [517, 250] on button at bounding box center [516, 251] width 19 height 16
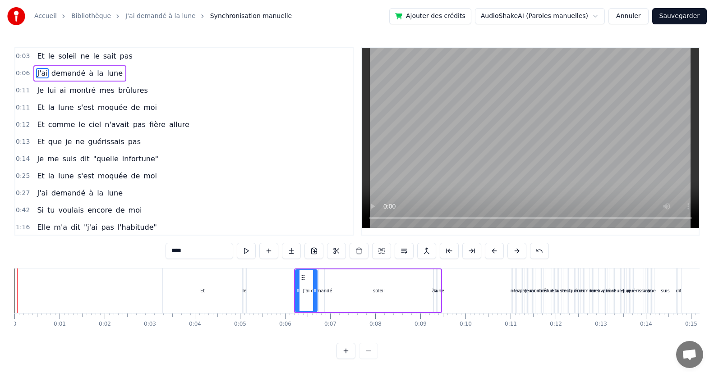
click at [517, 250] on button at bounding box center [516, 251] width 19 height 16
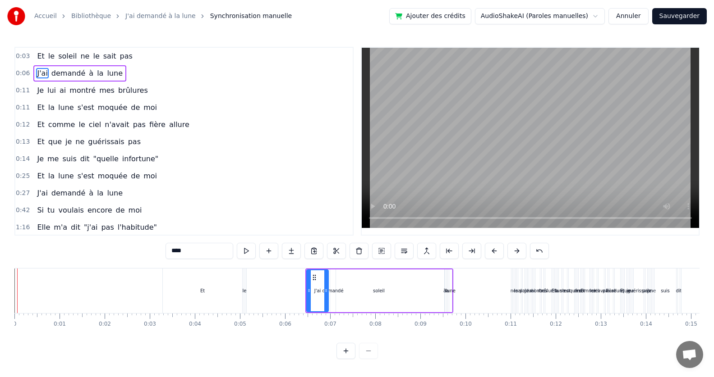
click at [517, 250] on button at bounding box center [516, 251] width 19 height 16
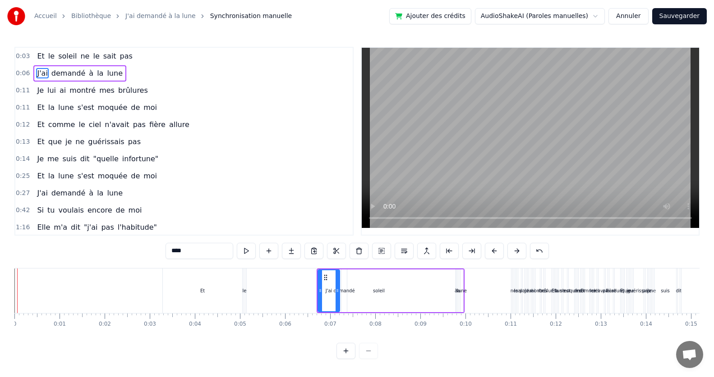
click at [517, 250] on button at bounding box center [516, 251] width 19 height 16
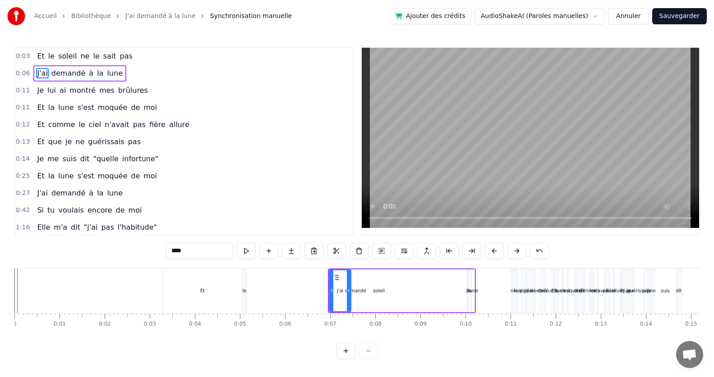
click at [517, 250] on button at bounding box center [516, 251] width 19 height 16
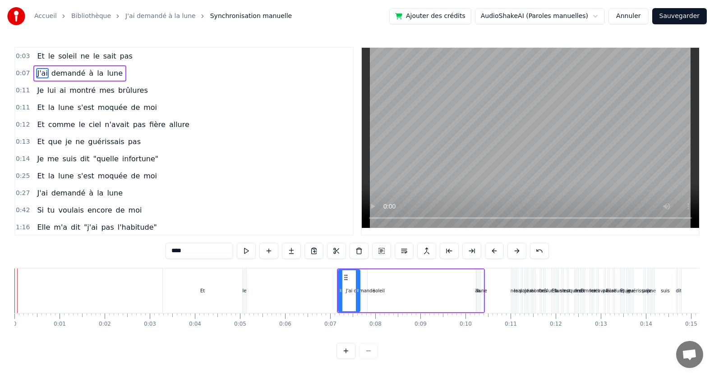
click at [517, 250] on button at bounding box center [516, 251] width 19 height 16
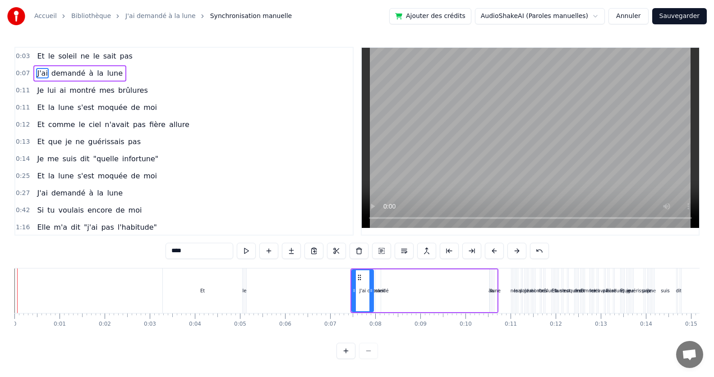
click at [517, 250] on button at bounding box center [516, 251] width 19 height 16
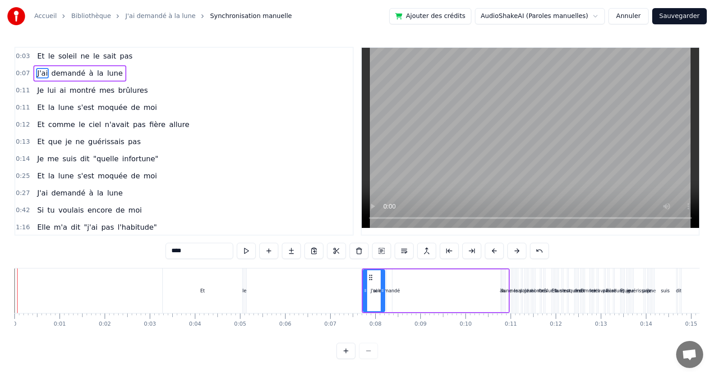
click at [517, 250] on button at bounding box center [516, 251] width 19 height 16
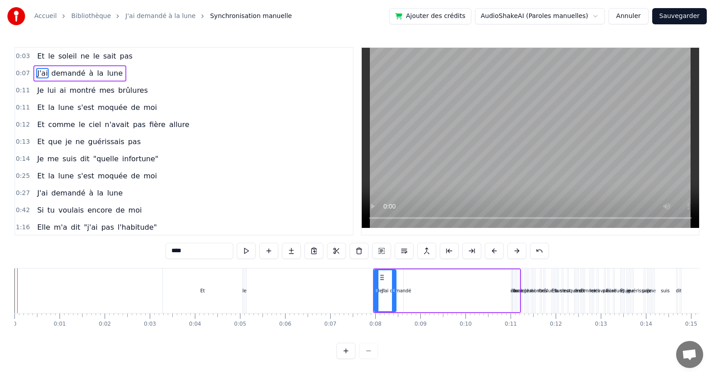
click at [517, 250] on button at bounding box center [516, 251] width 19 height 16
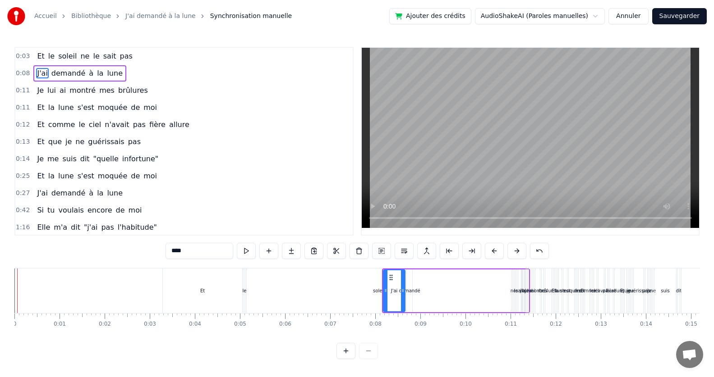
click at [517, 250] on button at bounding box center [516, 251] width 19 height 16
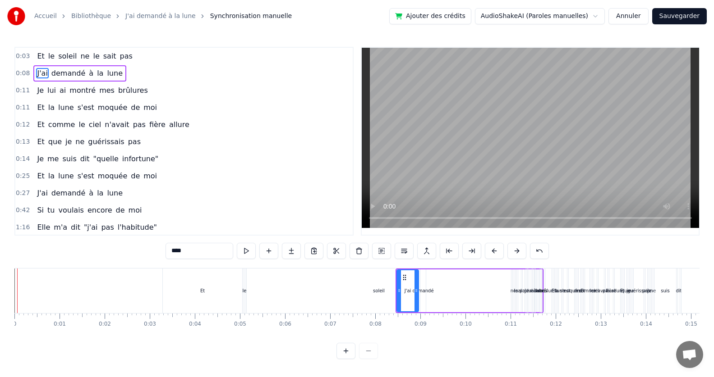
click at [517, 250] on button at bounding box center [516, 251] width 19 height 16
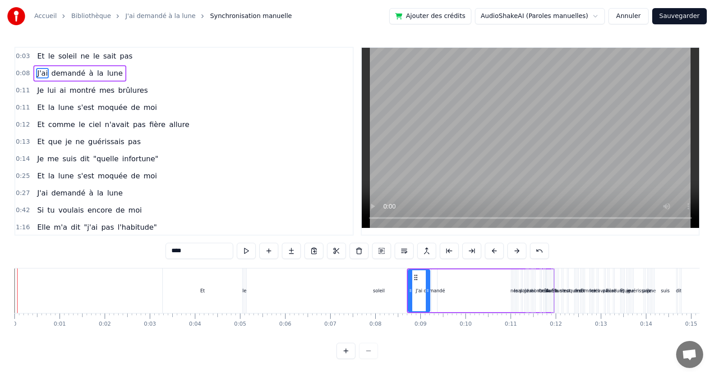
click at [517, 250] on button at bounding box center [516, 251] width 19 height 16
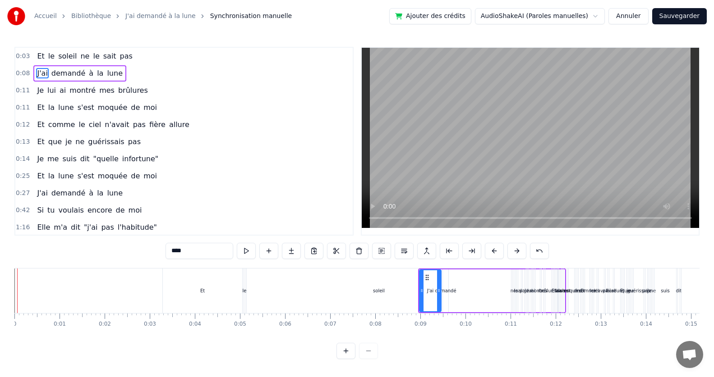
click at [517, 250] on button at bounding box center [516, 251] width 19 height 16
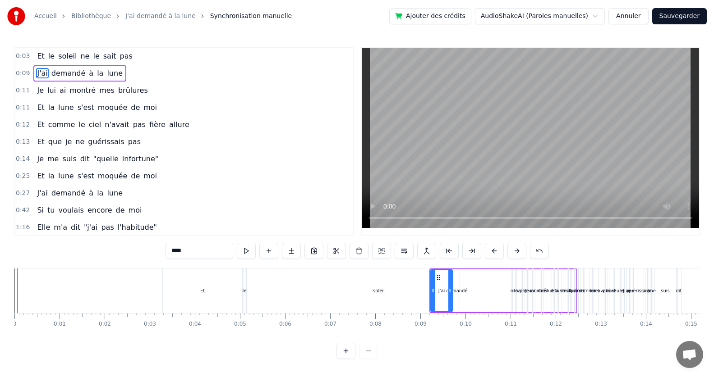
click at [517, 250] on button at bounding box center [516, 251] width 19 height 16
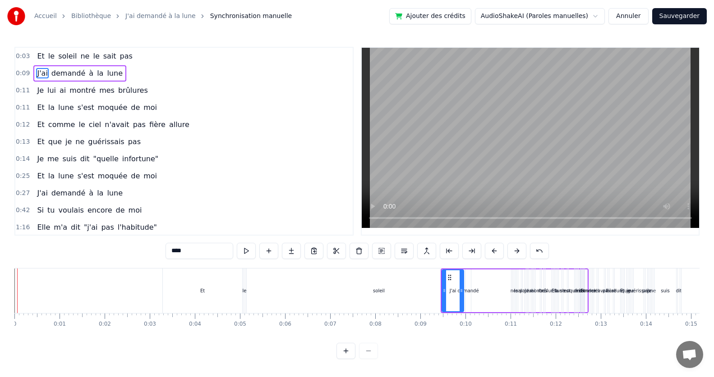
click at [517, 250] on button at bounding box center [516, 251] width 19 height 16
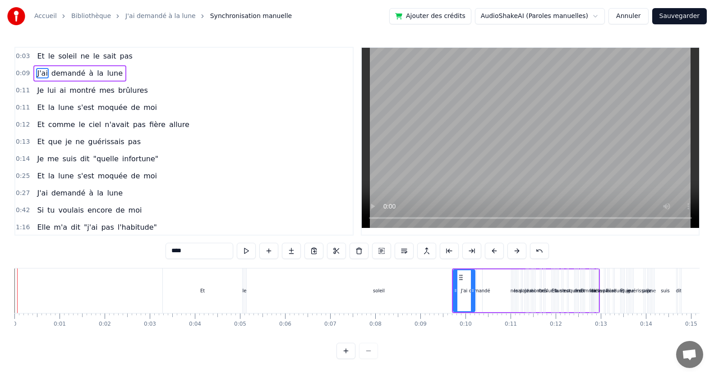
click at [517, 250] on button at bounding box center [516, 251] width 19 height 16
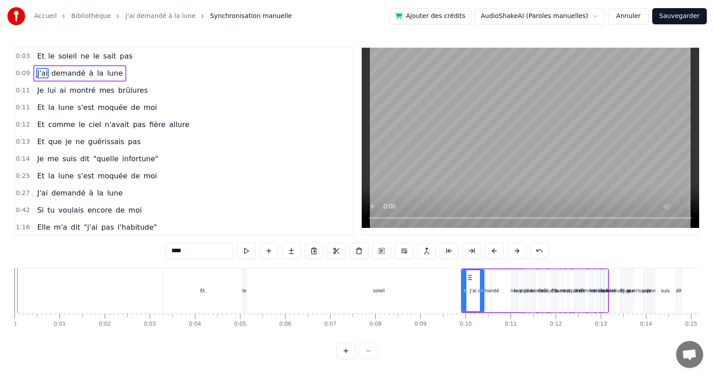
click at [517, 250] on button at bounding box center [516, 251] width 19 height 16
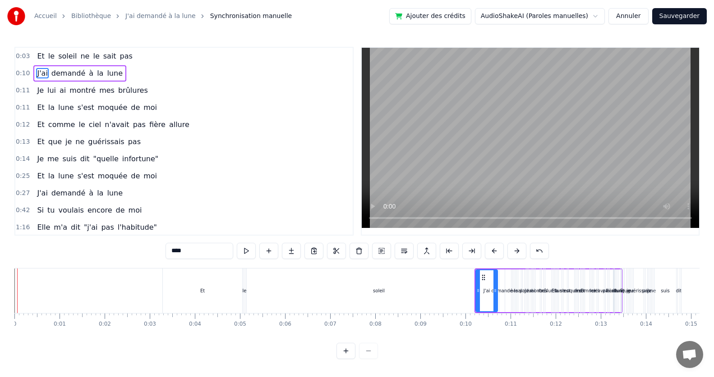
click at [517, 250] on button at bounding box center [516, 251] width 19 height 16
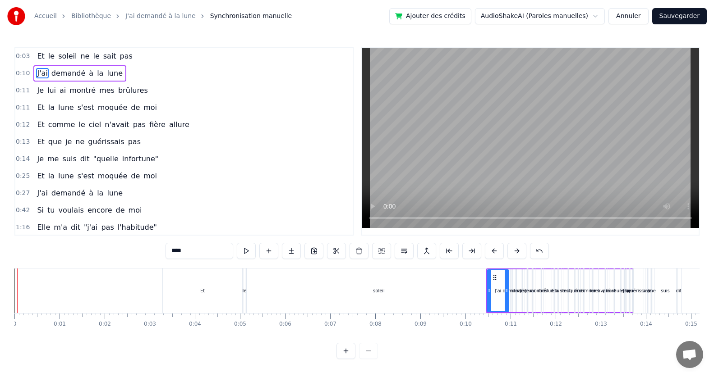
click at [517, 250] on button at bounding box center [516, 251] width 19 height 16
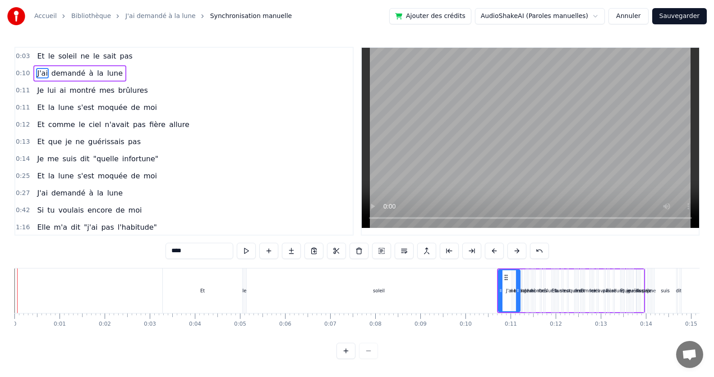
click at [517, 250] on button at bounding box center [516, 251] width 19 height 16
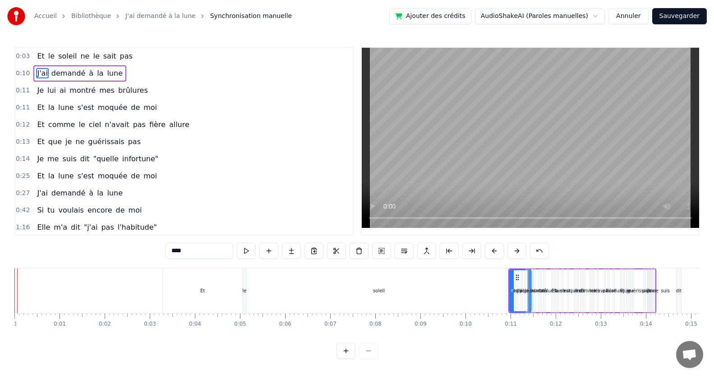
click at [517, 250] on button at bounding box center [516, 251] width 19 height 16
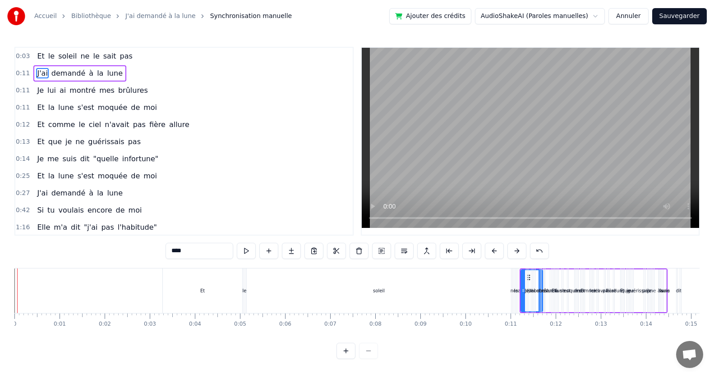
click at [517, 250] on button at bounding box center [516, 251] width 19 height 16
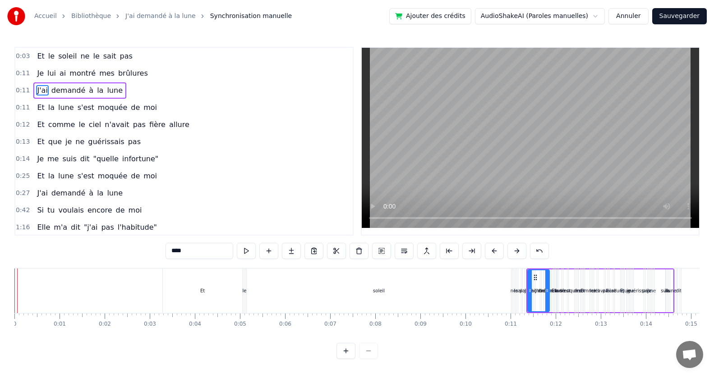
click at [517, 250] on button at bounding box center [516, 251] width 19 height 16
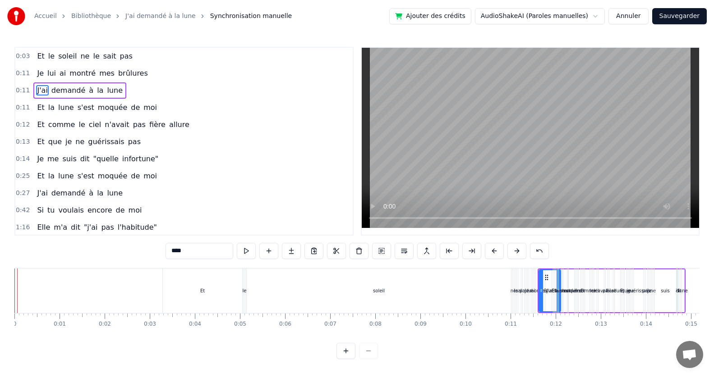
click at [517, 250] on button at bounding box center [516, 251] width 19 height 16
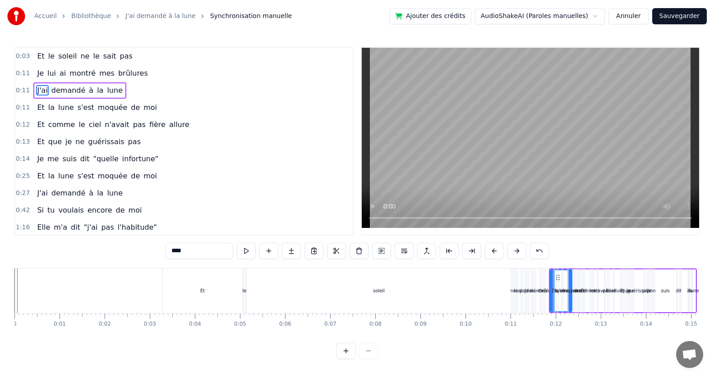
click at [517, 250] on button at bounding box center [516, 251] width 19 height 16
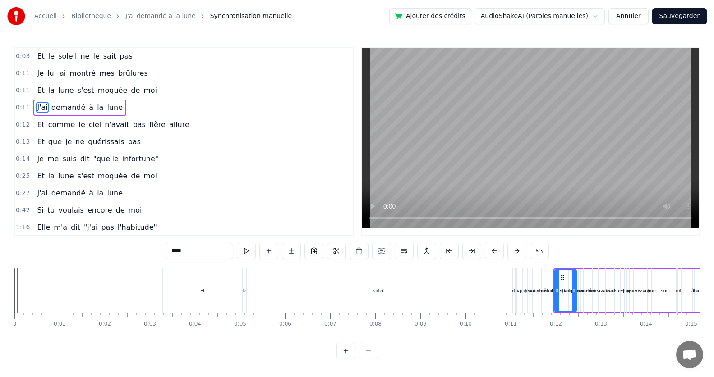
click at [517, 250] on button at bounding box center [516, 251] width 19 height 16
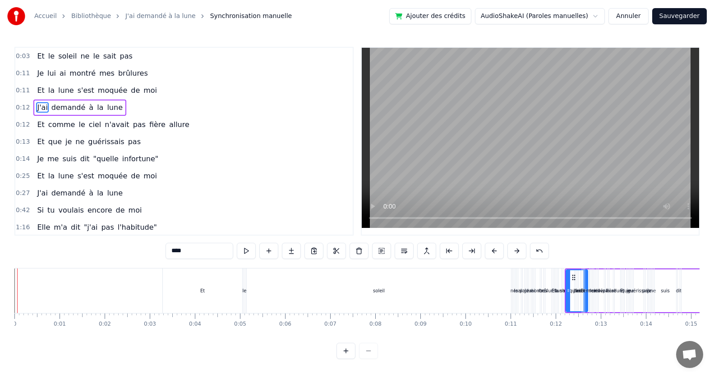
click at [517, 250] on button at bounding box center [516, 251] width 19 height 16
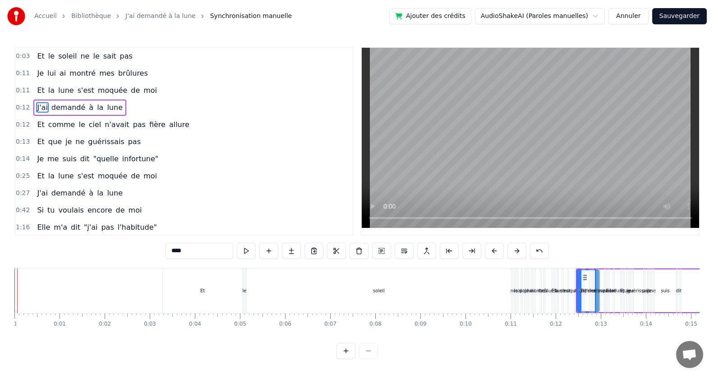
click at [517, 250] on button at bounding box center [516, 251] width 19 height 16
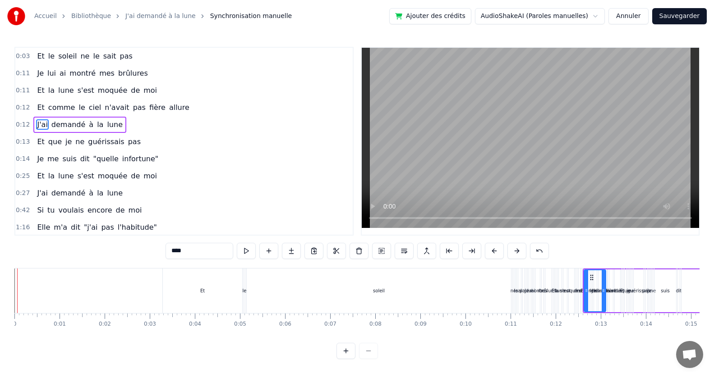
click at [517, 250] on button at bounding box center [516, 251] width 19 height 16
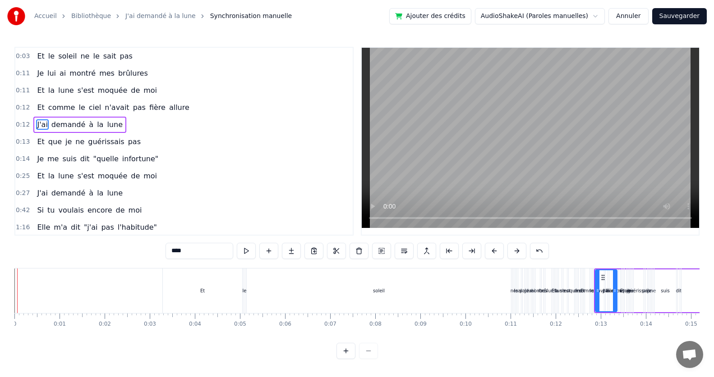
click at [517, 250] on button at bounding box center [516, 251] width 19 height 16
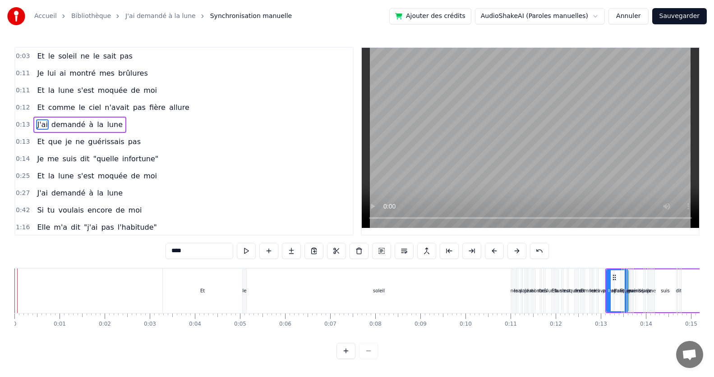
click at [517, 250] on button at bounding box center [516, 251] width 19 height 16
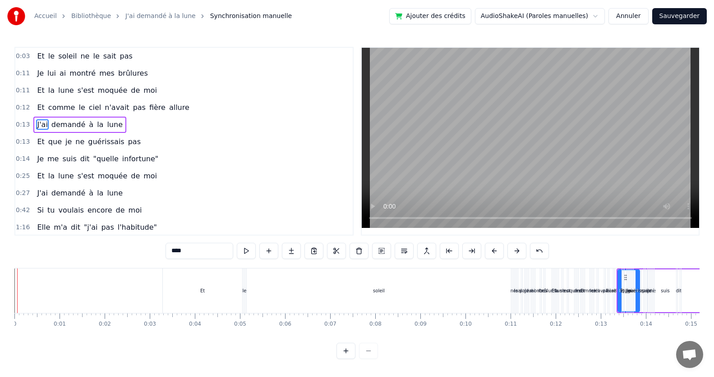
click at [517, 250] on button at bounding box center [516, 251] width 19 height 16
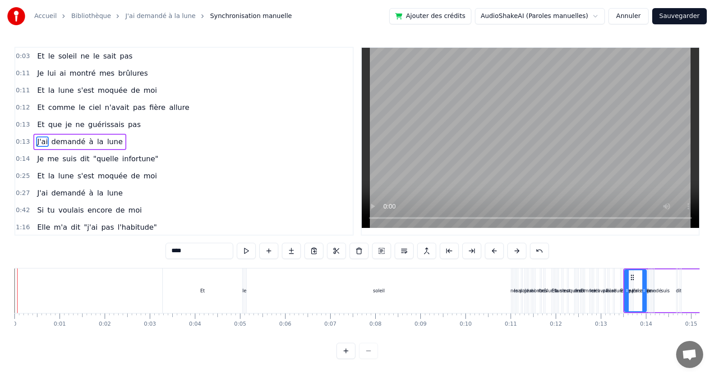
click at [517, 250] on button at bounding box center [516, 251] width 19 height 16
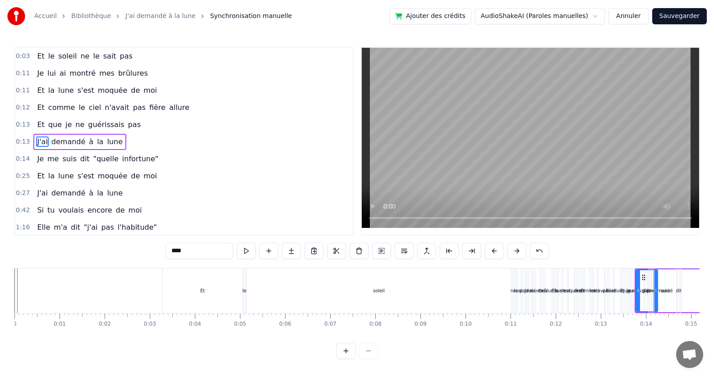
click at [517, 250] on button at bounding box center [516, 251] width 19 height 16
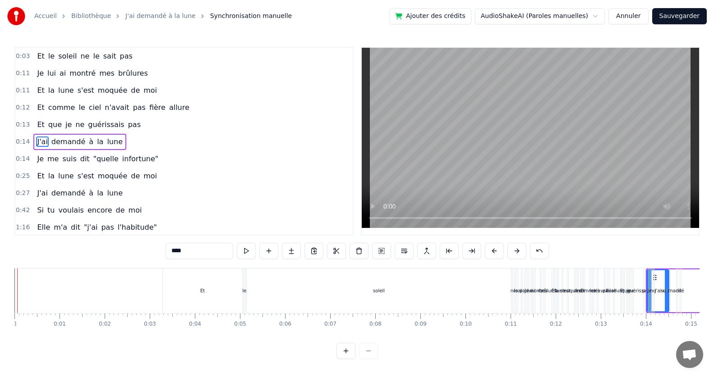
click at [517, 250] on button at bounding box center [516, 251] width 19 height 16
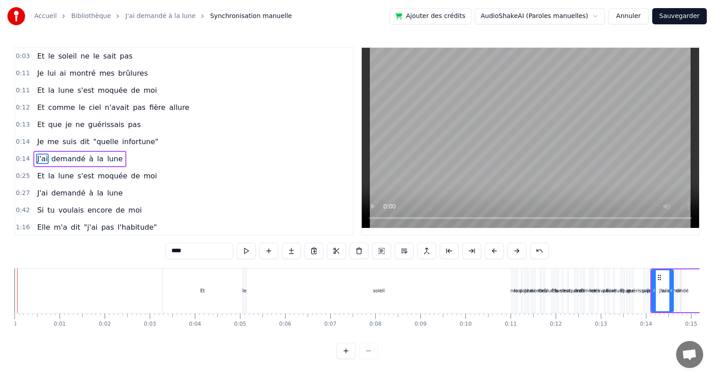
click at [517, 250] on button at bounding box center [516, 251] width 19 height 16
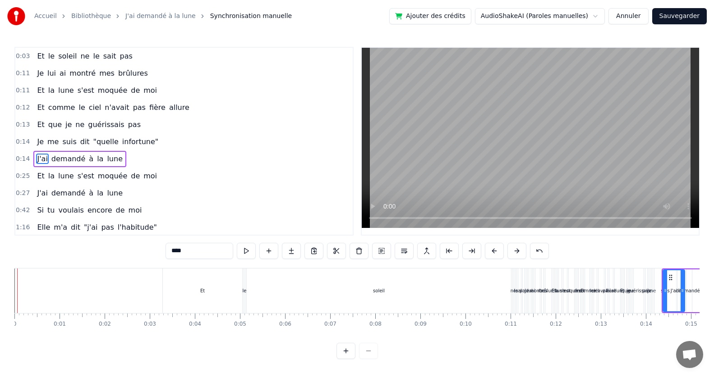
click at [517, 250] on button at bounding box center [516, 251] width 19 height 16
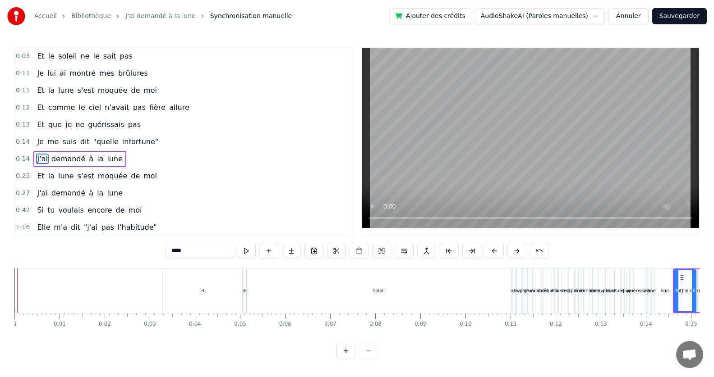
click at [517, 250] on button at bounding box center [516, 251] width 19 height 16
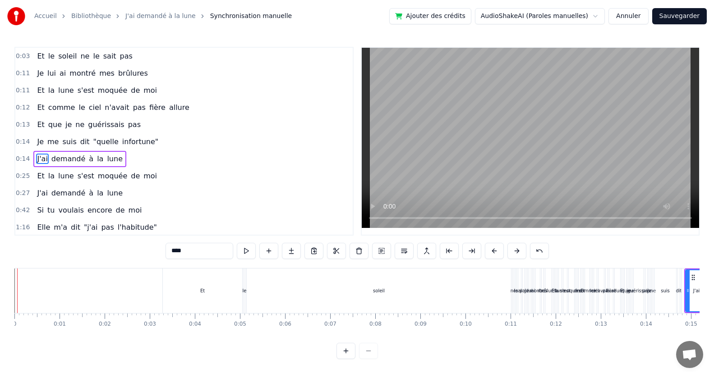
click at [517, 250] on button at bounding box center [516, 251] width 19 height 16
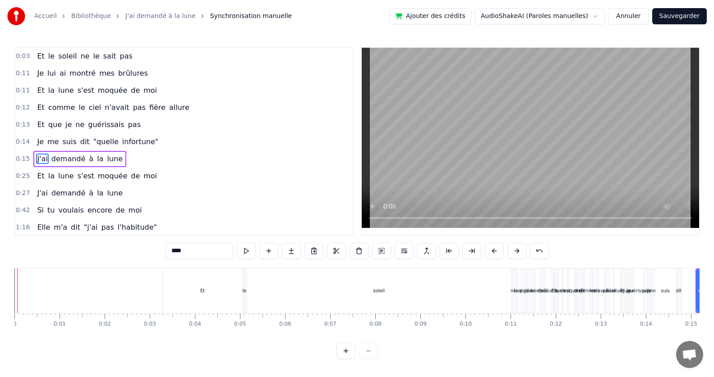
click at [517, 250] on button at bounding box center [516, 251] width 19 height 16
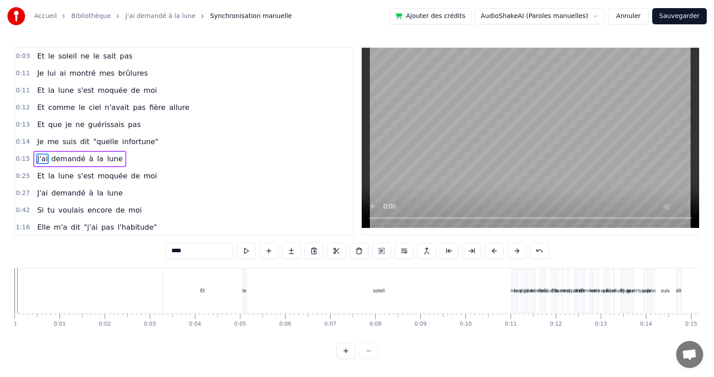
click at [517, 250] on button at bounding box center [516, 251] width 19 height 16
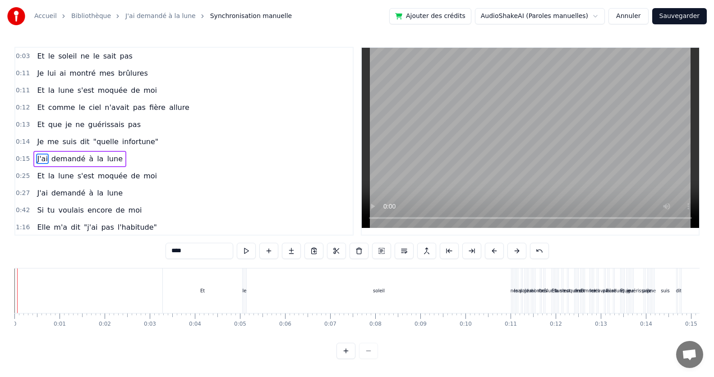
click at [517, 250] on button at bounding box center [516, 251] width 19 height 16
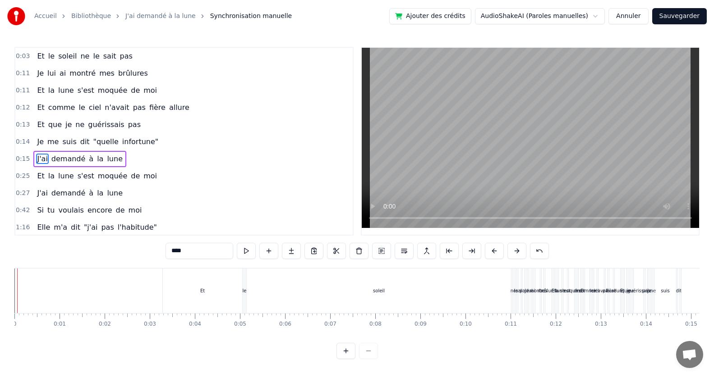
click at [517, 250] on button at bounding box center [516, 251] width 19 height 16
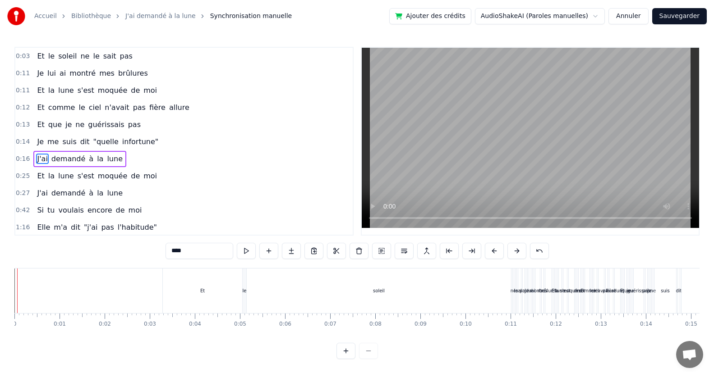
click at [517, 250] on button at bounding box center [516, 251] width 19 height 16
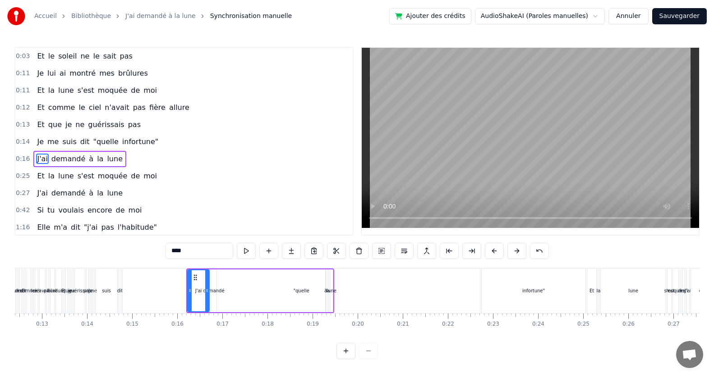
scroll to position [0, 559]
click at [517, 250] on button at bounding box center [516, 251] width 19 height 16
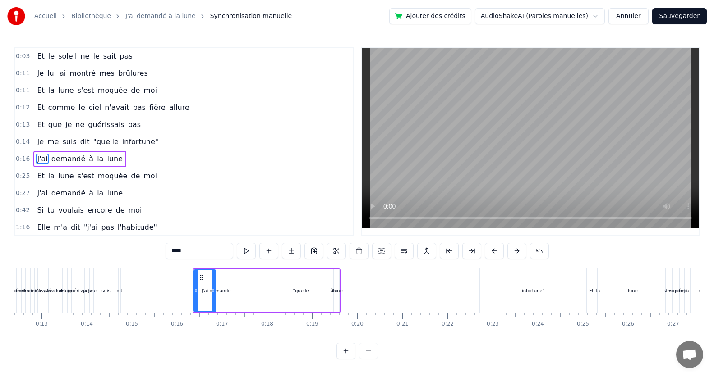
click at [517, 250] on button at bounding box center [516, 251] width 19 height 16
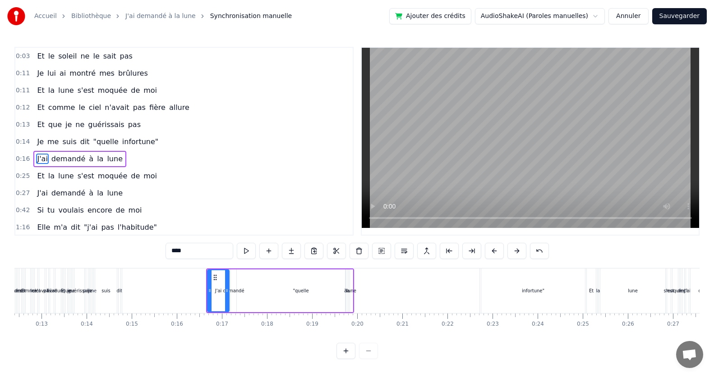
click at [517, 250] on button at bounding box center [516, 251] width 19 height 16
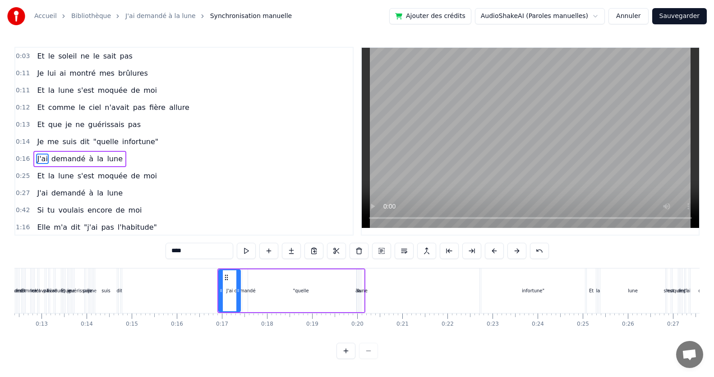
click at [517, 250] on button at bounding box center [516, 251] width 19 height 16
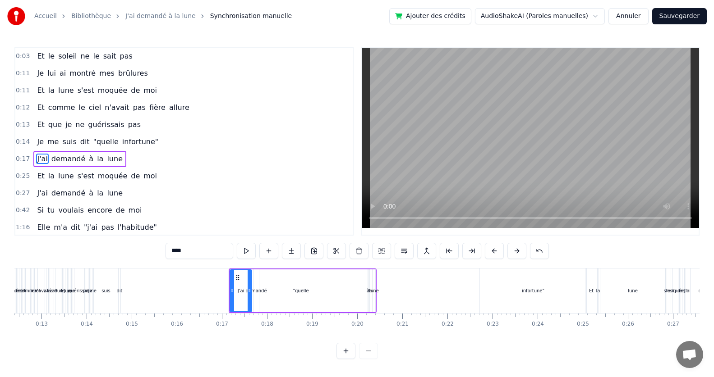
click at [517, 250] on button at bounding box center [516, 251] width 19 height 16
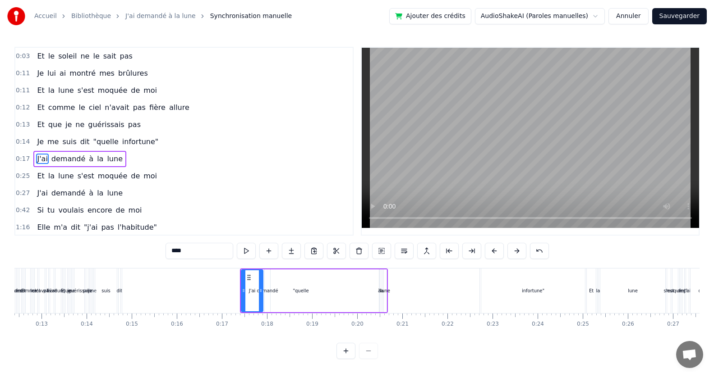
click at [517, 250] on button at bounding box center [516, 251] width 19 height 16
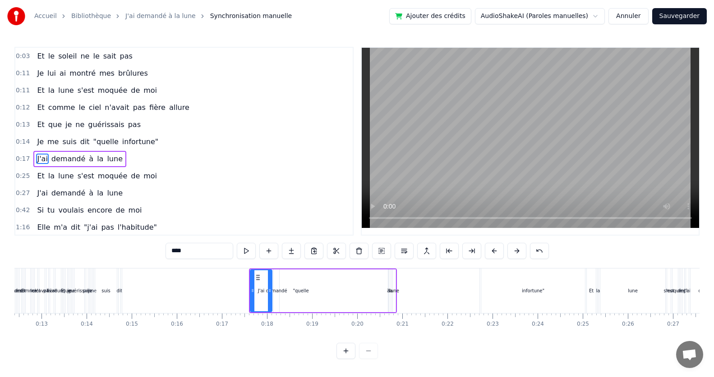
click at [517, 250] on button at bounding box center [516, 251] width 19 height 16
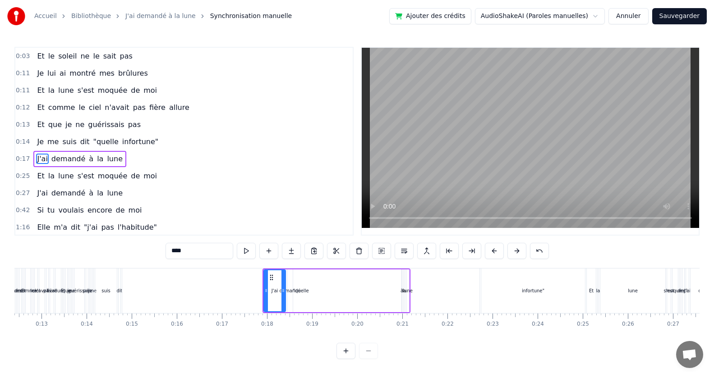
click at [517, 250] on button at bounding box center [516, 251] width 19 height 16
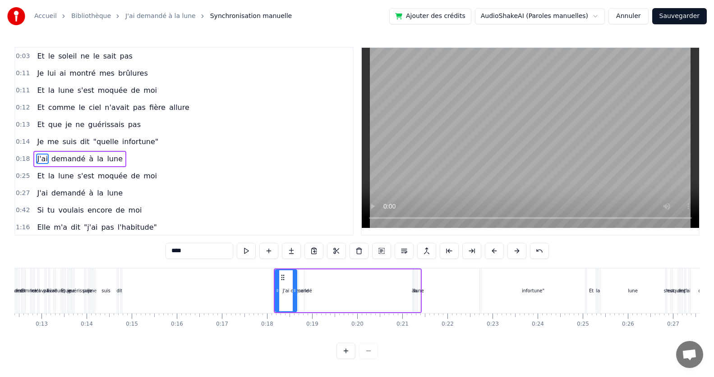
click at [517, 250] on button at bounding box center [516, 251] width 19 height 16
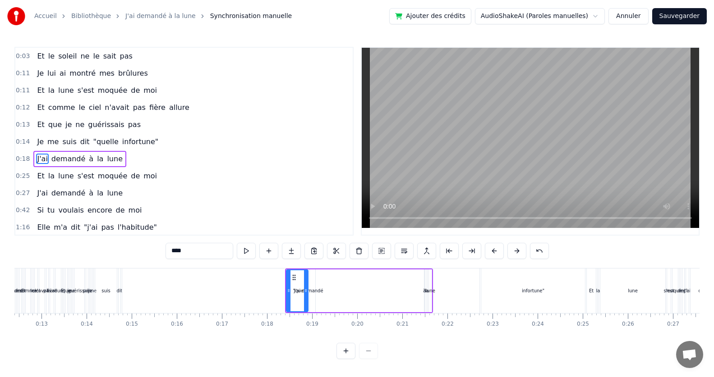
click at [517, 250] on button at bounding box center [516, 251] width 19 height 16
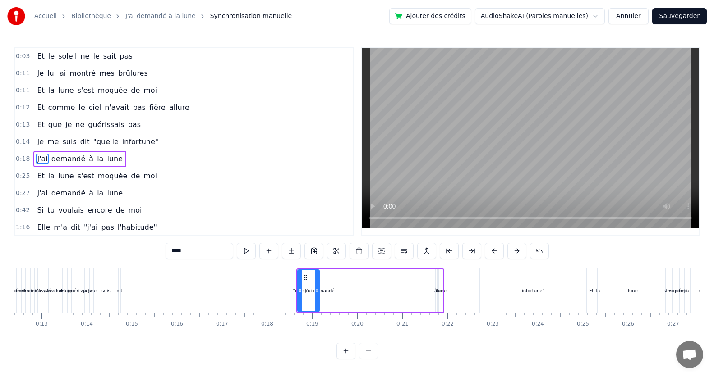
click at [517, 250] on button at bounding box center [516, 251] width 19 height 16
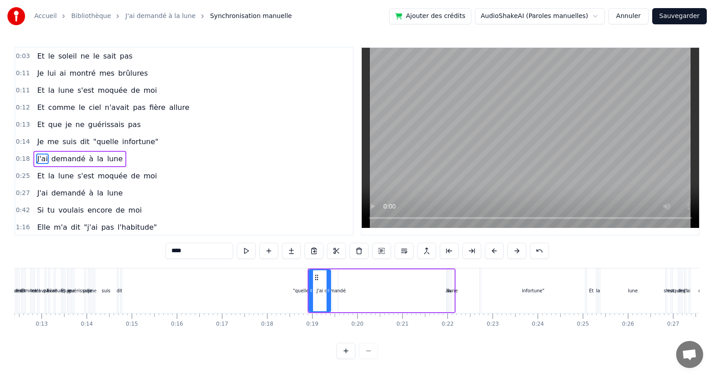
click at [517, 250] on button at bounding box center [516, 251] width 19 height 16
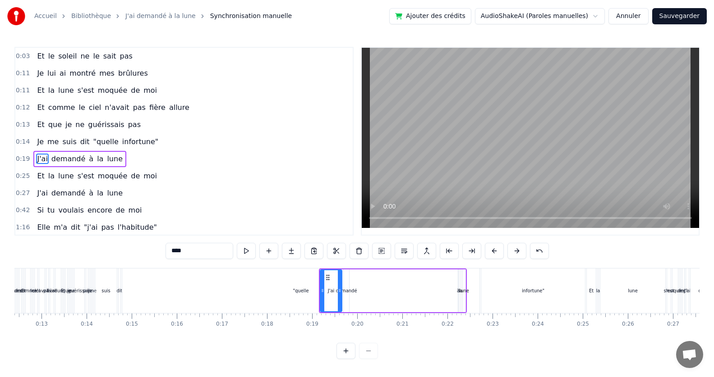
click at [517, 250] on button at bounding box center [516, 251] width 19 height 16
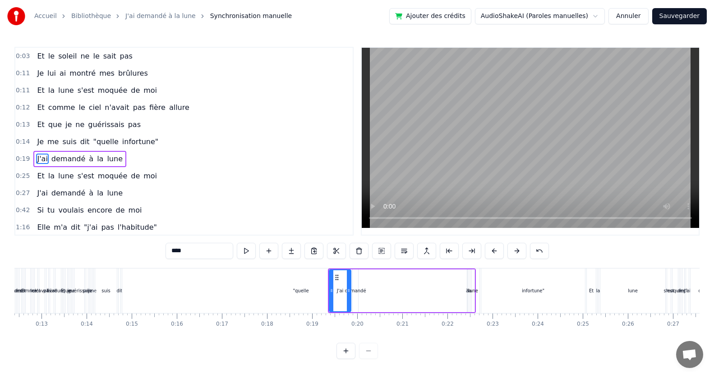
click at [517, 250] on button at bounding box center [516, 251] width 19 height 16
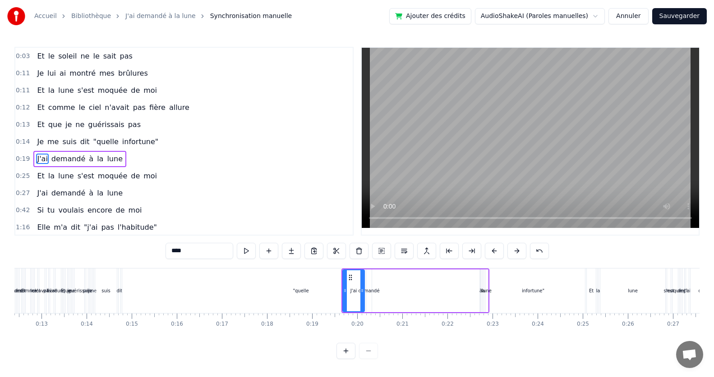
click at [517, 250] on button at bounding box center [516, 251] width 19 height 16
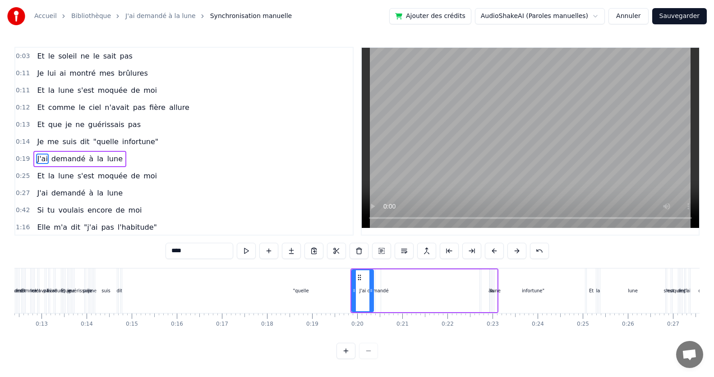
click at [517, 250] on button at bounding box center [516, 251] width 19 height 16
click at [33, 57] on div "Et le soleil ne le sait pas" at bounding box center [84, 56] width 102 height 16
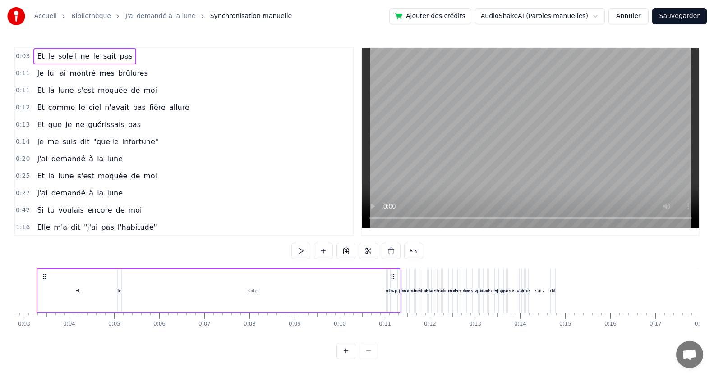
scroll to position [0, 103]
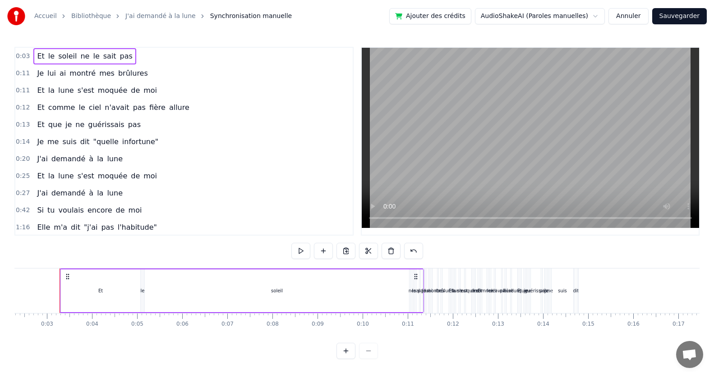
click at [23, 55] on span "0:03" at bounding box center [23, 56] width 14 height 9
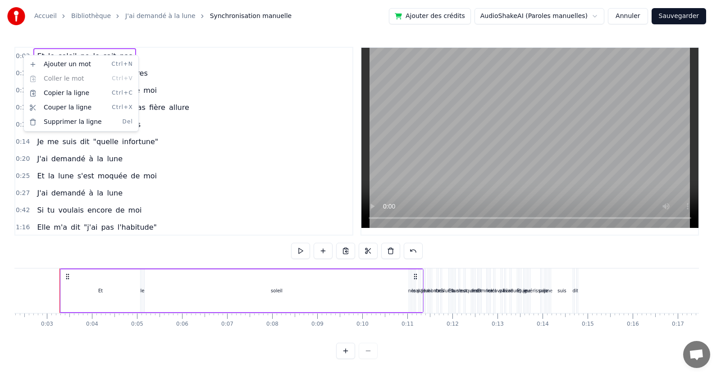
click at [219, 150] on html "Accueil Bibliothèque J'ai demandé à la lune Synchronisation manuelle Ajouter de…" at bounding box center [360, 187] width 721 height 374
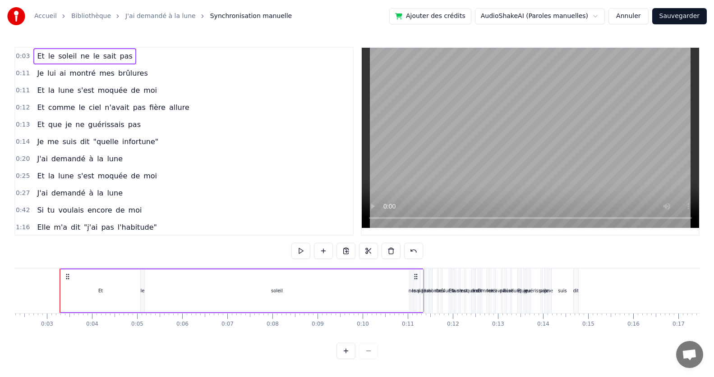
click at [114, 163] on div "J'ai demandé à la lune" at bounding box center [79, 159] width 93 height 16
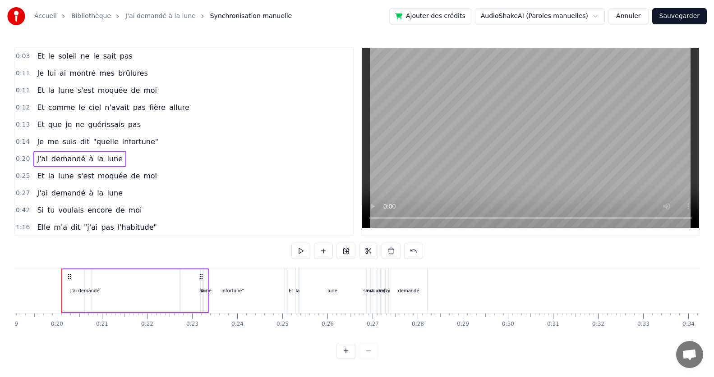
scroll to position [0, 861]
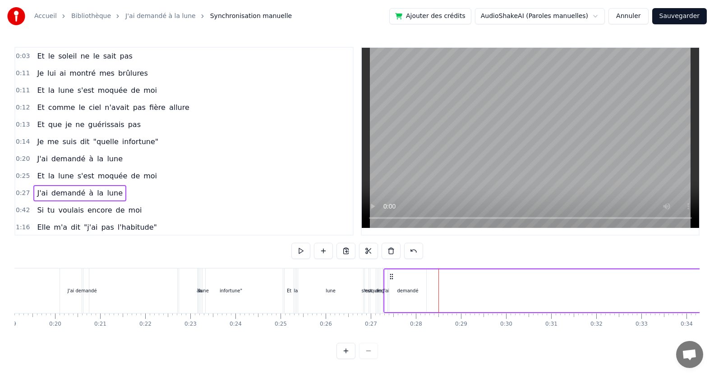
click at [253, 291] on div "infortune"" at bounding box center [231, 291] width 104 height 45
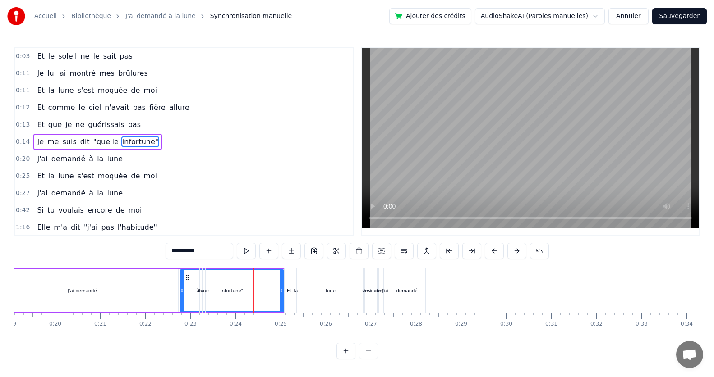
scroll to position [0, 0]
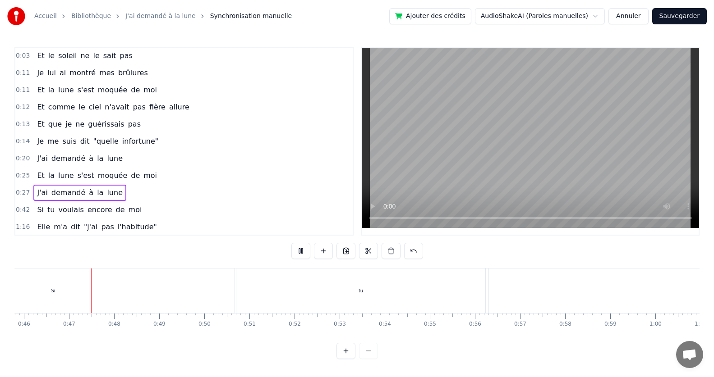
scroll to position [0, 2071]
click at [629, 10] on button "Annuler" at bounding box center [628, 16] width 40 height 16
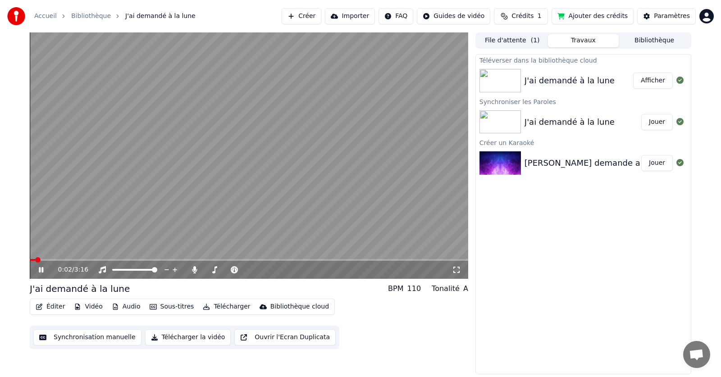
click at [41, 269] on icon at bounding box center [47, 269] width 21 height 7
click at [30, 261] on span at bounding box center [32, 259] width 5 height 5
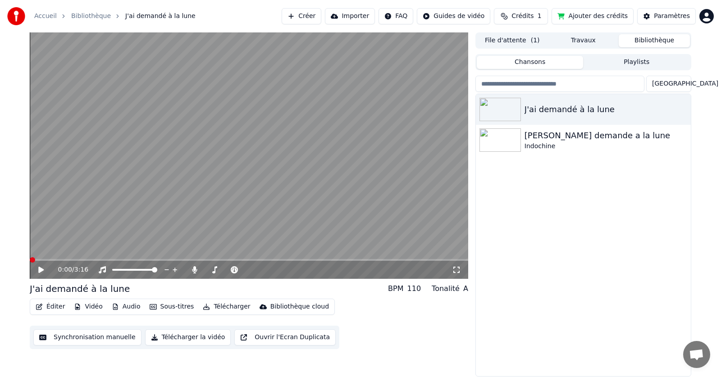
click at [649, 37] on button "Bibliothèque" at bounding box center [654, 40] width 71 height 13
click at [578, 41] on button "Travaux" at bounding box center [583, 40] width 71 height 13
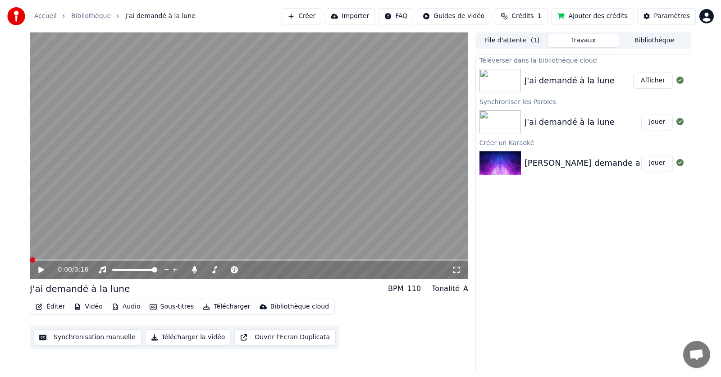
click at [503, 119] on img at bounding box center [500, 121] width 41 height 23
click at [653, 123] on button "Jouer" at bounding box center [658, 122] width 32 height 16
click at [41, 271] on icon at bounding box center [47, 269] width 21 height 7
click at [30, 259] on span at bounding box center [32, 259] width 5 height 5
click at [84, 336] on button "Synchronisation manuelle" at bounding box center [87, 338] width 108 height 16
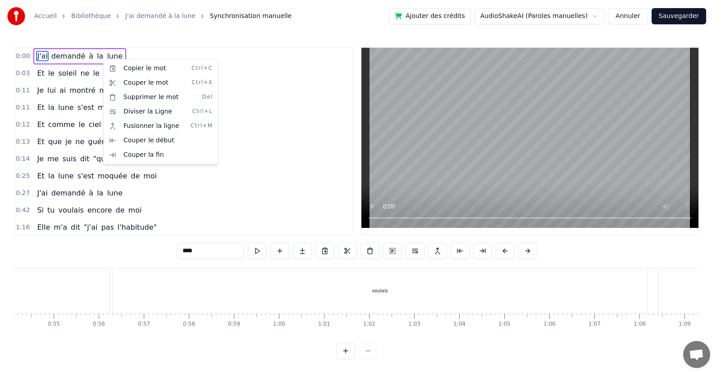
click at [269, 123] on html "Accueil Bibliothèque J'ai demandé à la lune Synchronisation manuelle Ajouter de…" at bounding box center [360, 187] width 721 height 374
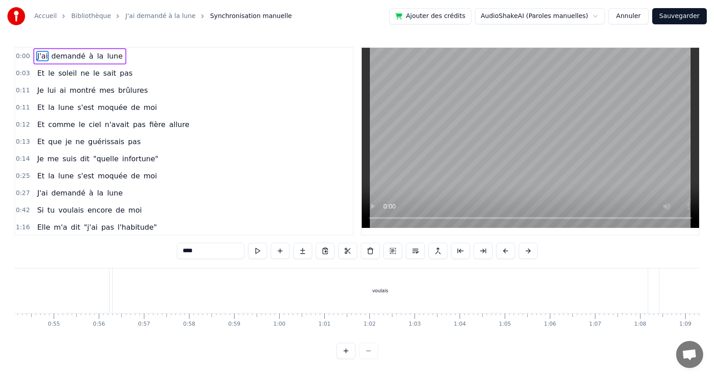
click at [109, 60] on div "J'ai demandé à la lune" at bounding box center [79, 56] width 93 height 16
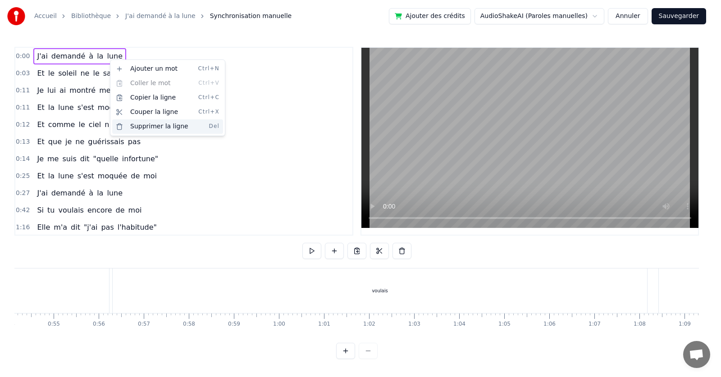
click at [148, 126] on div "Supprimer la ligne Del" at bounding box center [167, 126] width 111 height 14
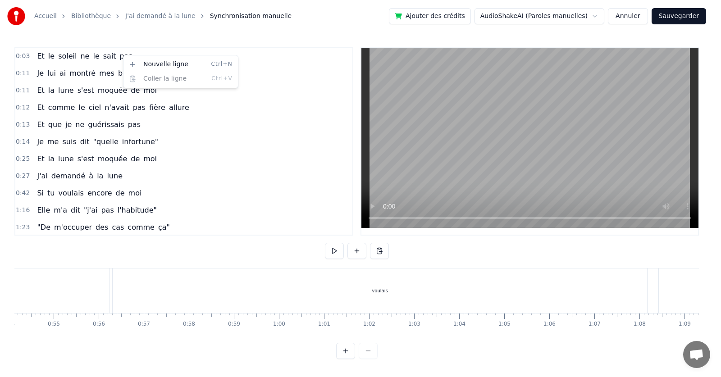
click at [117, 45] on html "Accueil Bibliothèque J'ai demandé à la lune Synchronisation manuelle Ajouter de…" at bounding box center [360, 187] width 721 height 374
click at [119, 54] on html "Accueil Bibliothèque J'ai demandé à la lune Synchronisation manuelle Ajouter de…" at bounding box center [360, 187] width 721 height 374
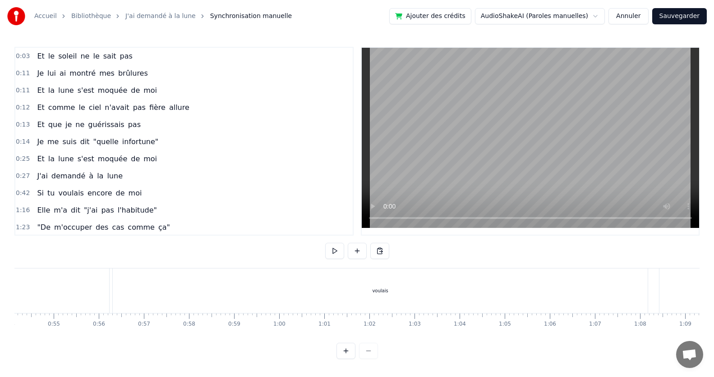
click at [123, 59] on div "Et le soleil ne le sait pas" at bounding box center [84, 56] width 102 height 16
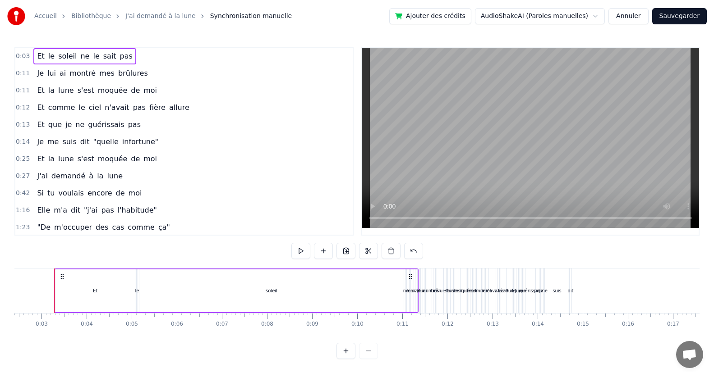
scroll to position [0, 103]
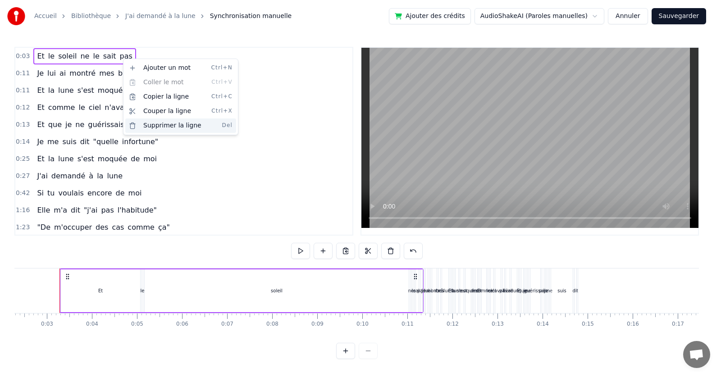
click at [154, 130] on div "Supprimer la ligne Del" at bounding box center [180, 126] width 111 height 14
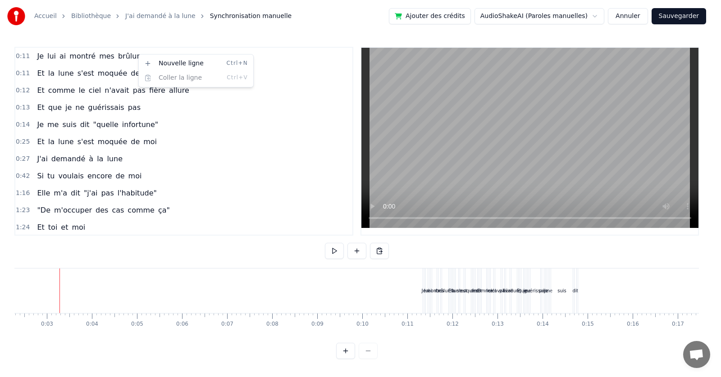
click at [132, 55] on html "Accueil Bibliothèque J'ai demandé à la lune Synchronisation manuelle Ajouter de…" at bounding box center [360, 187] width 721 height 374
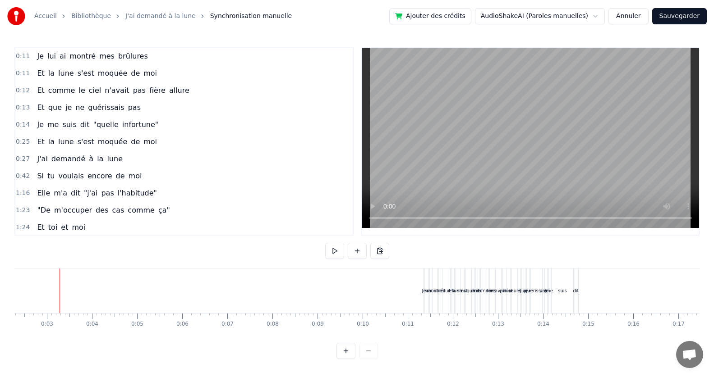
click at [138, 60] on div "0:11 Je lui ai montré mes brûlures" at bounding box center [183, 56] width 337 height 17
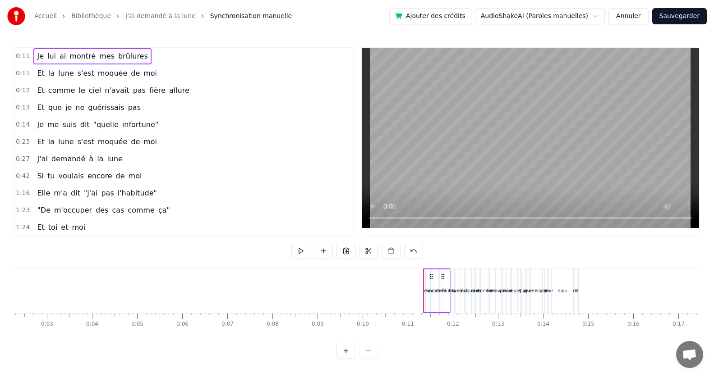
click at [137, 59] on div "Je lui ai montré mes brûlures" at bounding box center [92, 56] width 118 height 16
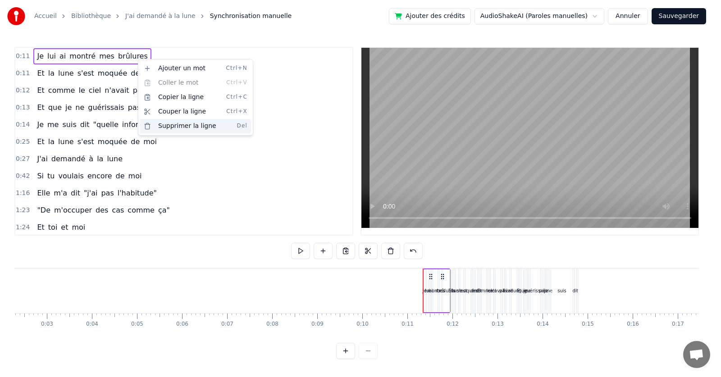
click at [168, 129] on div "Supprimer la ligne Del" at bounding box center [195, 126] width 111 height 14
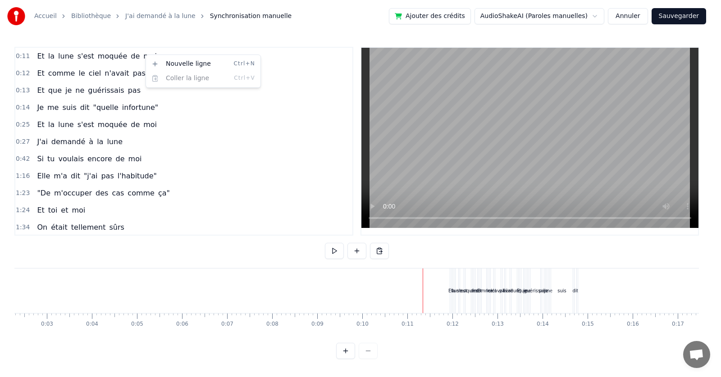
click at [143, 58] on html "Accueil Bibliothèque J'ai demandé à la lune Synchronisation manuelle Ajouter de…" at bounding box center [360, 187] width 721 height 374
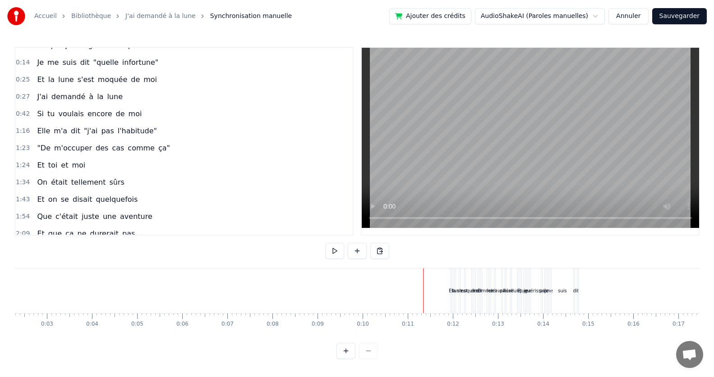
scroll to position [0, 0]
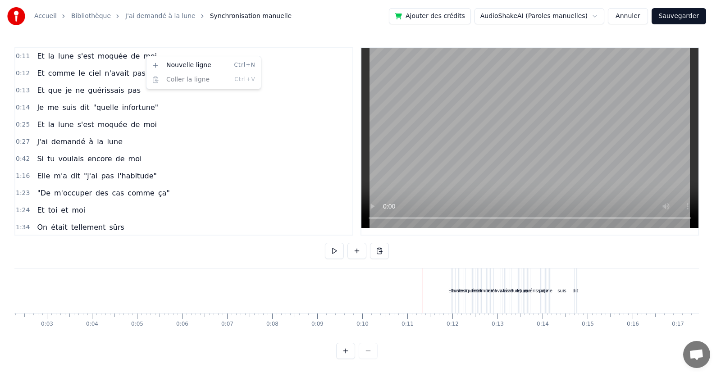
click at [150, 49] on html "Accueil Bibliothèque J'ai demandé à la lune Synchronisation manuelle Ajouter de…" at bounding box center [360, 187] width 721 height 374
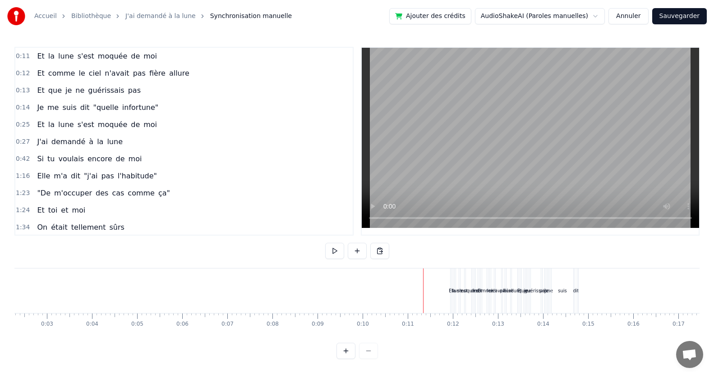
click at [145, 57] on div "Et la lune s'est moquée de moi" at bounding box center [96, 56] width 127 height 16
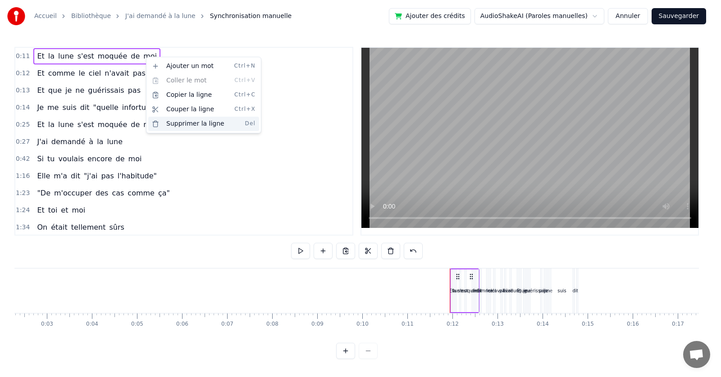
click at [179, 125] on div "Supprimer la ligne Del" at bounding box center [203, 124] width 111 height 14
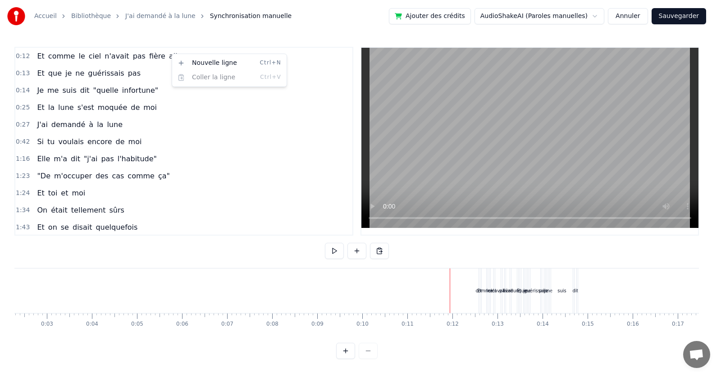
click at [168, 51] on html "Accueil Bibliothèque J'ai demandé à la lune Synchronisation manuelle Ajouter de…" at bounding box center [360, 187] width 721 height 374
click at [172, 55] on html "Accueil Bibliothèque J'ai demandé à la lune Synchronisation manuelle Ajouter de…" at bounding box center [360, 187] width 721 height 374
click at [170, 62] on html "Accueil Bibliothèque J'ai demandé à la lune Synchronisation manuelle Ajouter de…" at bounding box center [360, 187] width 721 height 374
click at [165, 49] on html "Accueil Bibliothèque J'ai demandé à la lune Synchronisation manuelle Ajouter de…" at bounding box center [360, 187] width 721 height 374
click at [172, 54] on html "Accueil Bibliothèque J'ai demandé à la lune Synchronisation manuelle Ajouter de…" at bounding box center [360, 187] width 721 height 374
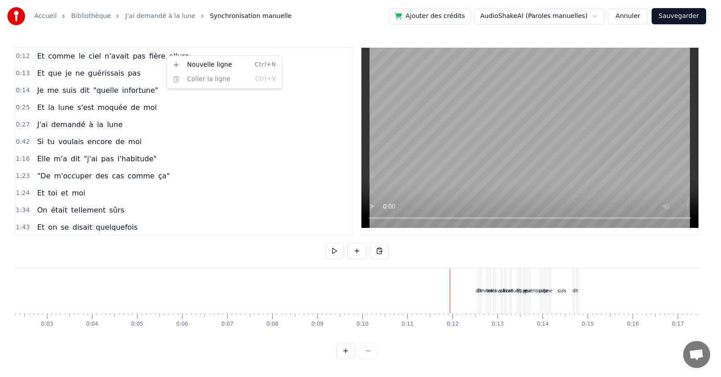
click at [167, 63] on div "Nouvelle ligne Ctrl+N Coller la ligne Ctrl+V" at bounding box center [224, 71] width 115 height 33
click at [51, 52] on html "Accueil Bibliothèque J'ai demandé à la lune Synchronisation manuelle Ajouter de…" at bounding box center [360, 187] width 721 height 374
click at [177, 216] on html "Accueil Bibliothèque J'ai demandé à la lune Synchronisation manuelle Ajouter de…" at bounding box center [360, 187] width 721 height 374
click at [129, 77] on html "Accueil Bibliothèque J'ai demandé à la lune Synchronisation manuelle Ajouter de…" at bounding box center [360, 187] width 721 height 374
click at [129, 76] on html "Accueil Bibliothèque J'ai demandé à la lune Synchronisation manuelle Ajouter de…" at bounding box center [360, 187] width 721 height 374
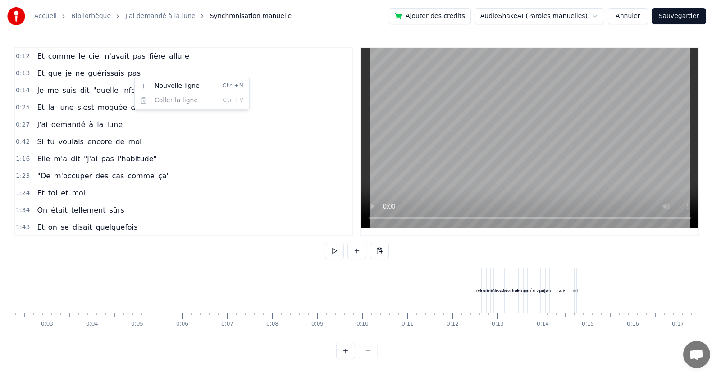
click at [441, 16] on button "Ajouter des crédits" at bounding box center [430, 16] width 82 height 16
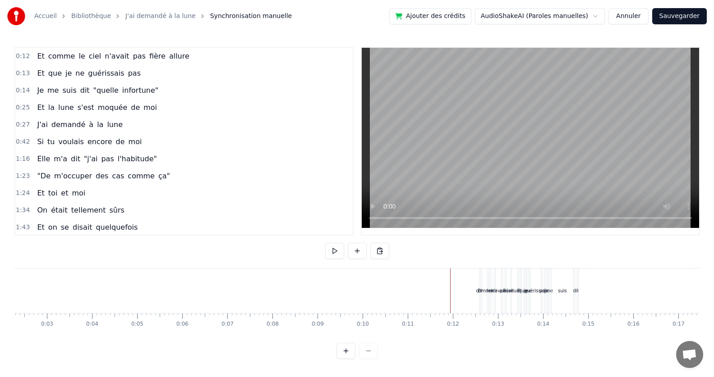
click at [37, 57] on span "Et" at bounding box center [40, 56] width 9 height 10
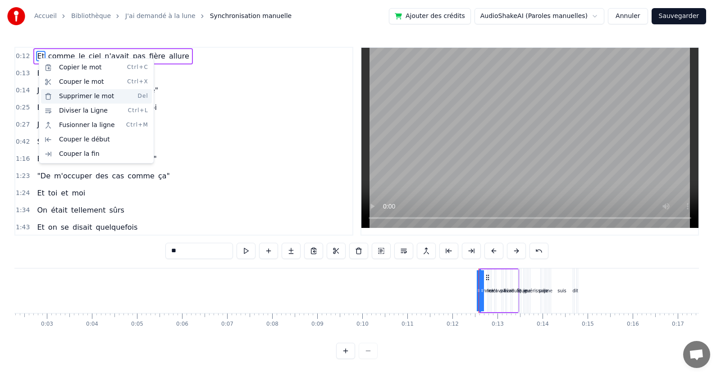
click at [70, 96] on div "Supprimer le mot Del" at bounding box center [96, 96] width 111 height 14
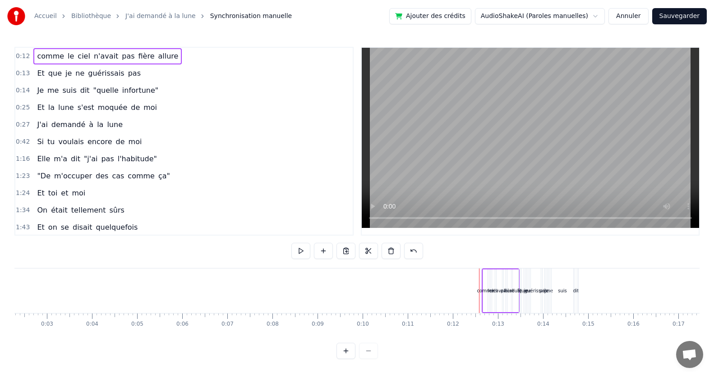
click at [37, 57] on span "comme" at bounding box center [50, 56] width 29 height 10
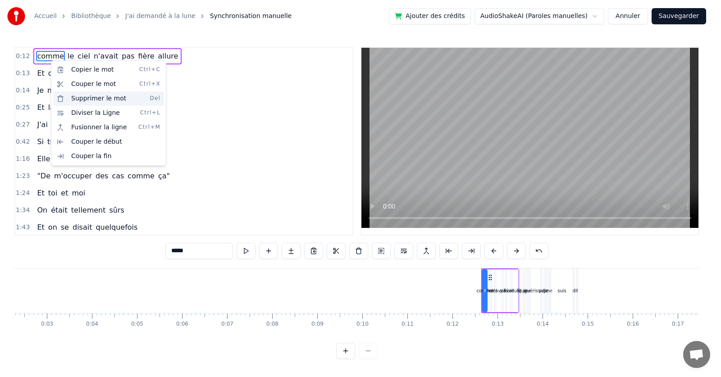
click at [90, 98] on div "Supprimer le mot Del" at bounding box center [108, 99] width 111 height 14
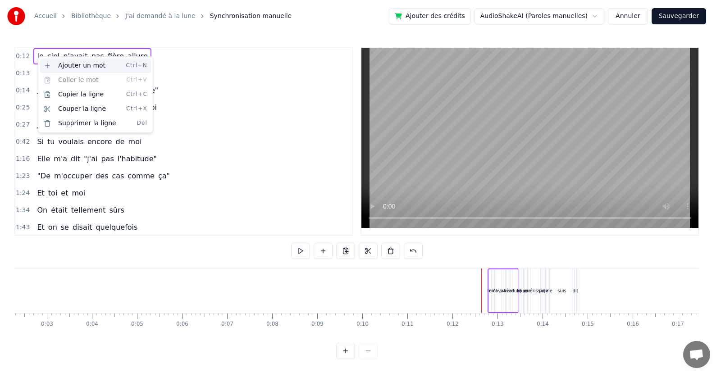
click at [73, 66] on div "Ajouter un mot Ctrl+N" at bounding box center [95, 66] width 111 height 14
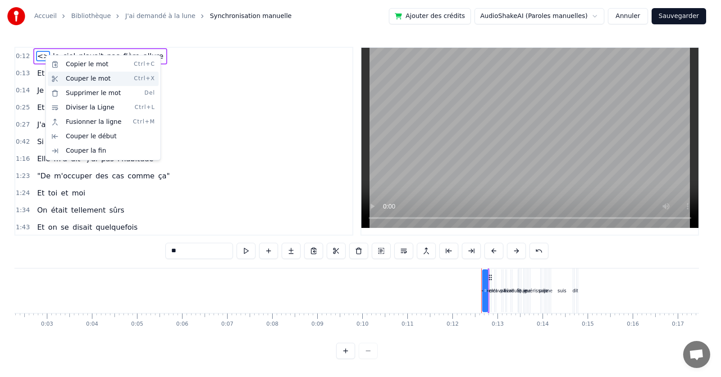
click at [74, 80] on div "Couper le mot Ctrl+X" at bounding box center [103, 79] width 111 height 14
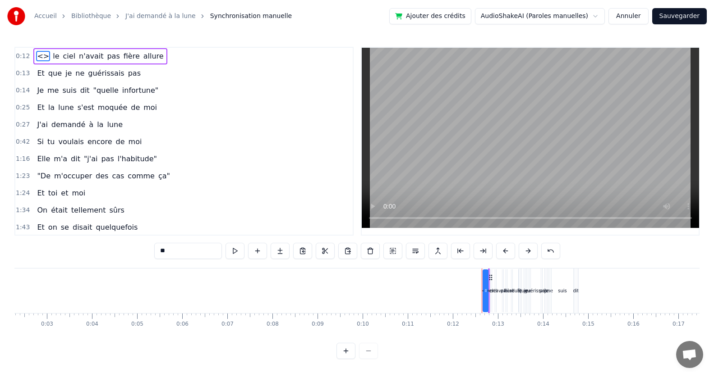
click at [43, 56] on span "<>" at bounding box center [43, 56] width 14 height 10
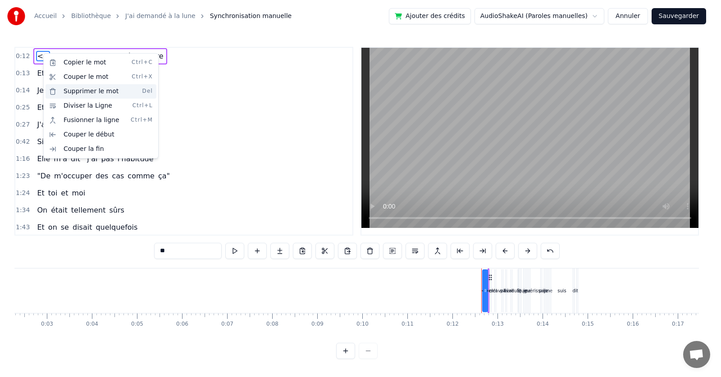
click at [65, 93] on div "Supprimer le mot Del" at bounding box center [101, 91] width 111 height 14
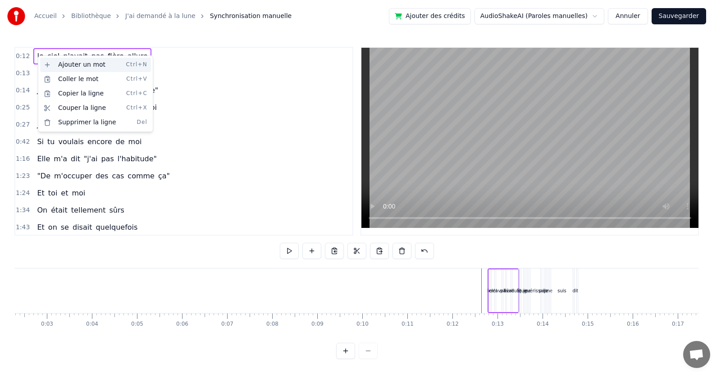
click at [78, 65] on div "Ajouter un mot Ctrl+N" at bounding box center [95, 65] width 111 height 14
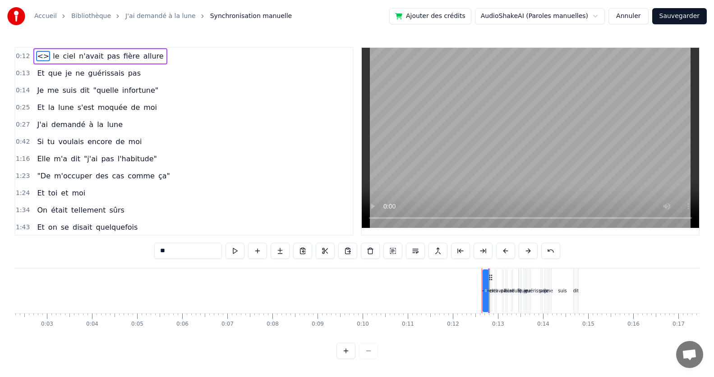
click at [39, 56] on span "<>" at bounding box center [43, 56] width 14 height 10
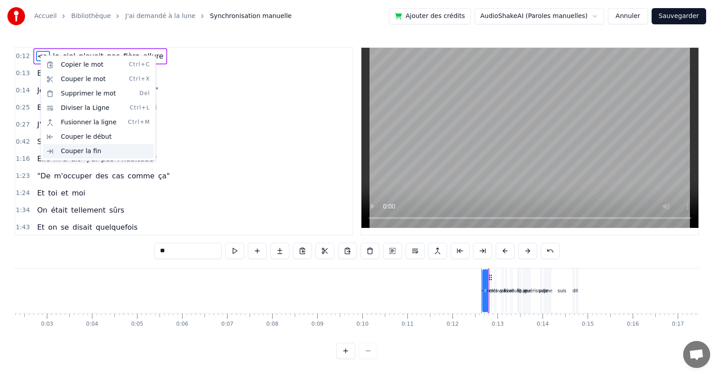
click at [72, 152] on div "Couper la fin" at bounding box center [98, 151] width 111 height 14
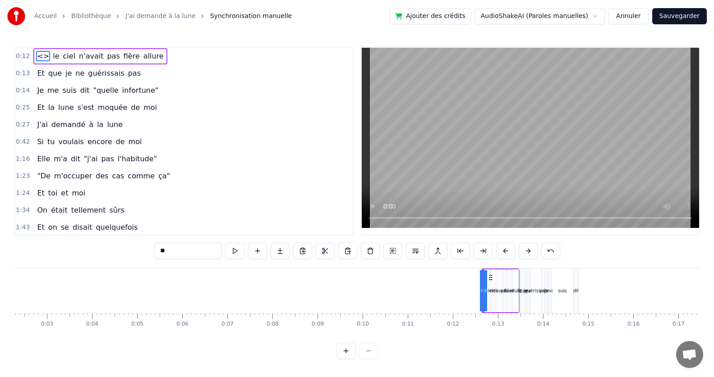
click at [37, 55] on span "<>" at bounding box center [43, 56] width 14 height 10
click at [634, 17] on button "Annuler" at bounding box center [628, 16] width 40 height 16
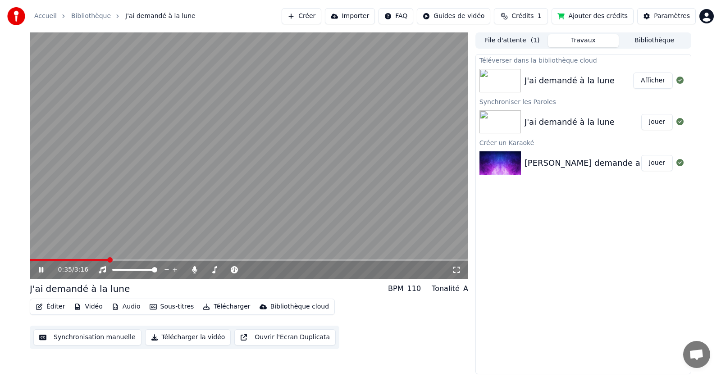
click at [41, 270] on icon at bounding box center [47, 269] width 21 height 7
click at [87, 308] on button "Vidéo" at bounding box center [88, 307] width 36 height 13
click at [170, 306] on button "Sous-titres" at bounding box center [172, 307] width 52 height 13
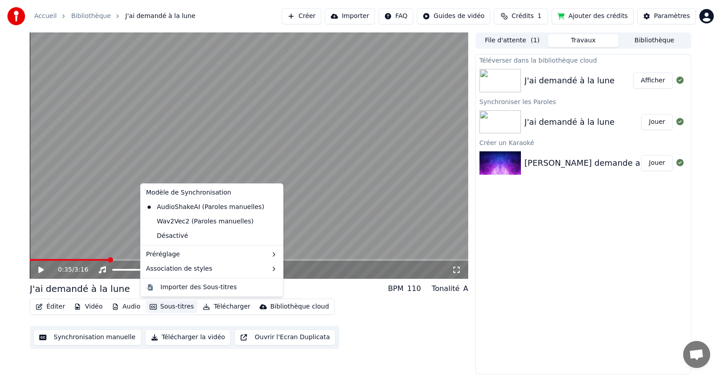
click at [170, 307] on button "Sous-titres" at bounding box center [172, 307] width 52 height 13
click at [178, 236] on div "Désactivé" at bounding box center [211, 236] width 139 height 14
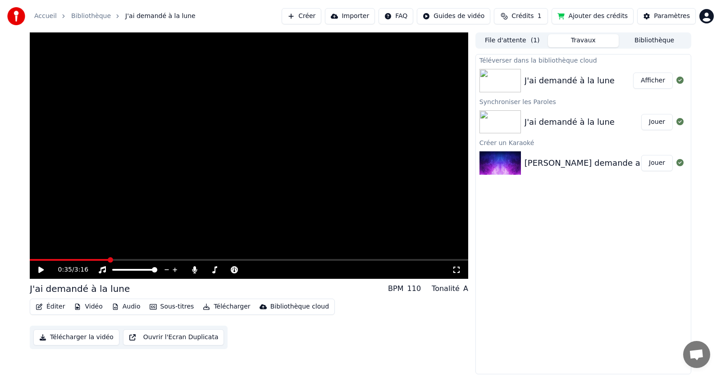
click at [38, 270] on icon at bounding box center [47, 269] width 21 height 7
click at [30, 263] on span at bounding box center [32, 259] width 5 height 5
click at [40, 267] on icon at bounding box center [47, 269] width 21 height 7
click at [30, 259] on span at bounding box center [32, 259] width 5 height 5
click at [39, 270] on icon at bounding box center [40, 270] width 5 height 6
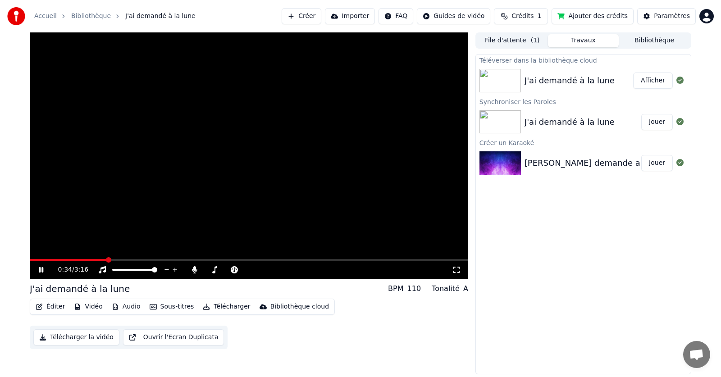
click at [41, 269] on icon at bounding box center [47, 269] width 21 height 7
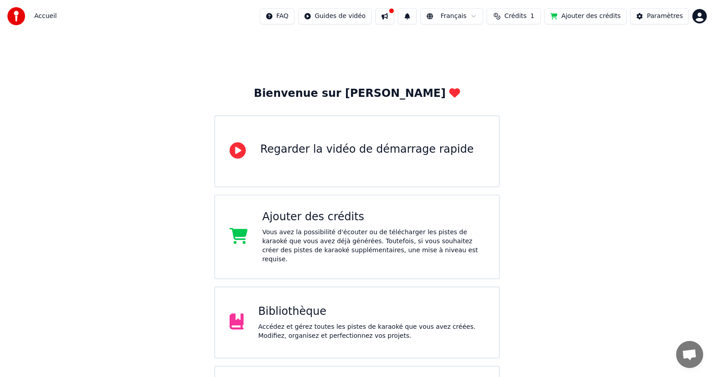
click at [271, 305] on div "Bibliothèque" at bounding box center [371, 312] width 226 height 14
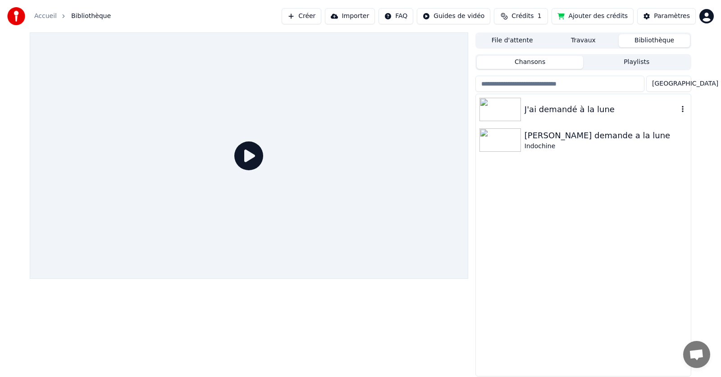
click at [543, 111] on div "J'ai demandé à la lune" at bounding box center [602, 109] width 154 height 13
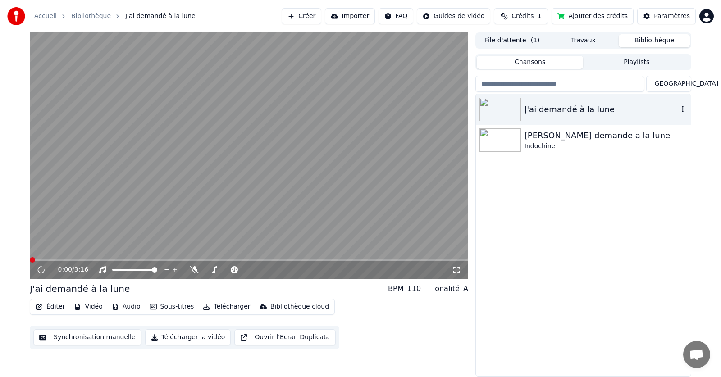
click at [681, 110] on icon "button" at bounding box center [683, 109] width 9 height 7
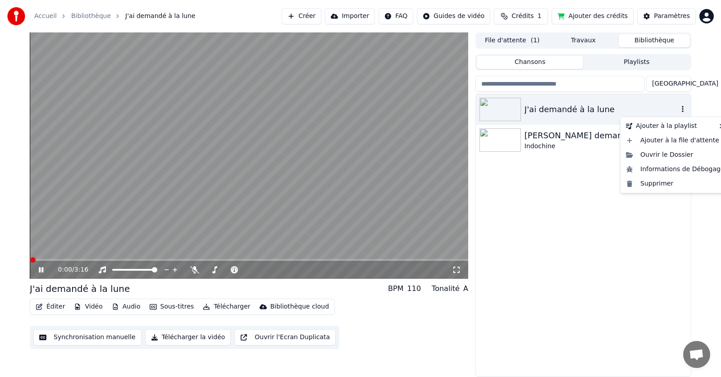
click at [681, 110] on icon "button" at bounding box center [683, 109] width 9 height 7
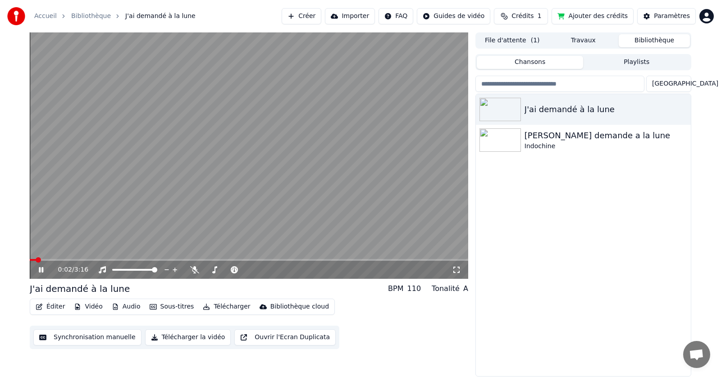
click at [40, 270] on icon at bounding box center [41, 269] width 5 height 5
click at [526, 41] on button "File d'attente ( 1 )" at bounding box center [512, 40] width 71 height 13
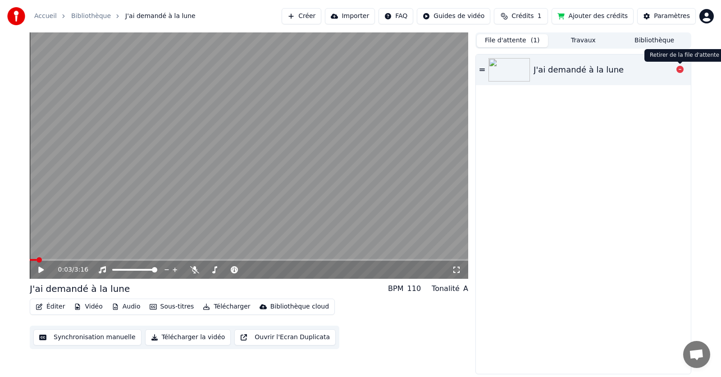
click at [680, 69] on icon at bounding box center [680, 69] width 7 height 7
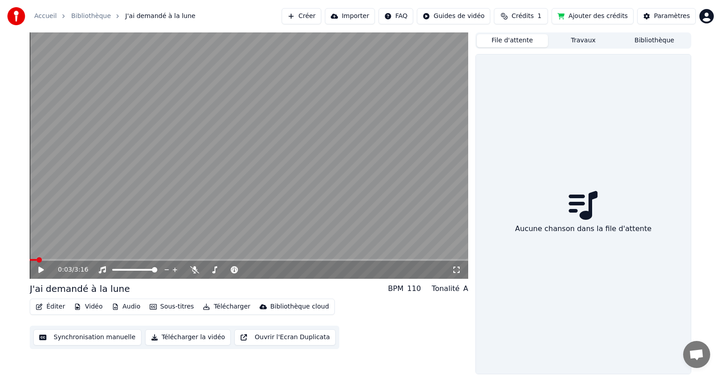
click at [321, 16] on button "Créer" at bounding box center [302, 16] width 40 height 16
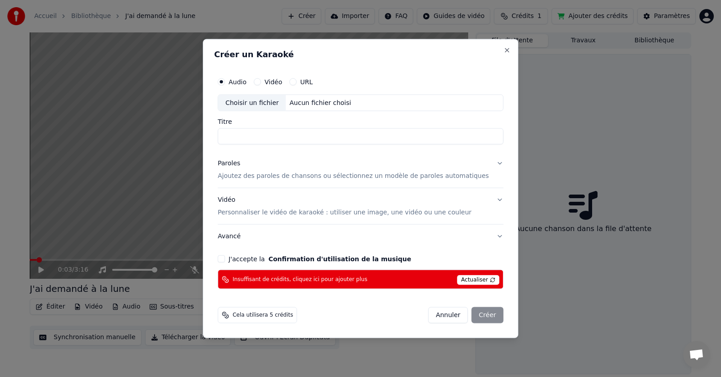
click at [238, 137] on input "Titre" at bounding box center [361, 137] width 286 height 16
click at [266, 103] on div "Choisir un fichier" at bounding box center [252, 103] width 68 height 16
type input "**********"
click at [469, 280] on span "Actualiser" at bounding box center [478, 281] width 42 height 10
click at [464, 280] on span "Actualiser" at bounding box center [478, 281] width 42 height 10
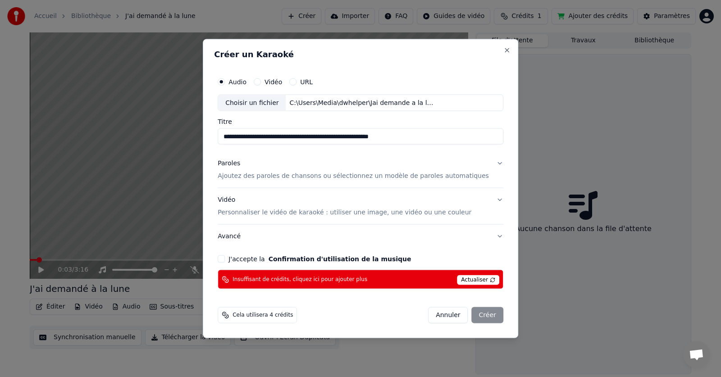
click at [467, 280] on span "Actualiser" at bounding box center [478, 281] width 42 height 10
click at [242, 260] on div "J'accepte la Confirmation d'utilisation de la musique" at bounding box center [361, 259] width 286 height 7
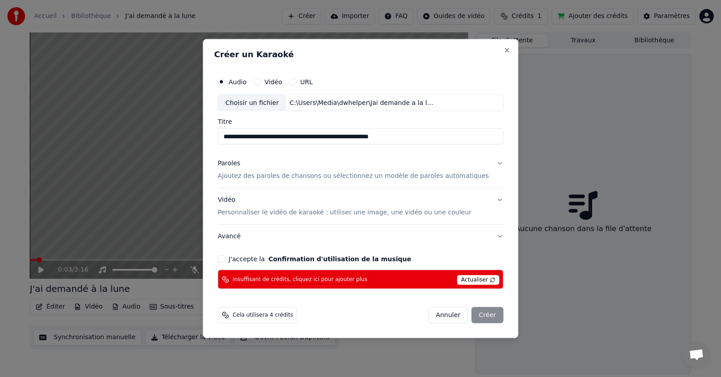
click at [225, 261] on button "J'accepte la Confirmation d'utilisation de la musique" at bounding box center [221, 259] width 7 height 7
click at [460, 280] on span "Actualiser" at bounding box center [478, 281] width 42 height 10
click at [480, 281] on span "Actualiser" at bounding box center [478, 281] width 42 height 10
click at [467, 280] on span "Actualiser" at bounding box center [478, 281] width 42 height 10
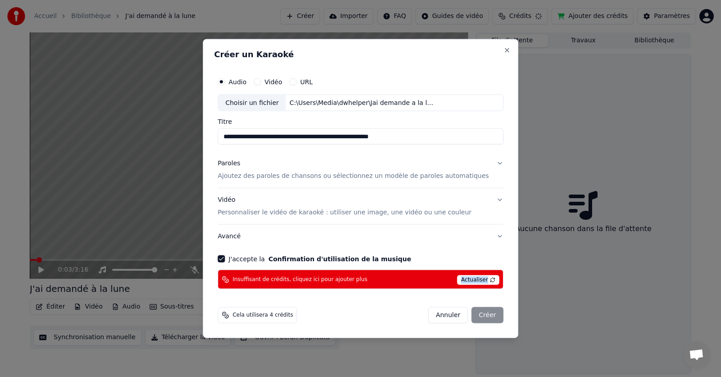
click at [467, 280] on span "Actualiser" at bounding box center [478, 281] width 42 height 10
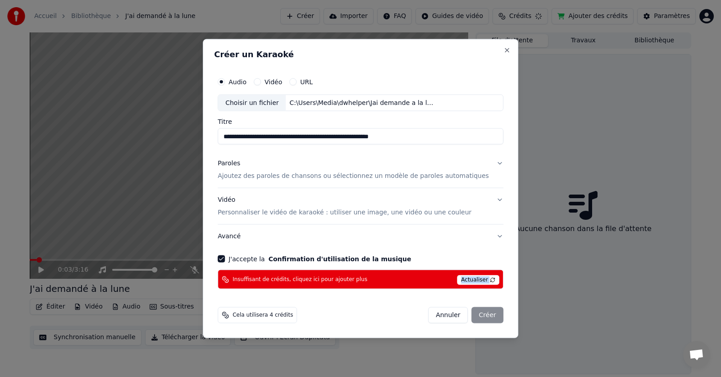
click at [467, 280] on span "Actualiser" at bounding box center [478, 281] width 42 height 10
click at [479, 280] on span "Actualiser" at bounding box center [478, 281] width 42 height 10
click at [487, 202] on button "Vidéo Personnaliser le vidéo de karaoké : utiliser une image, une vidéo ou une …" at bounding box center [361, 206] width 286 height 36
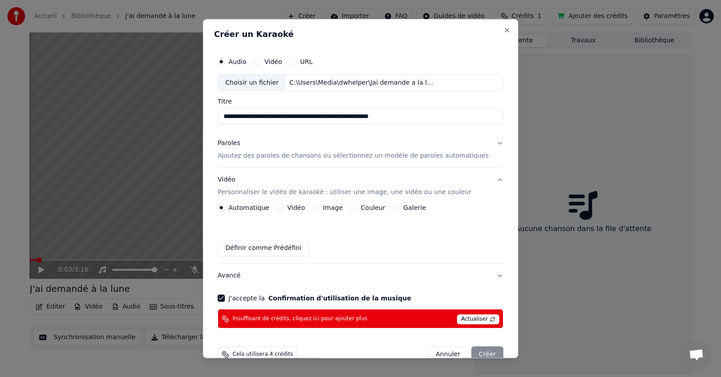
scroll to position [19, 0]
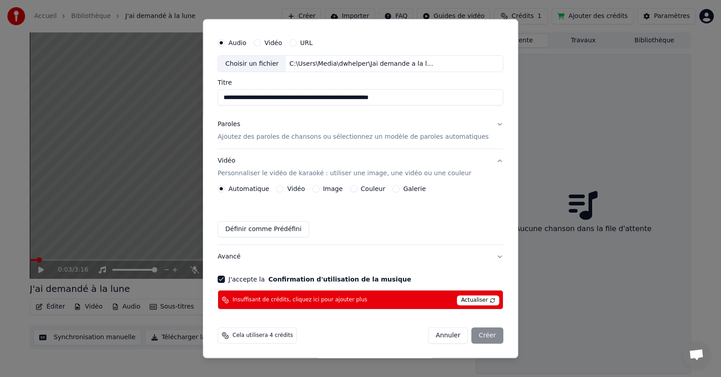
click at [291, 300] on span "Insuffisant de crédits, cliquez ici pour ajouter plus" at bounding box center [300, 300] width 135 height 7
click at [436, 335] on button "Annuler" at bounding box center [448, 336] width 40 height 16
